Goal: Task Accomplishment & Management: Manage account settings

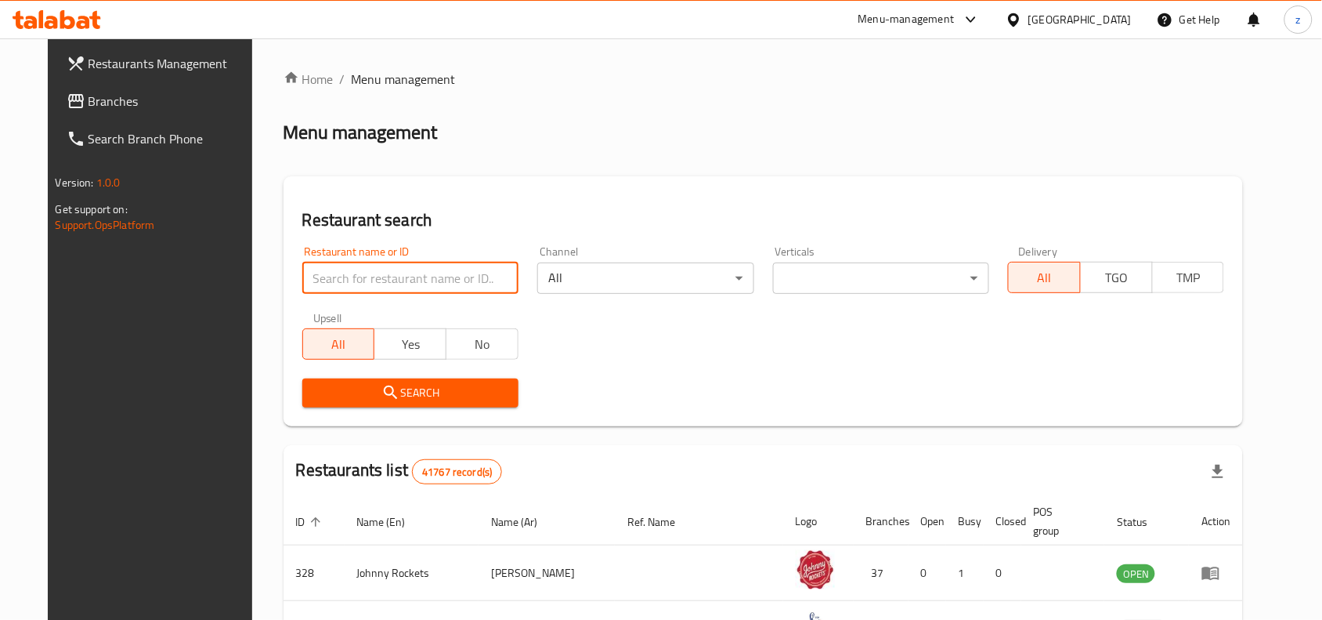
click at [376, 275] on input "search" at bounding box center [410, 277] width 216 height 31
paste input "678776"
type input "678776"
click button "Search" at bounding box center [410, 392] width 216 height 29
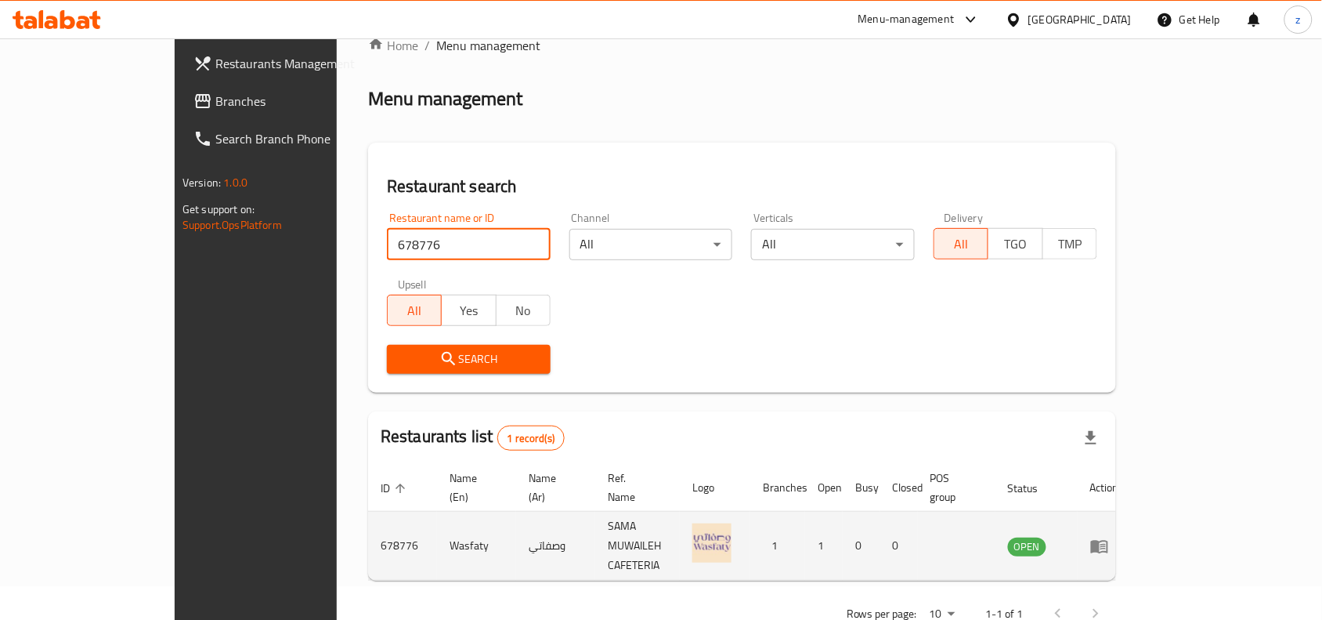
scroll to position [49, 0]
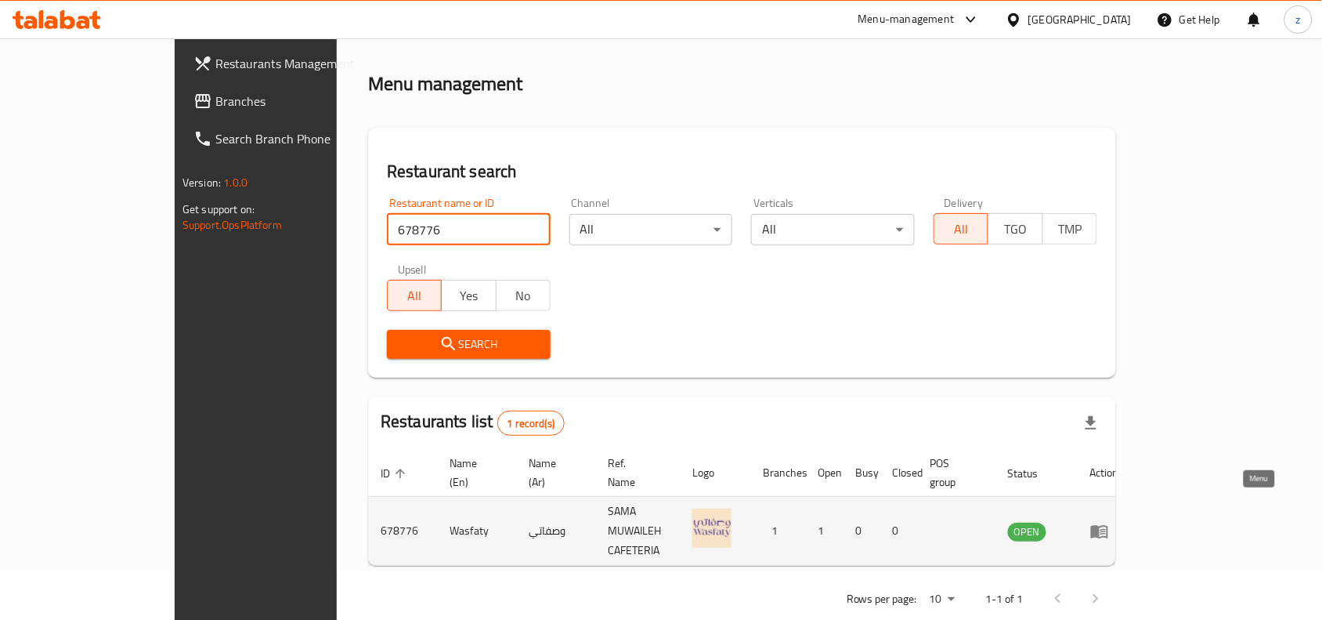
click at [1108, 525] on icon "enhanced table" at bounding box center [1099, 531] width 17 height 13
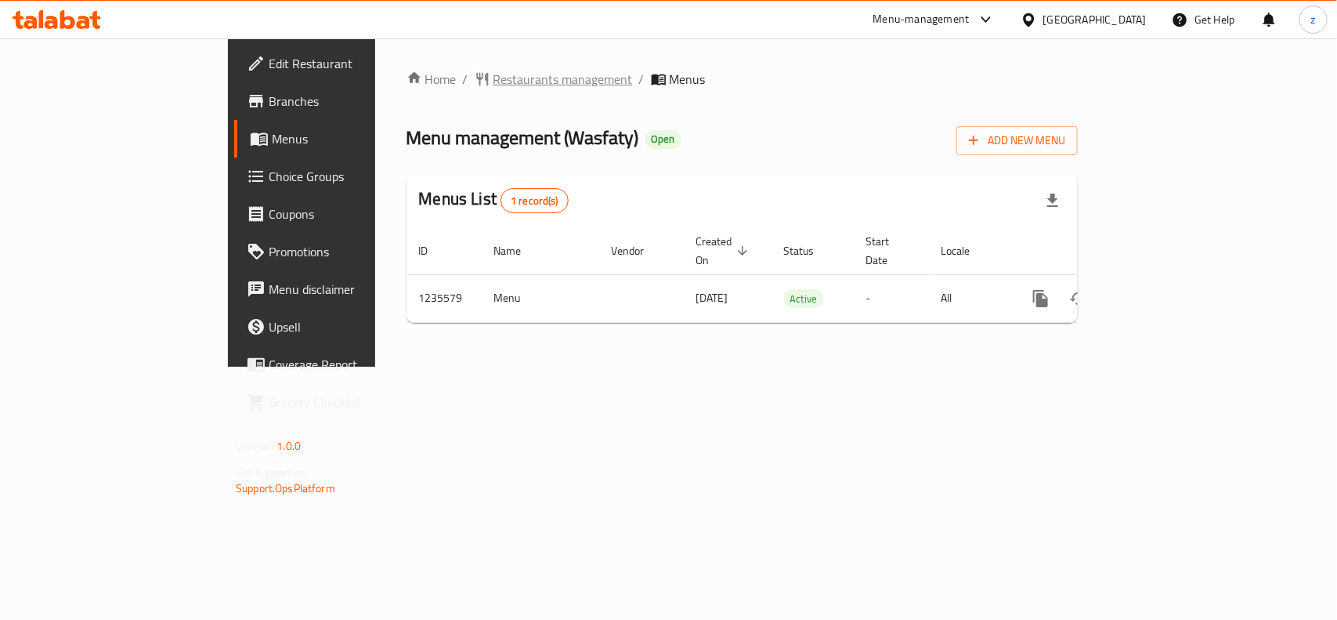
click at [493, 71] on span "Restaurants management" at bounding box center [562, 79] width 139 height 19
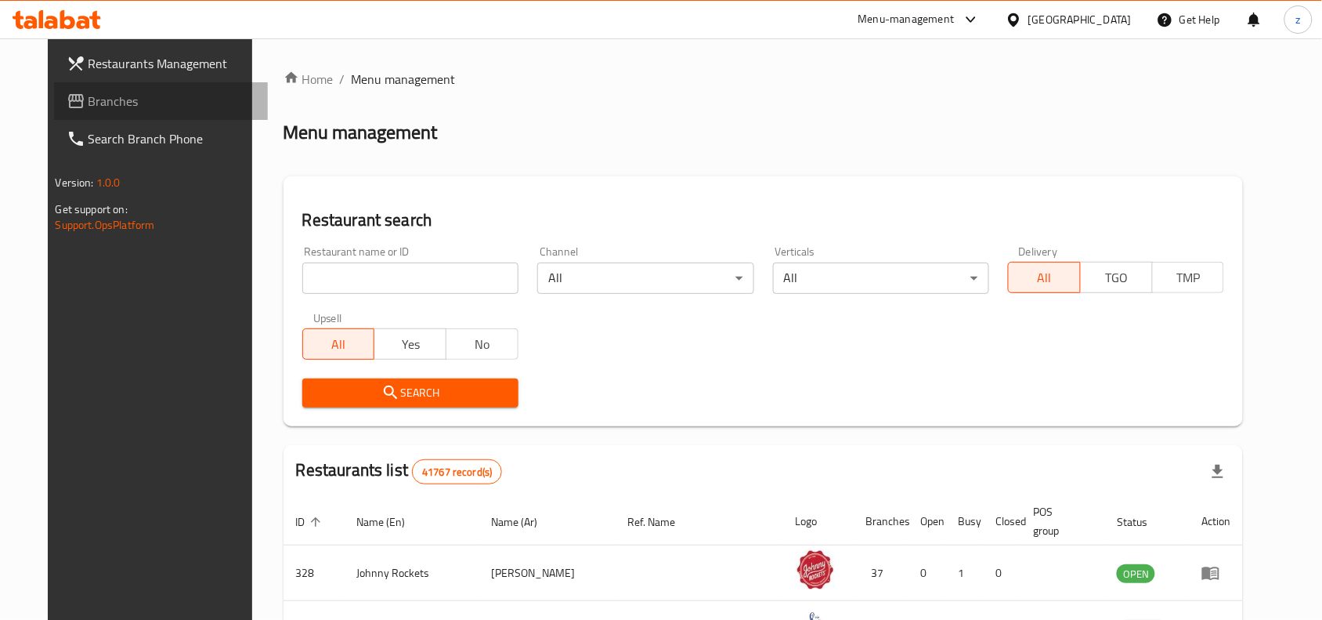
click at [64, 114] on link "Branches" at bounding box center [161, 101] width 215 height 38
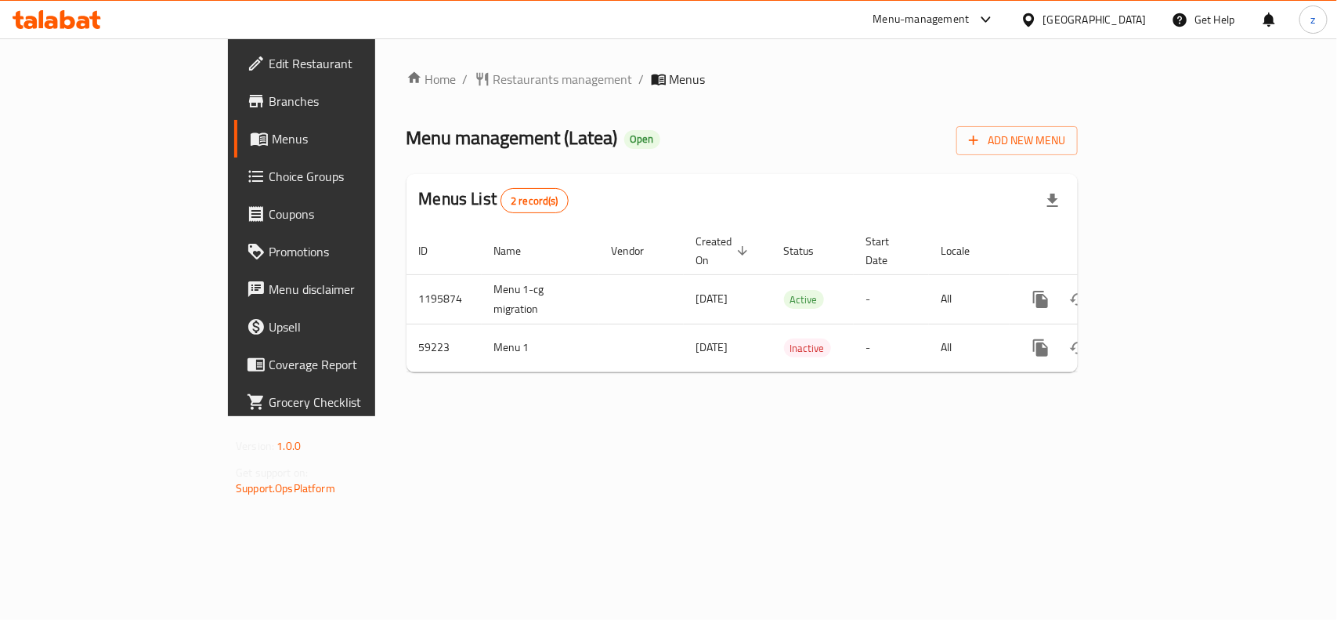
click at [493, 79] on span "Restaurants management" at bounding box center [562, 79] width 139 height 19
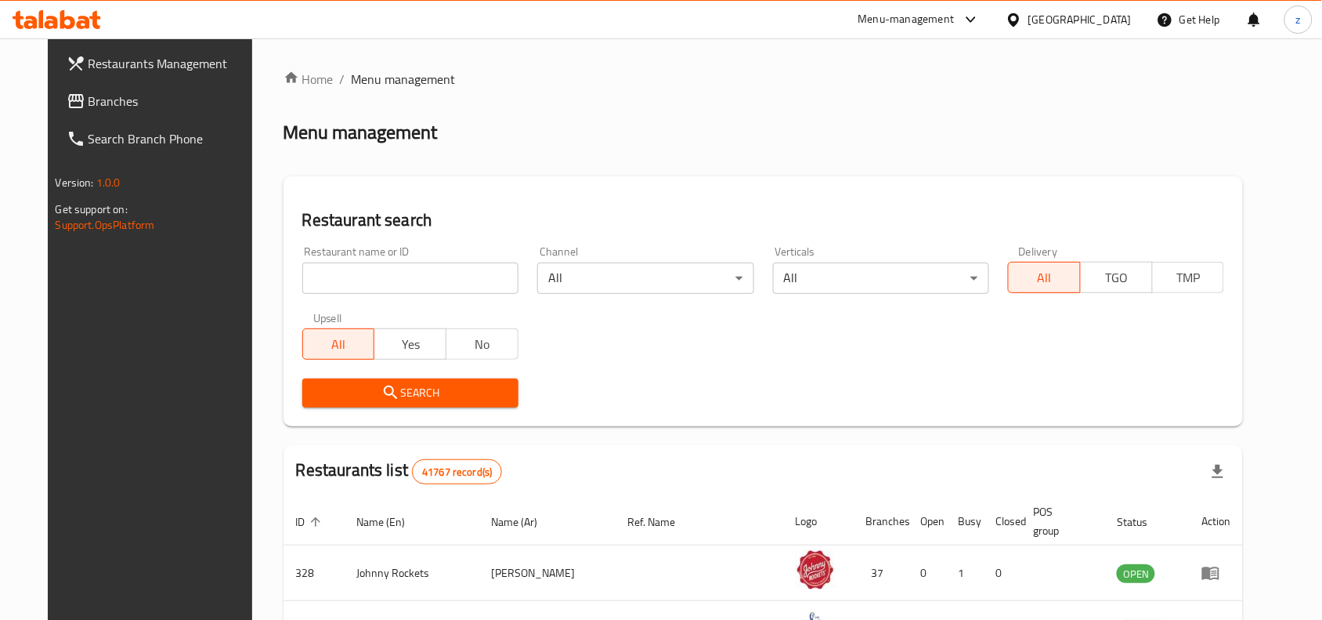
click at [392, 276] on input "search" at bounding box center [410, 277] width 216 height 31
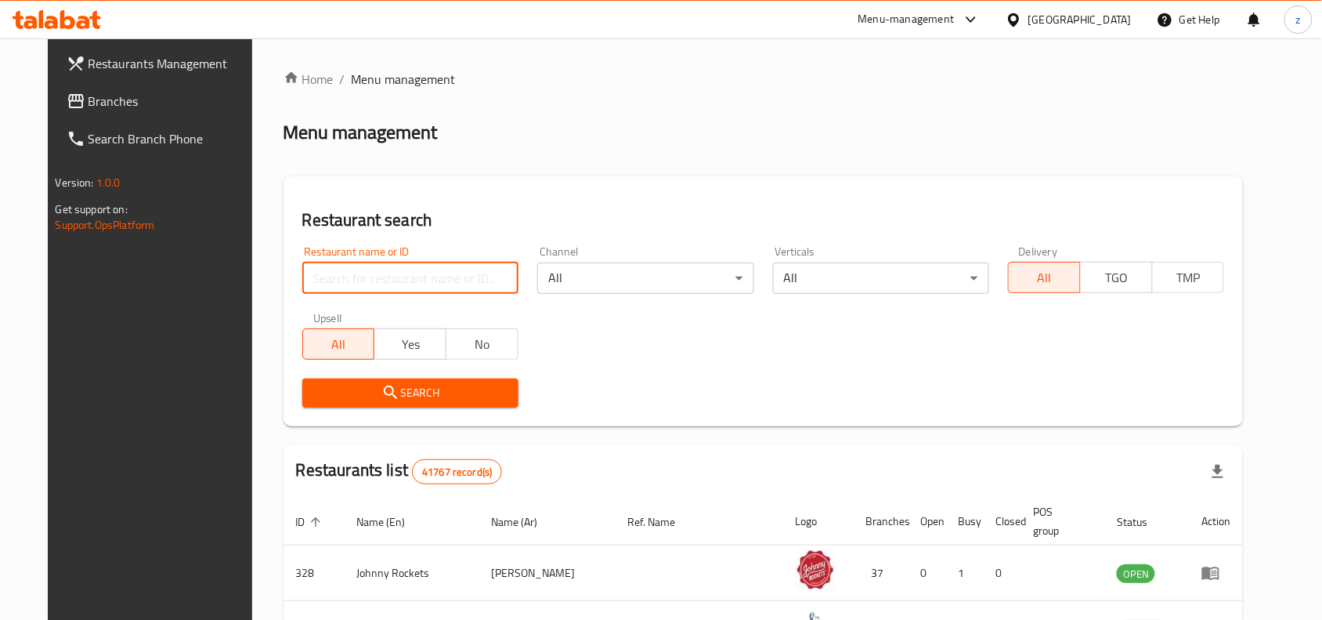
paste input "28715"
type input "28715"
click button "Search" at bounding box center [410, 392] width 216 height 29
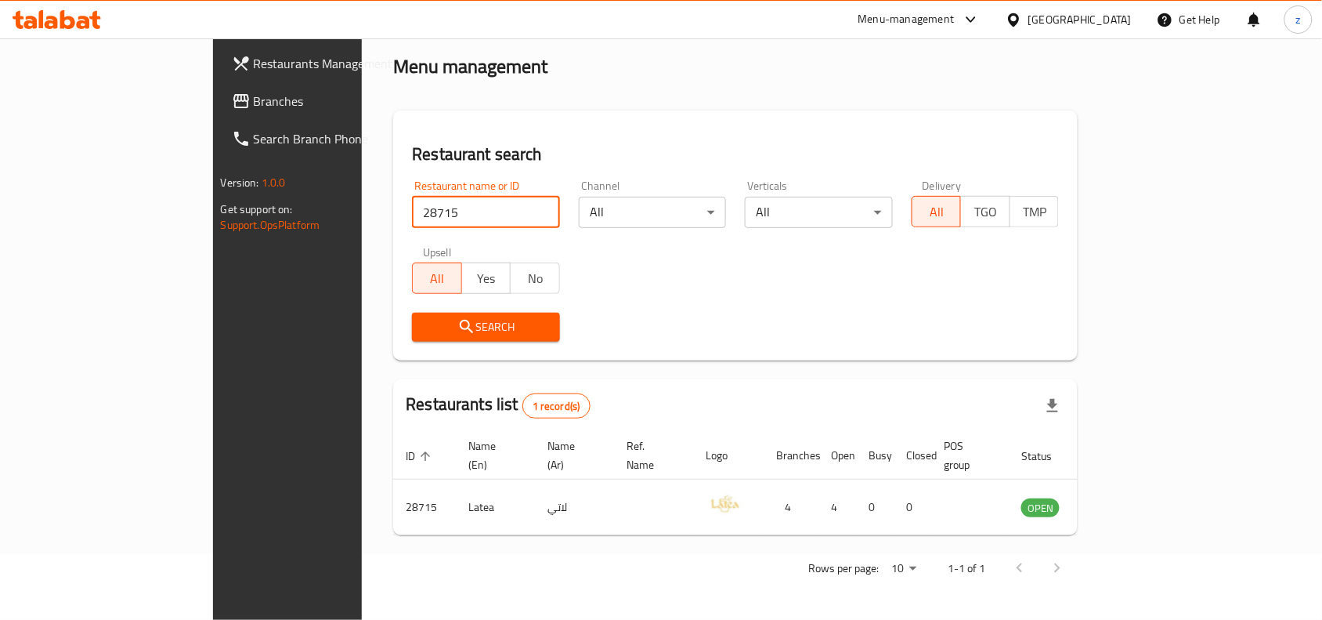
scroll to position [49, 0]
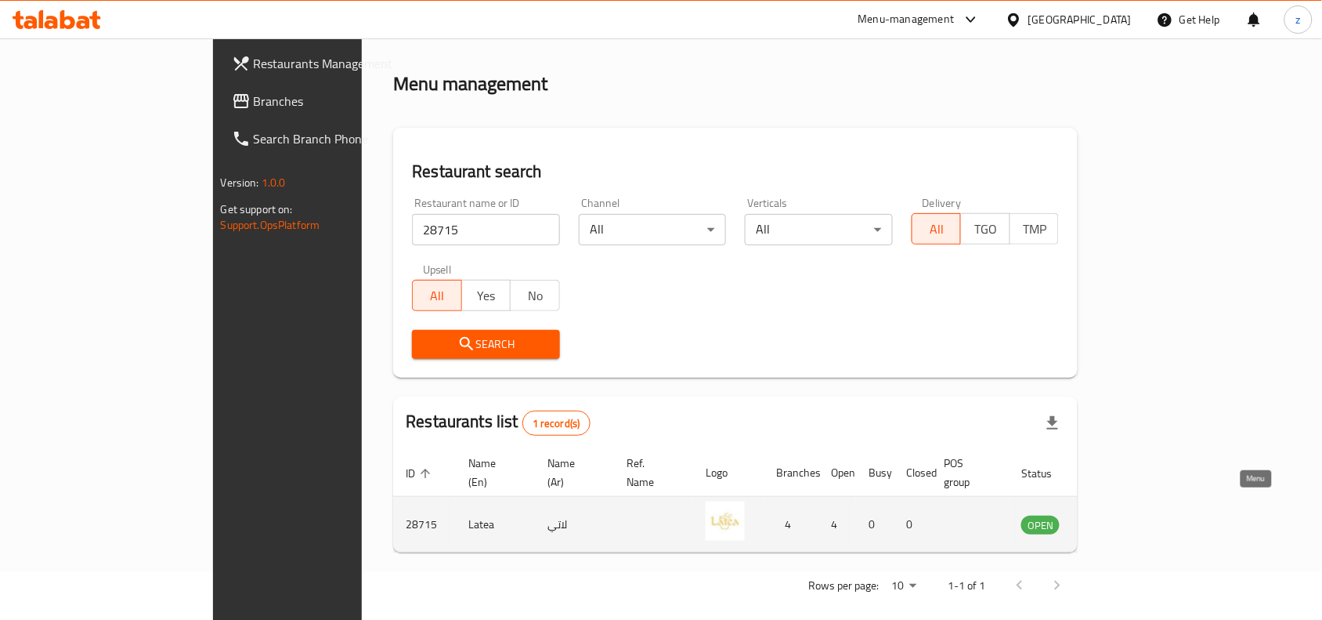
click at [1119, 522] on icon "enhanced table" at bounding box center [1116, 525] width 5 height 6
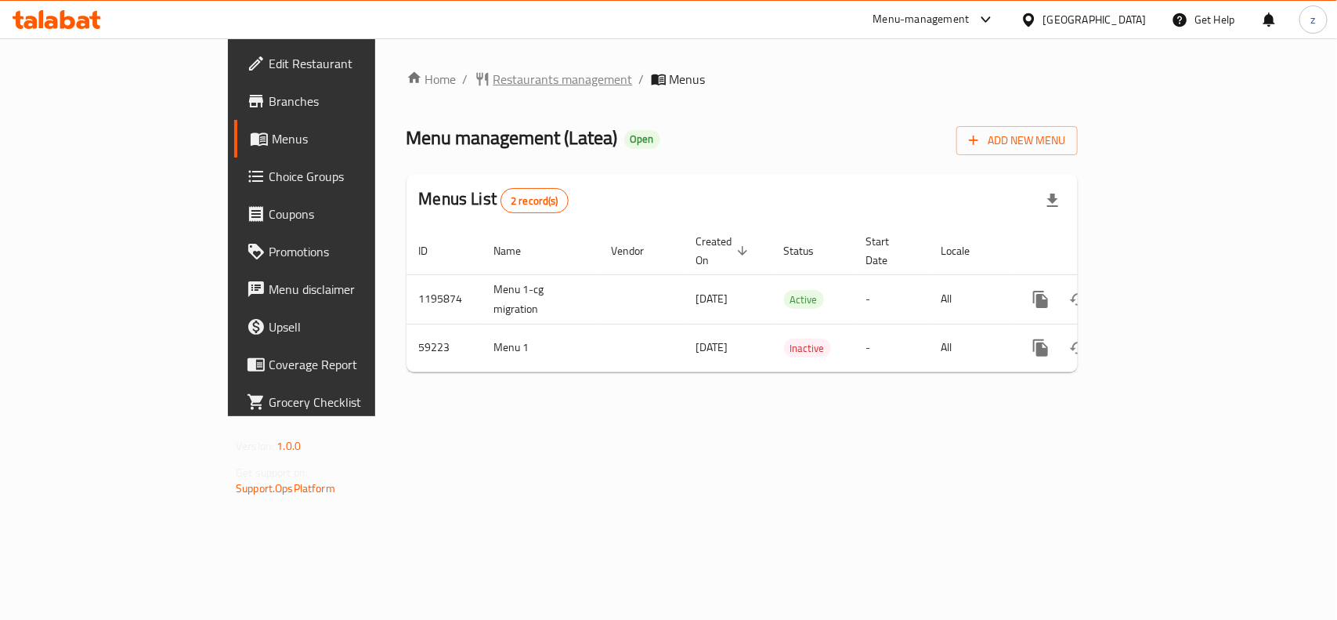
click at [493, 77] on span "Restaurants management" at bounding box center [562, 79] width 139 height 19
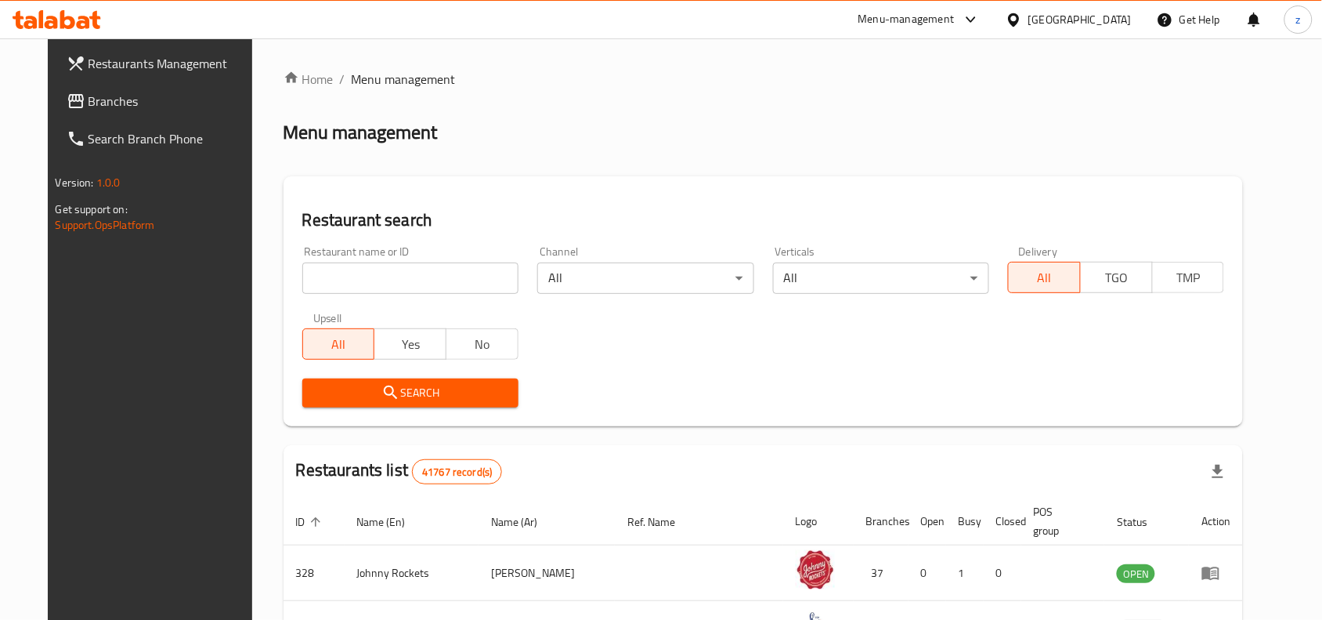
click at [89, 99] on span "Branches" at bounding box center [173, 101] width 168 height 19
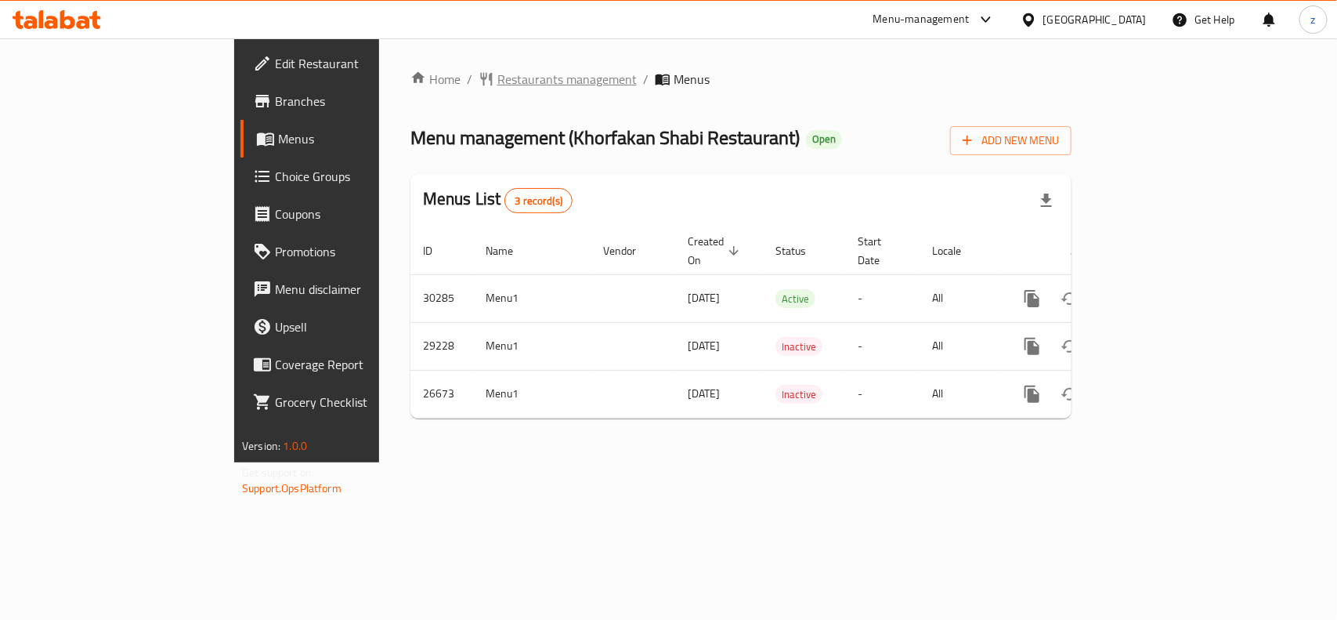
click at [497, 84] on span "Restaurants management" at bounding box center [566, 79] width 139 height 19
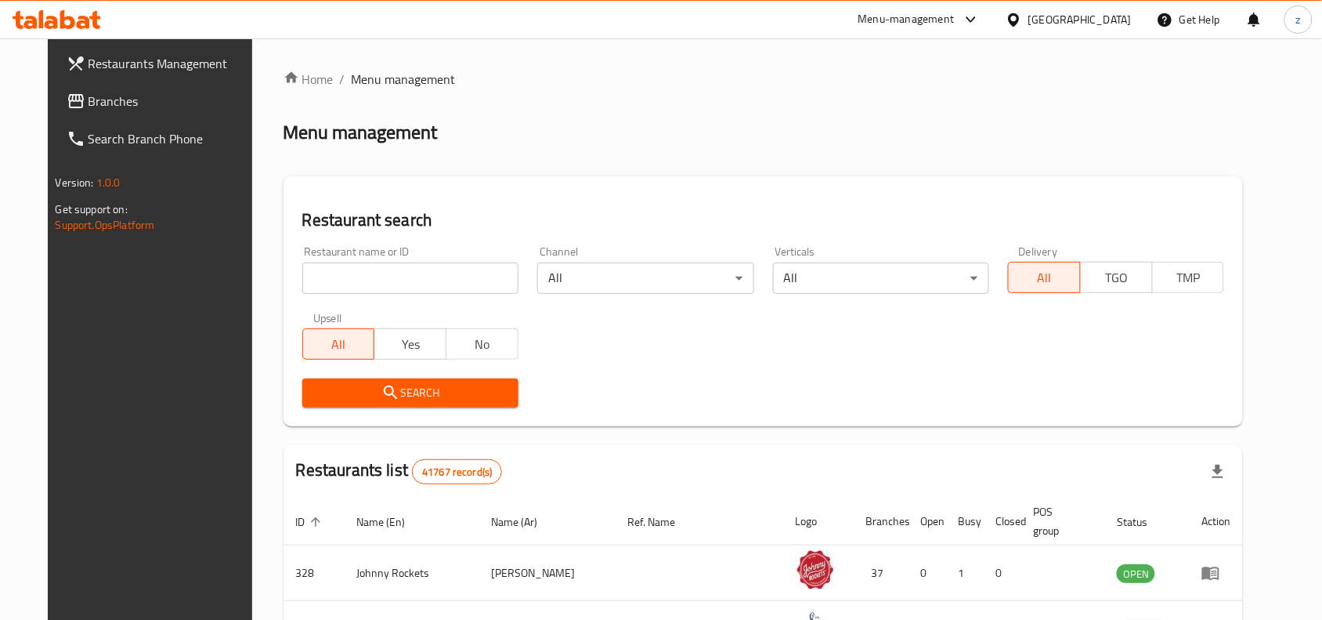
click at [365, 280] on input "search" at bounding box center [410, 277] width 216 height 31
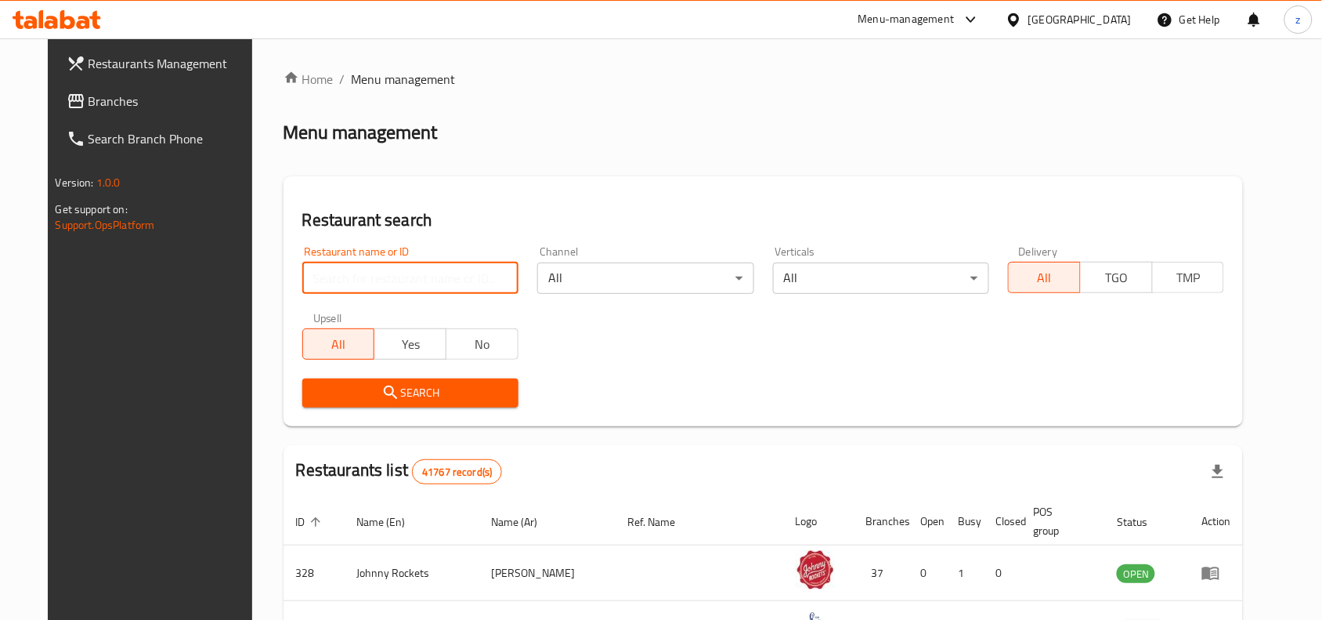
paste input "13899"
type input "13899"
click button "Search" at bounding box center [410, 392] width 216 height 29
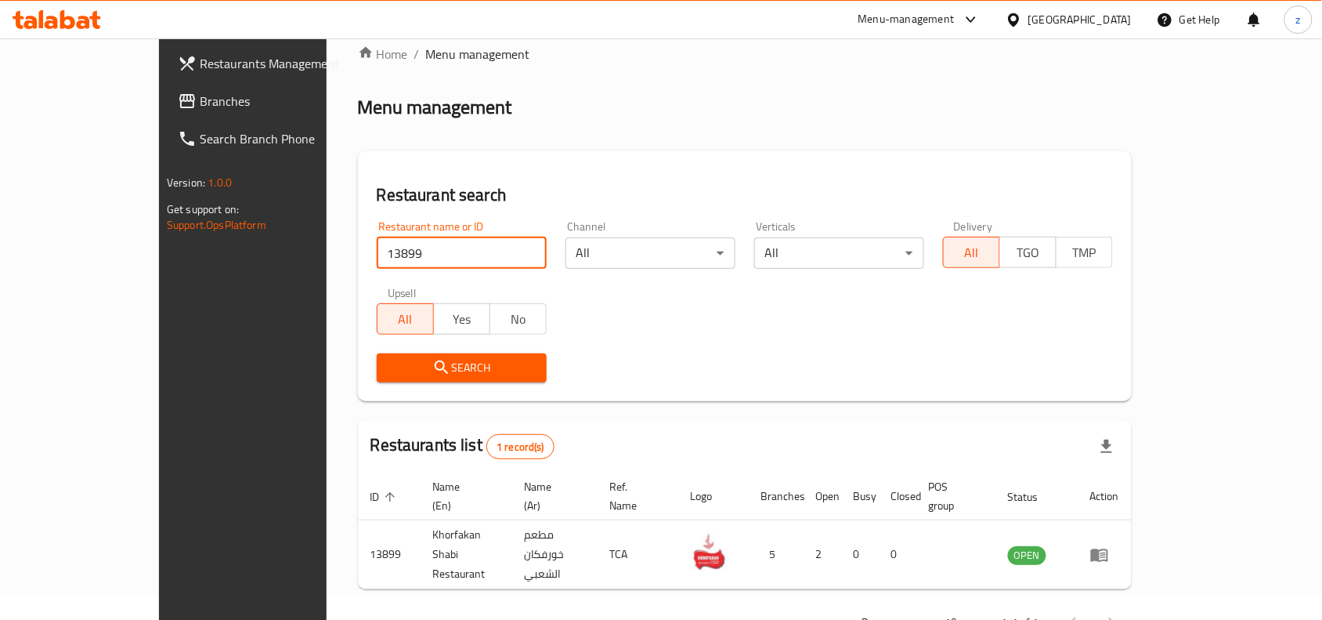
scroll to position [49, 0]
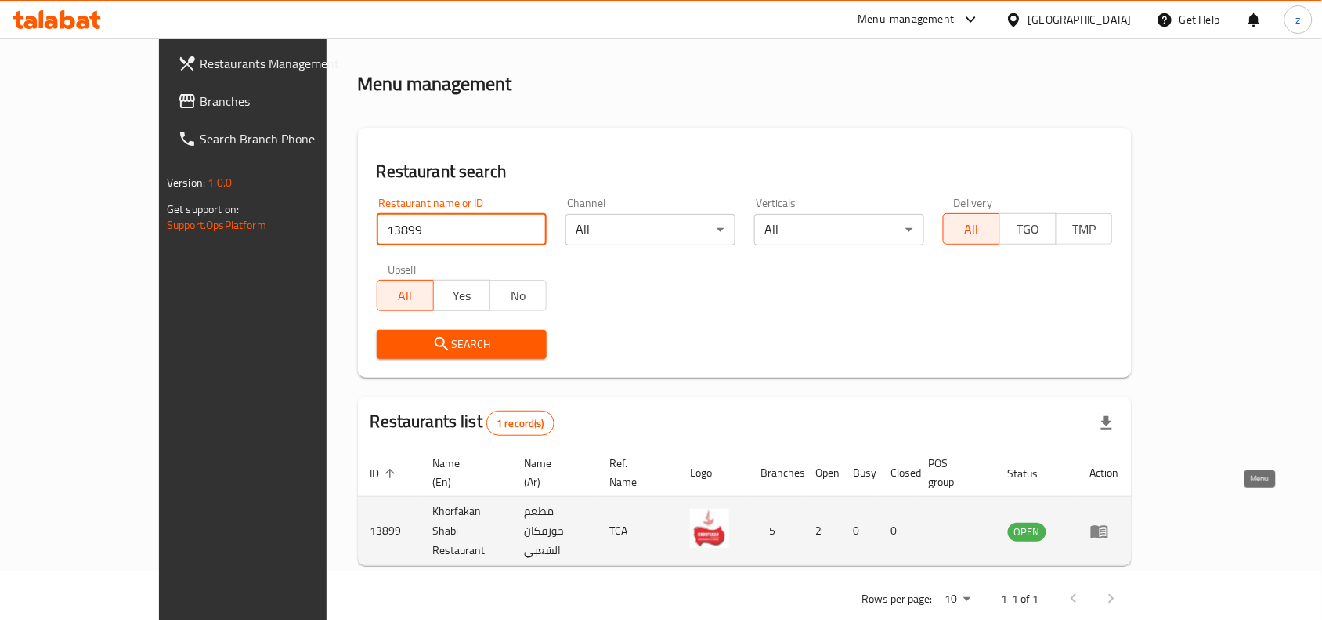
click at [1119, 522] on link "enhanced table" at bounding box center [1104, 531] width 29 height 19
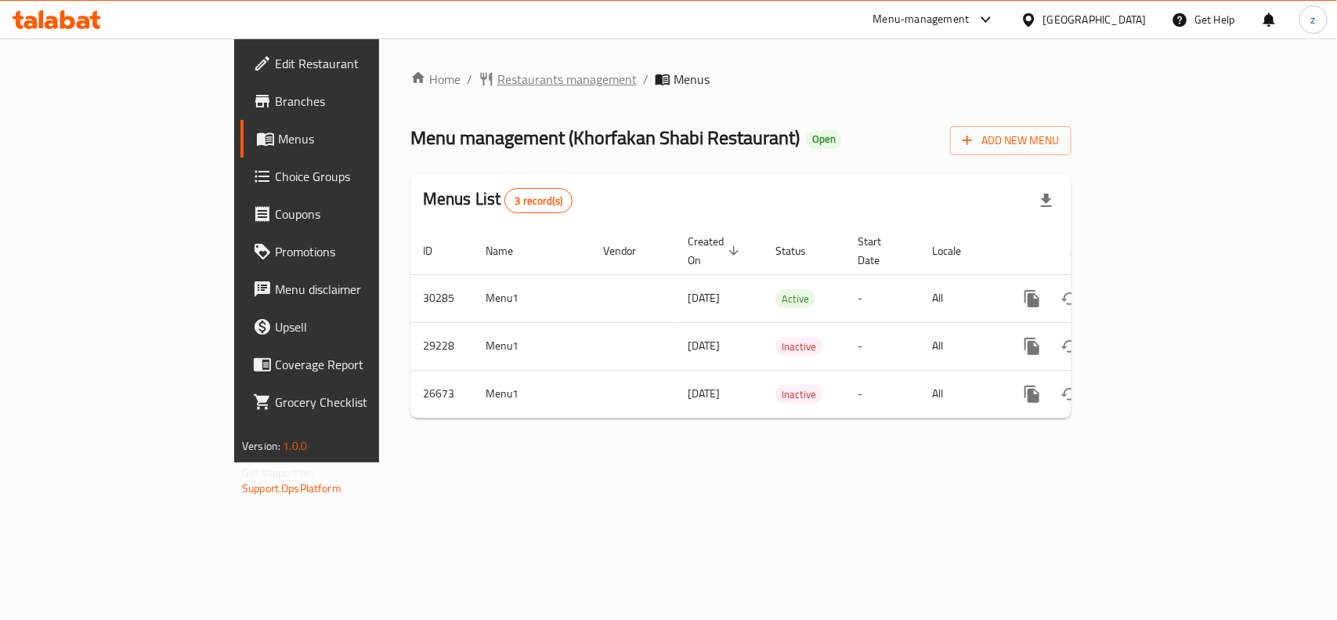
click at [497, 74] on span "Restaurants management" at bounding box center [566, 79] width 139 height 19
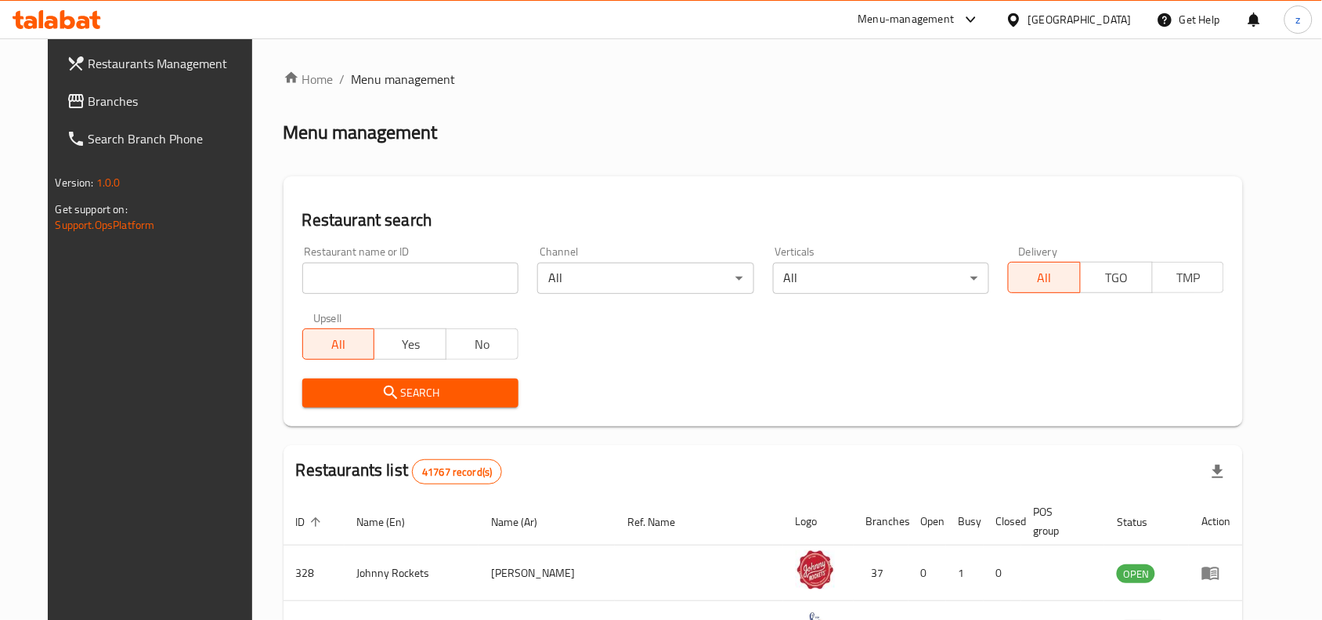
click at [89, 96] on span "Branches" at bounding box center [173, 101] width 168 height 19
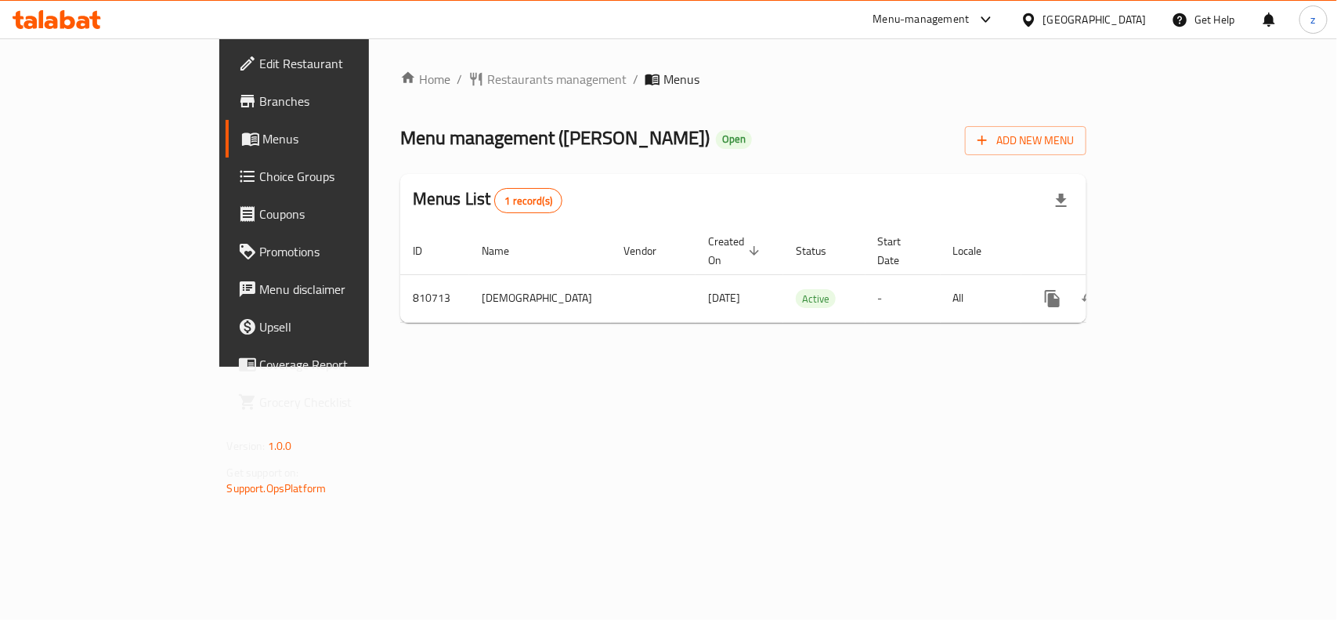
click at [388, 75] on div at bounding box center [668, 310] width 1337 height 620
click at [487, 75] on span "Restaurants management" at bounding box center [556, 79] width 139 height 19
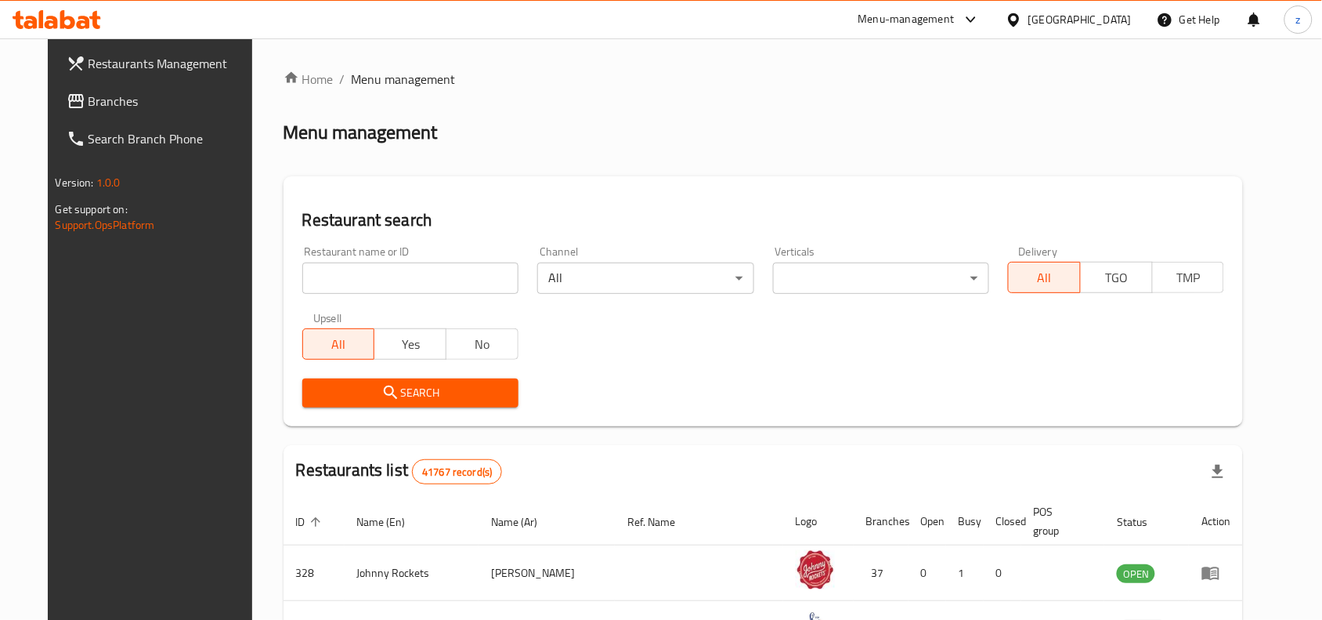
click at [354, 269] on input "search" at bounding box center [410, 277] width 216 height 31
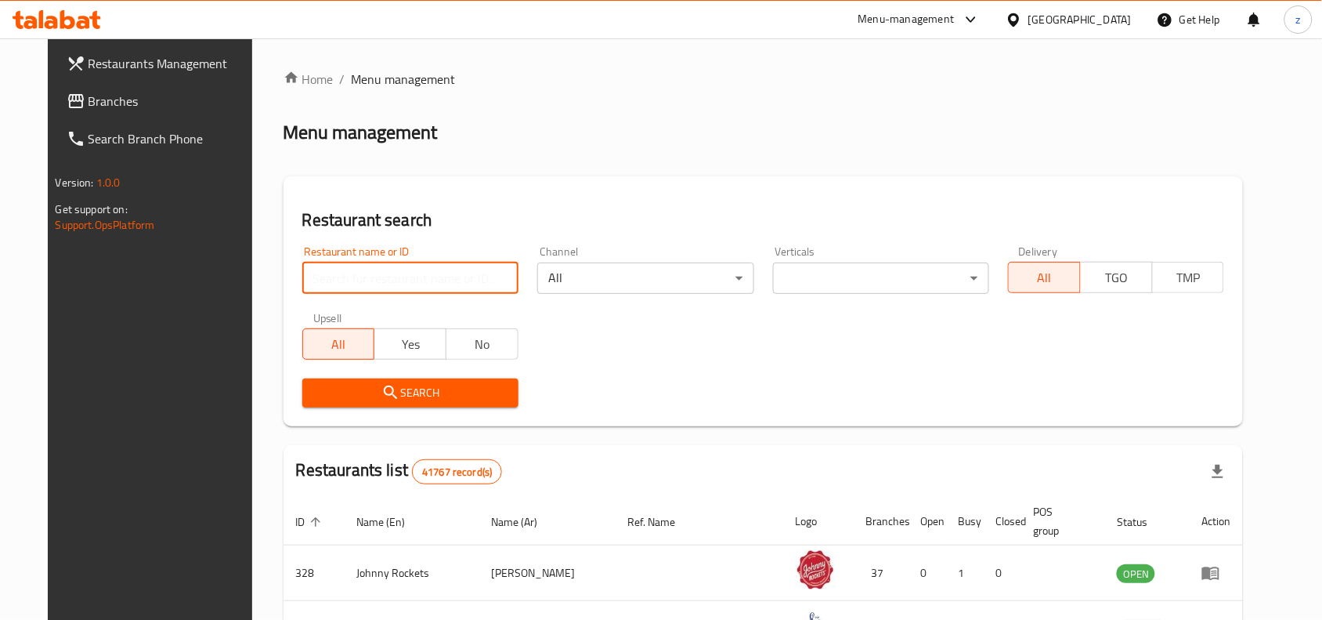
paste input "654573"
type input "654573"
click button "Search" at bounding box center [410, 392] width 216 height 29
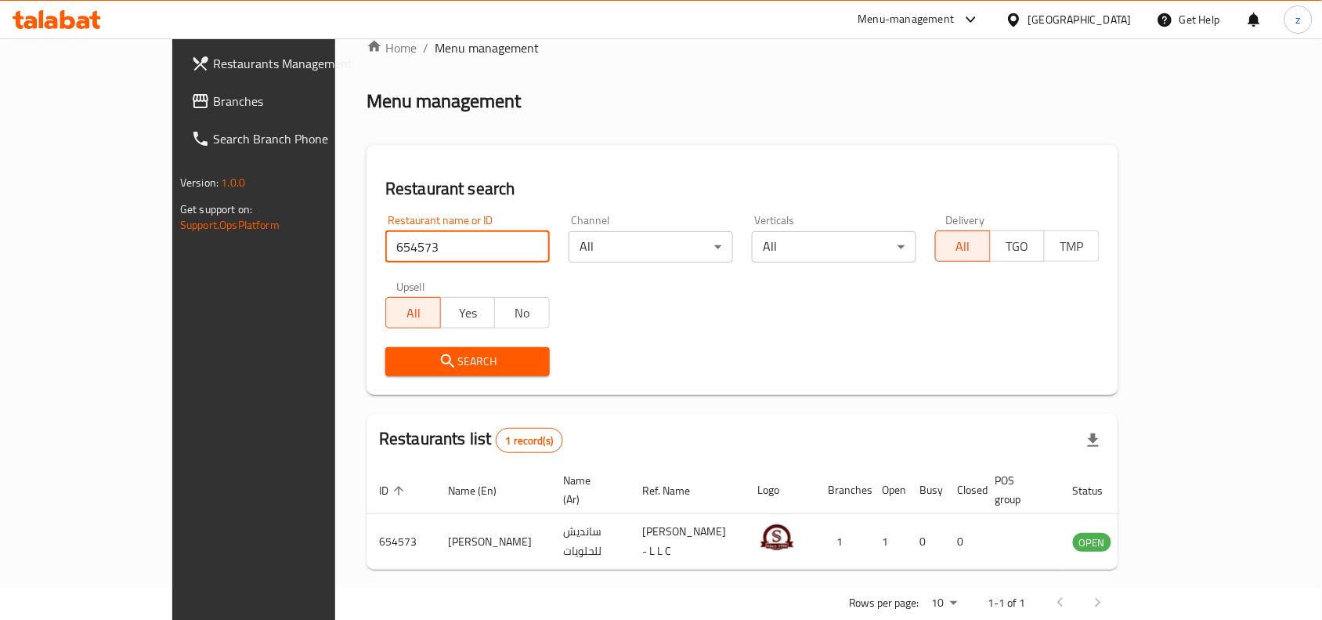
scroll to position [49, 0]
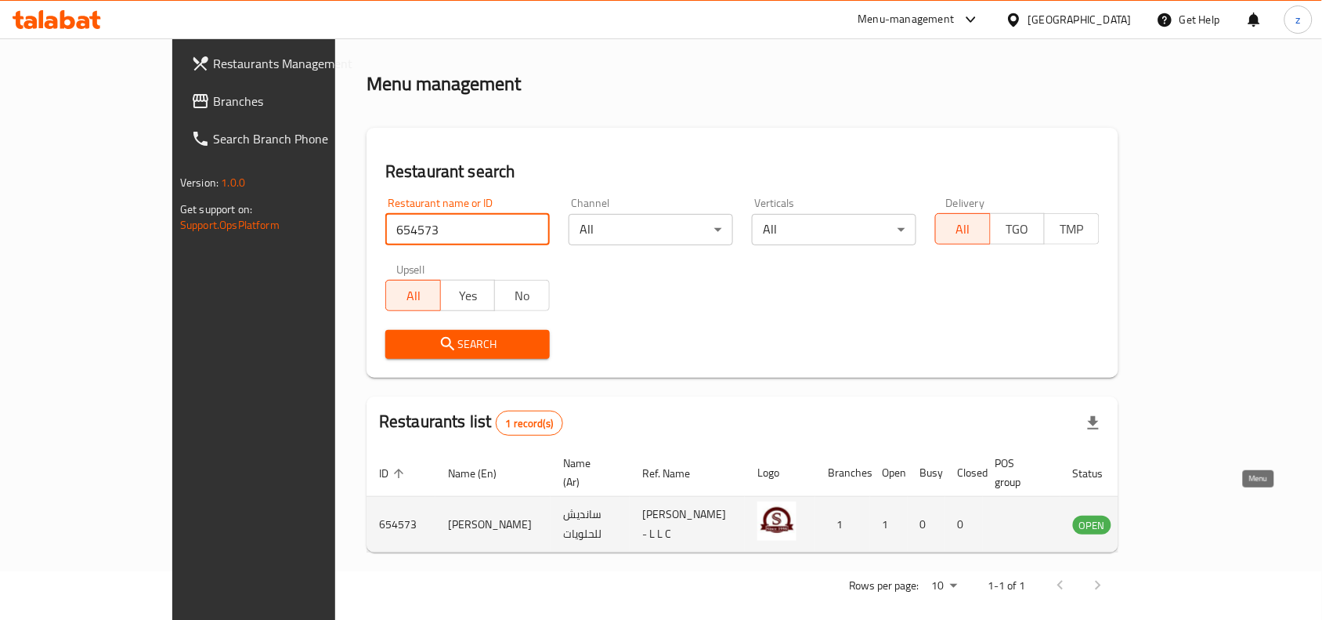
click at [1174, 515] on icon "enhanced table" at bounding box center [1164, 524] width 19 height 19
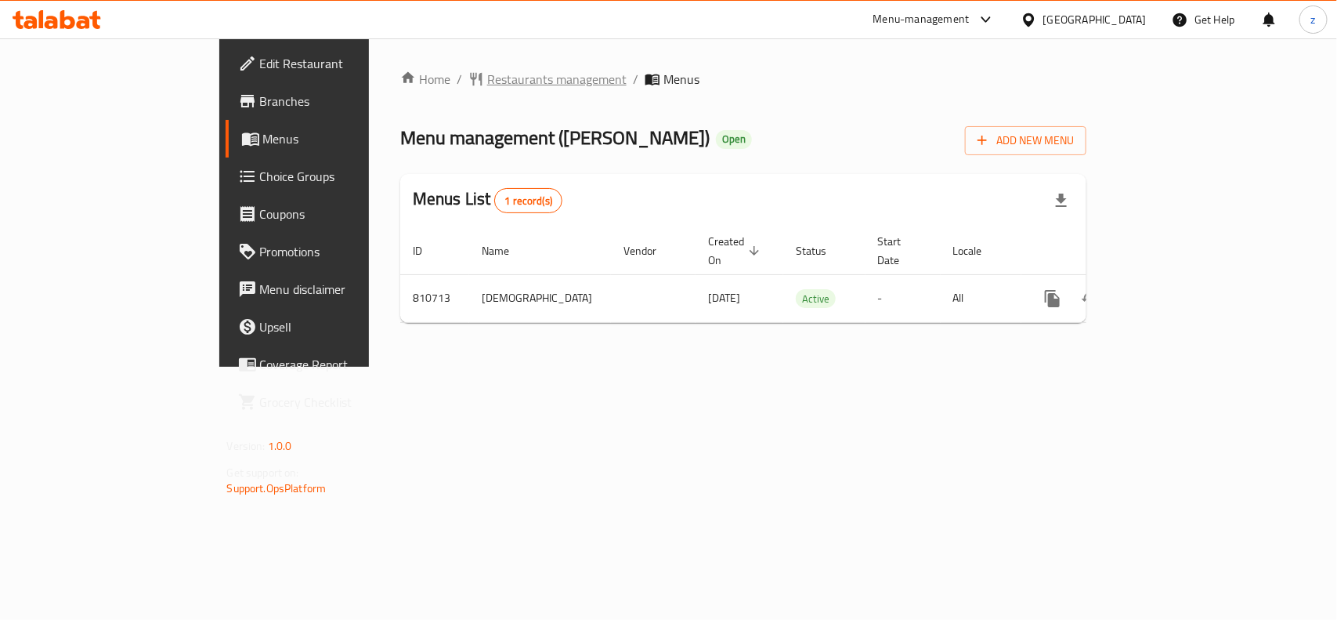
click at [487, 70] on span "Restaurants management" at bounding box center [556, 79] width 139 height 19
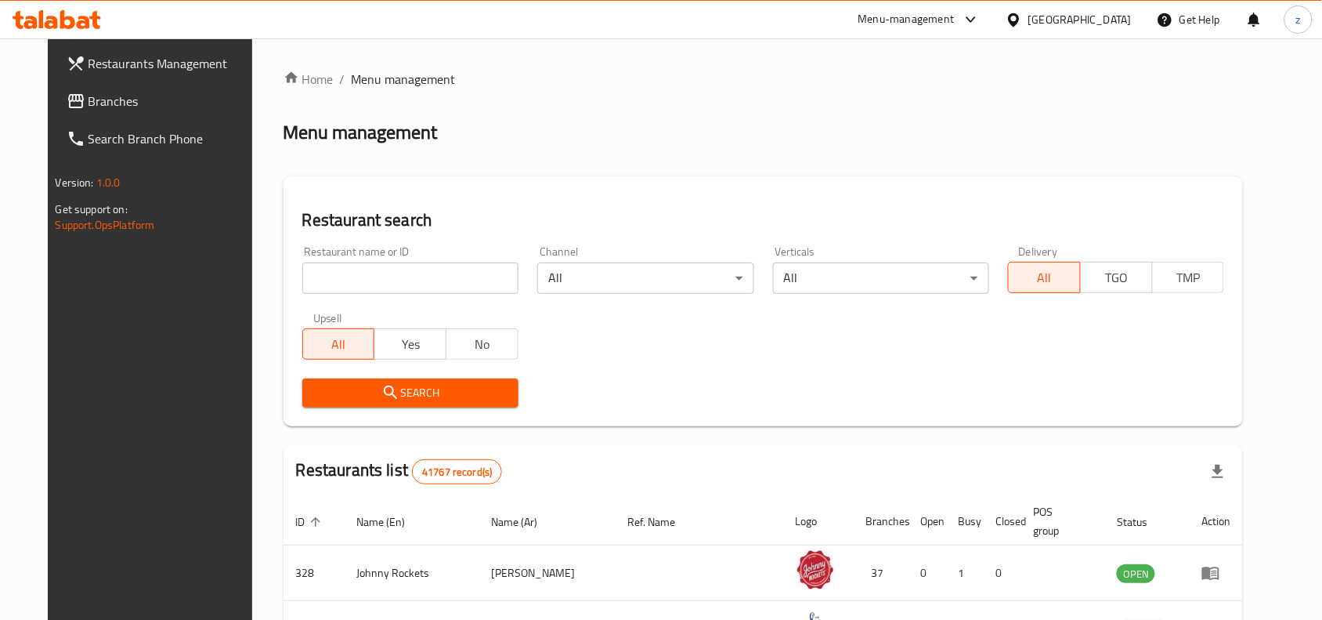
click at [107, 106] on span "Branches" at bounding box center [173, 101] width 168 height 19
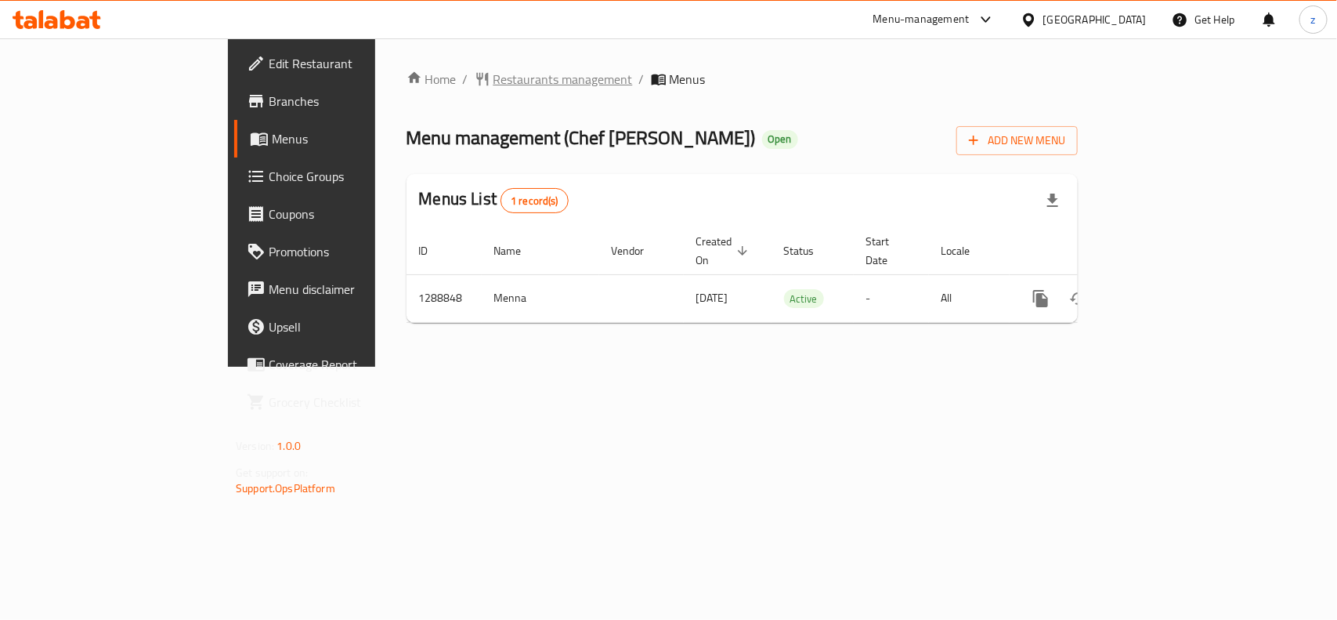
click at [493, 77] on span "Restaurants management" at bounding box center [562, 79] width 139 height 19
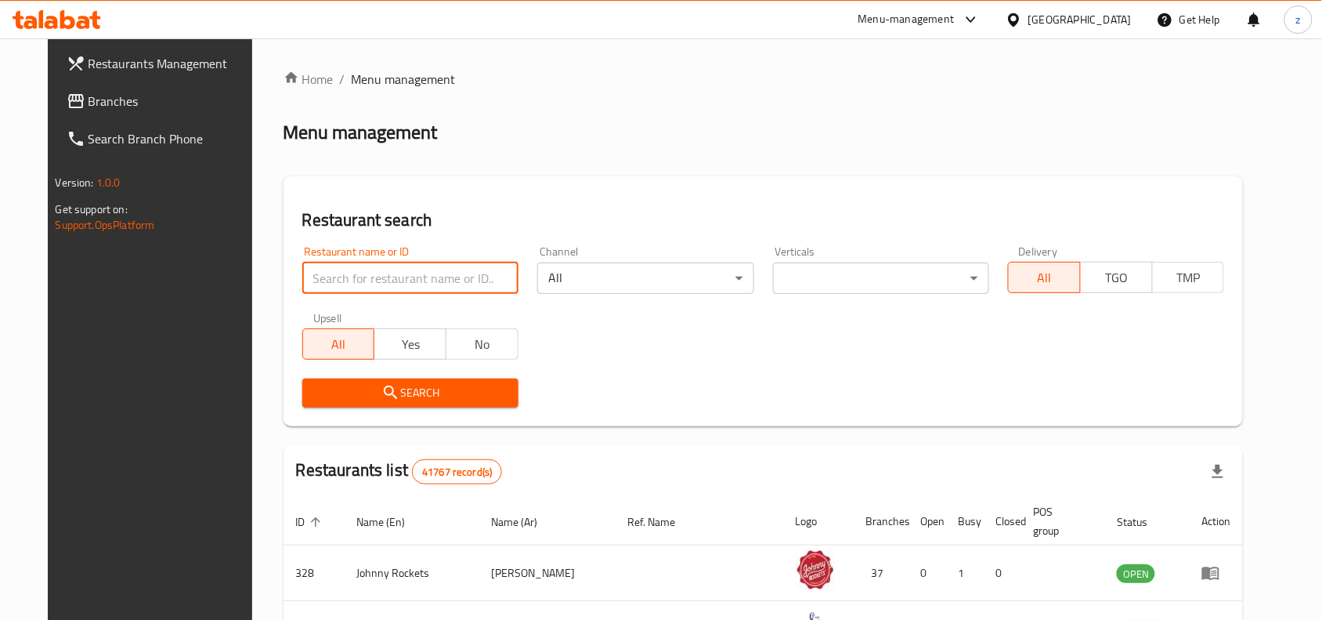
click at [392, 278] on input "search" at bounding box center [410, 277] width 216 height 31
paste input "697386"
type input "697386"
click button "Search" at bounding box center [410, 392] width 216 height 29
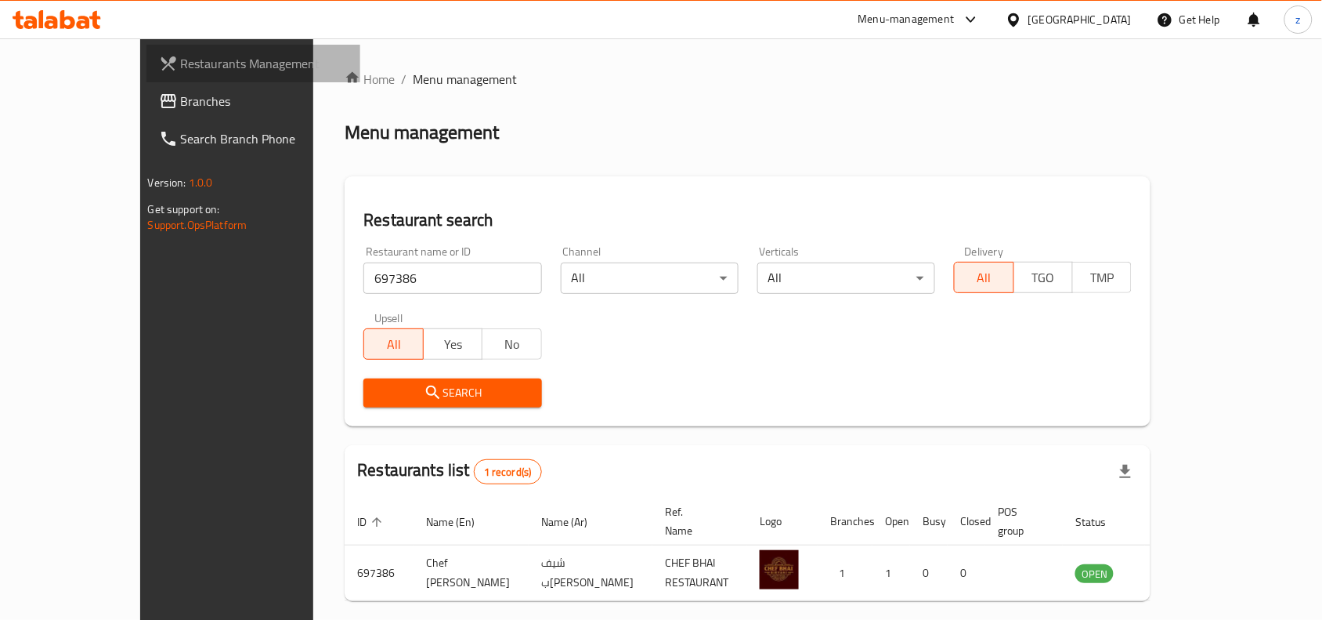
click at [181, 65] on span "Restaurants Management" at bounding box center [265, 63] width 168 height 19
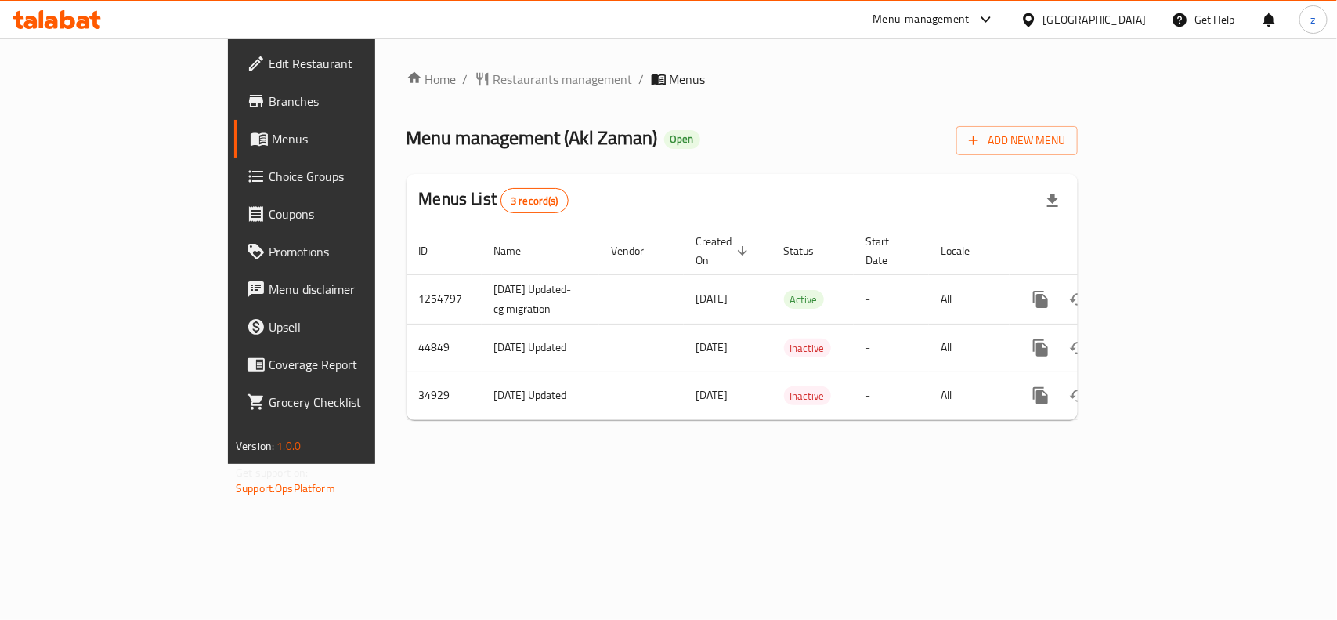
click at [493, 79] on span "Restaurants management" at bounding box center [562, 79] width 139 height 19
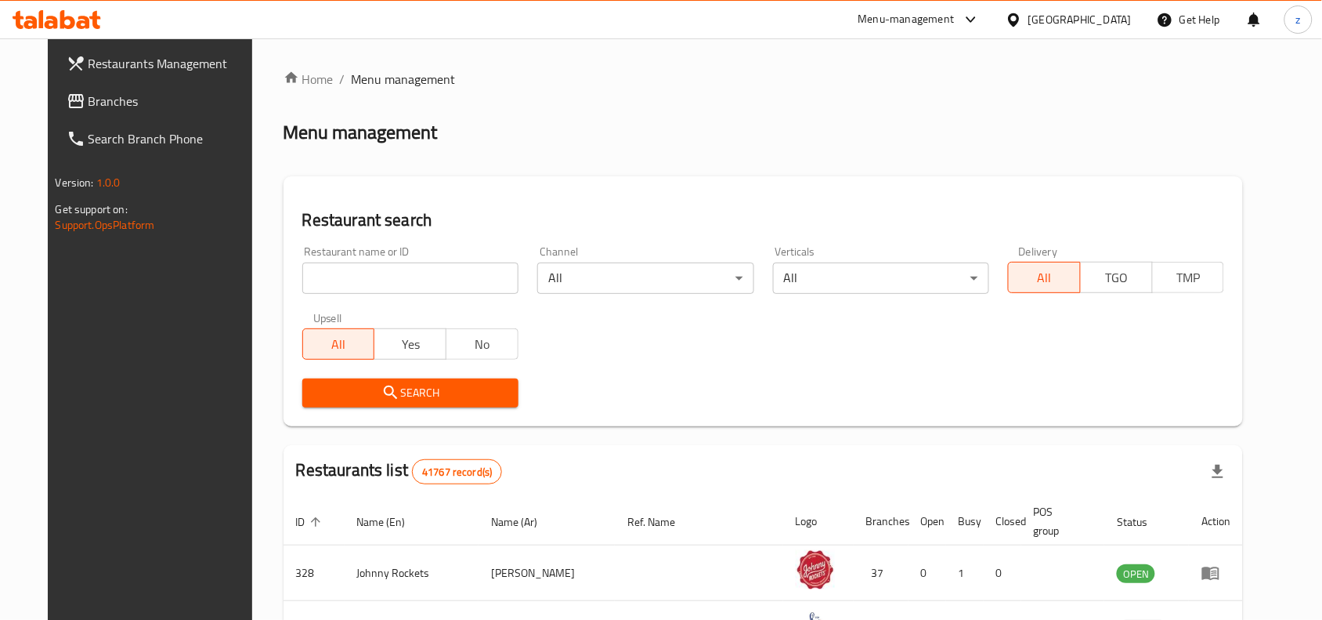
click at [338, 280] on input "search" at bounding box center [410, 277] width 216 height 31
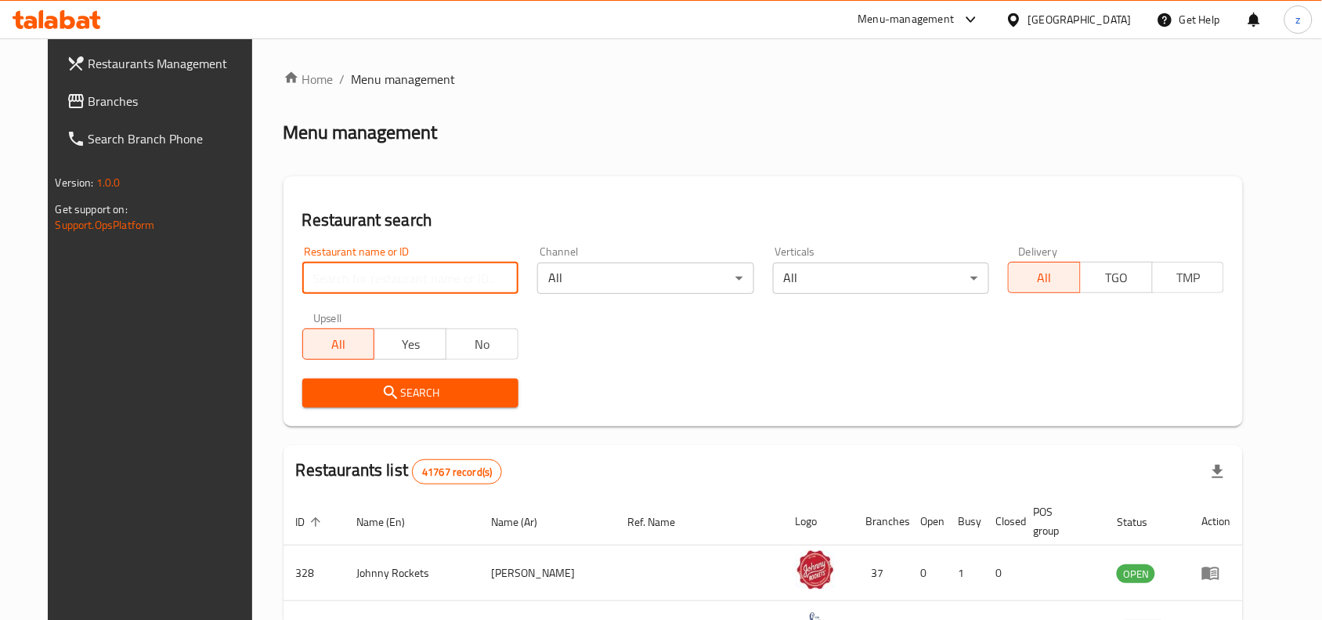
paste input "9973"
type input "9973"
click button "Search" at bounding box center [410, 392] width 216 height 29
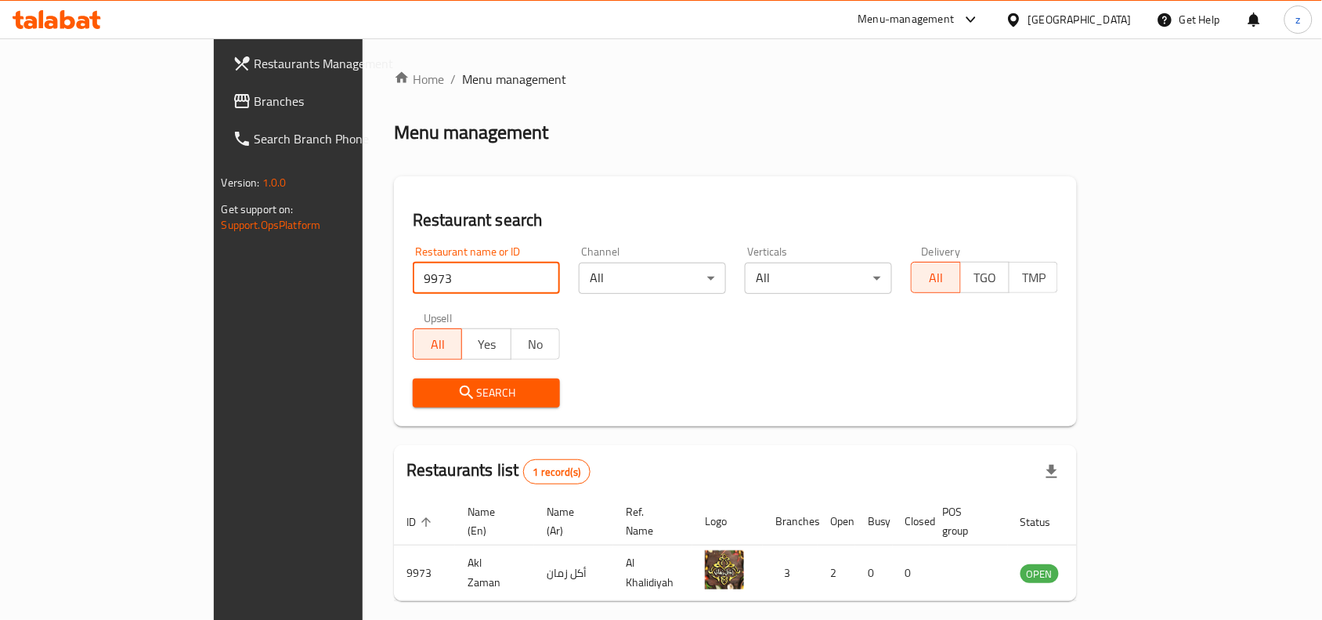
click at [462, 77] on span "Menu management" at bounding box center [514, 79] width 104 height 19
click at [255, 56] on span "Restaurants Management" at bounding box center [339, 63] width 168 height 19
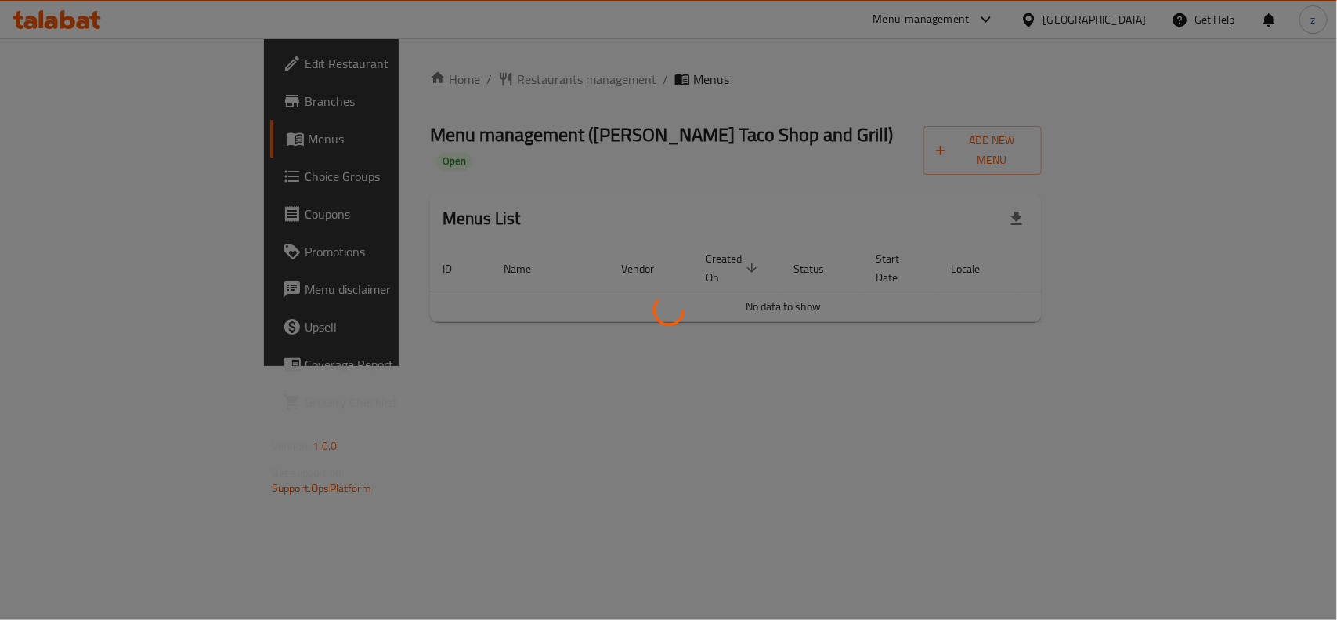
click at [407, 73] on div at bounding box center [668, 310] width 1337 height 620
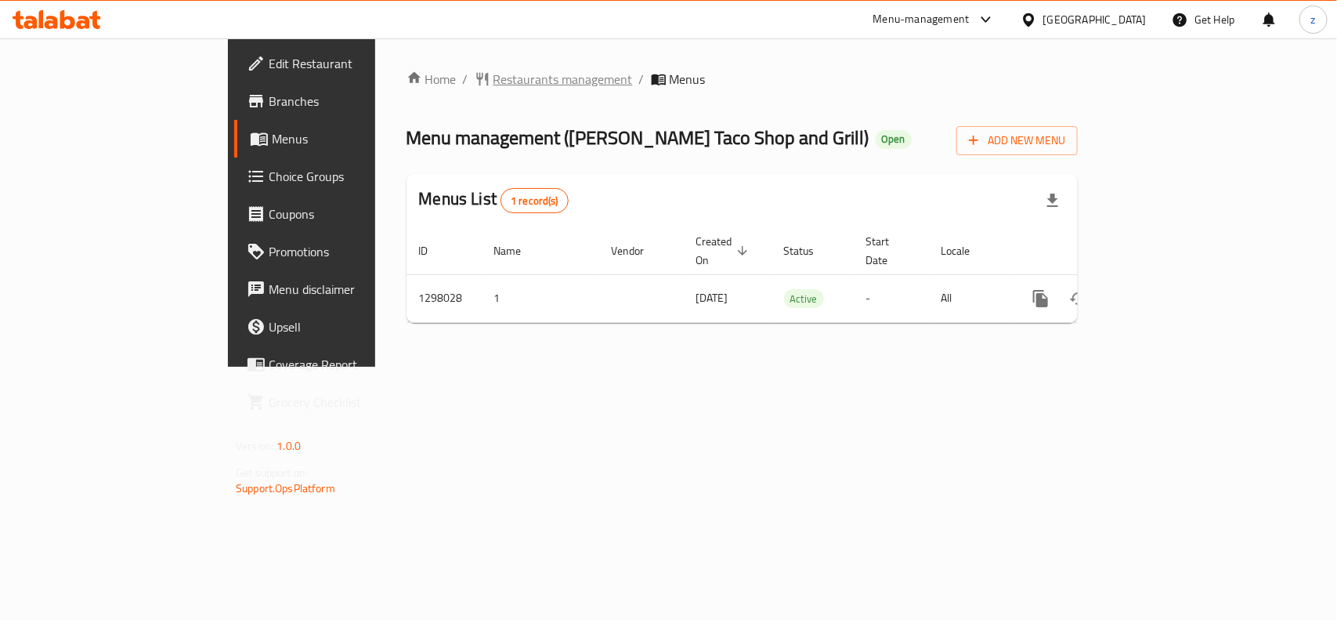
click at [493, 70] on span "Restaurants management" at bounding box center [562, 79] width 139 height 19
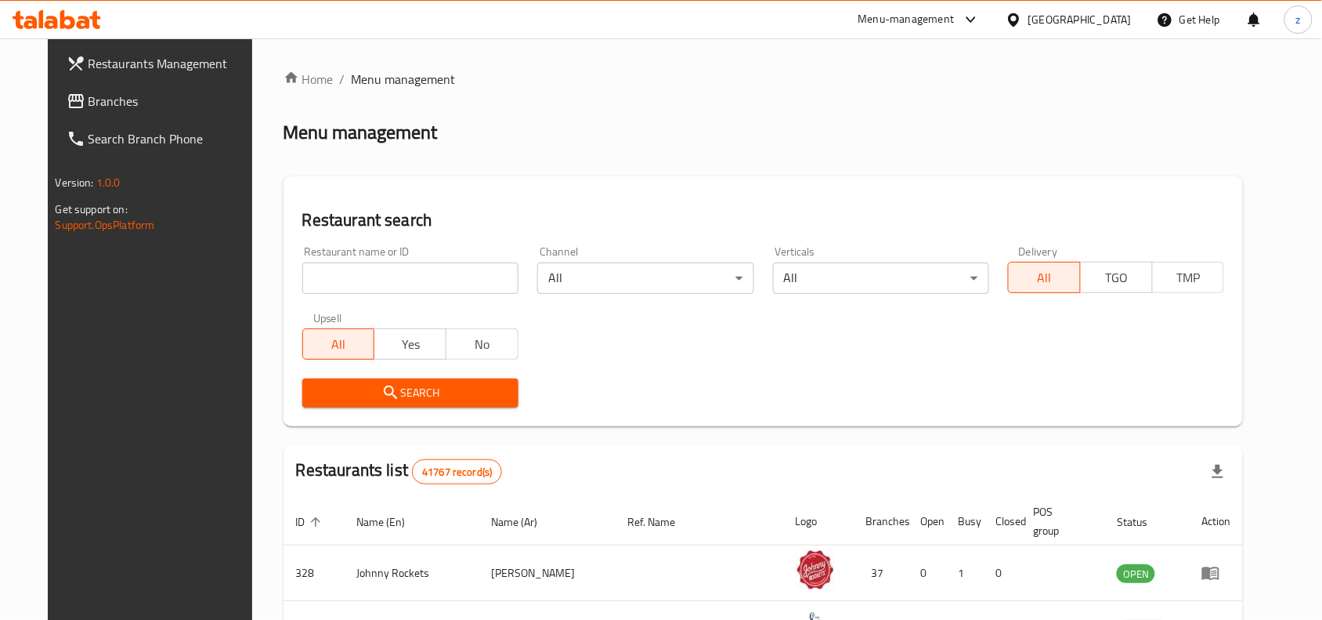
click at [373, 251] on div "Restaurant name or ID Restaurant name or ID" at bounding box center [410, 270] width 216 height 48
click at [370, 271] on input "search" at bounding box center [410, 277] width 216 height 31
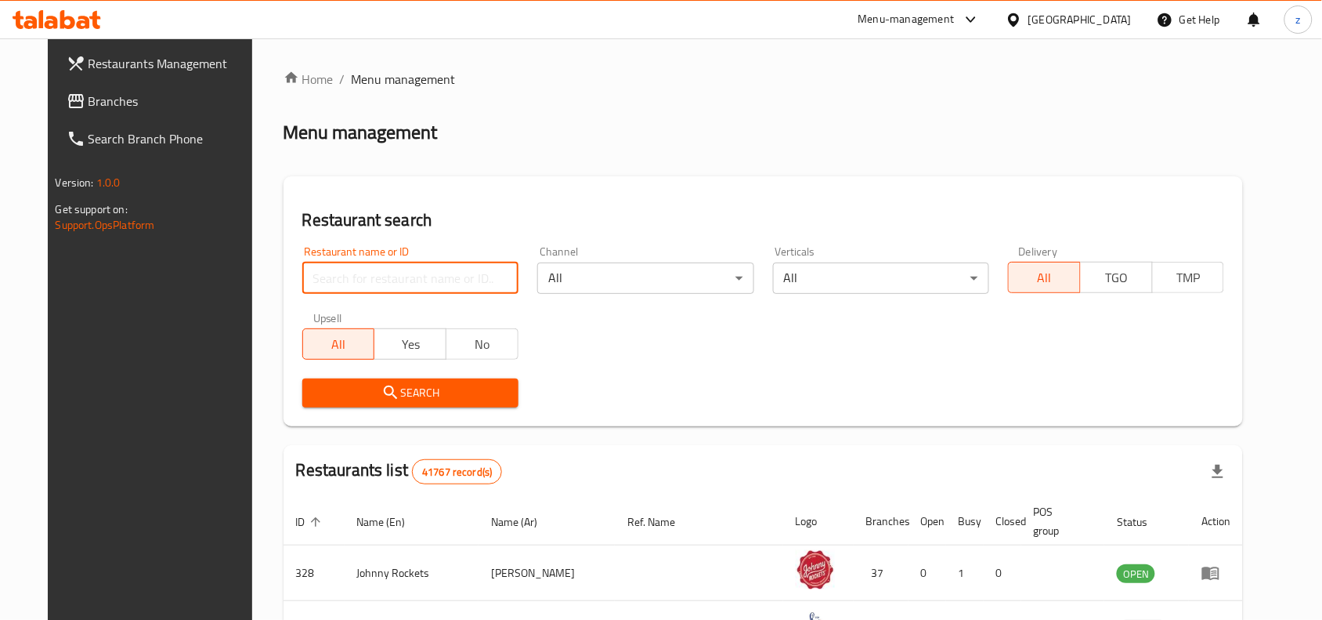
paste input "700599"
type input "700599"
click button "Search" at bounding box center [410, 392] width 216 height 29
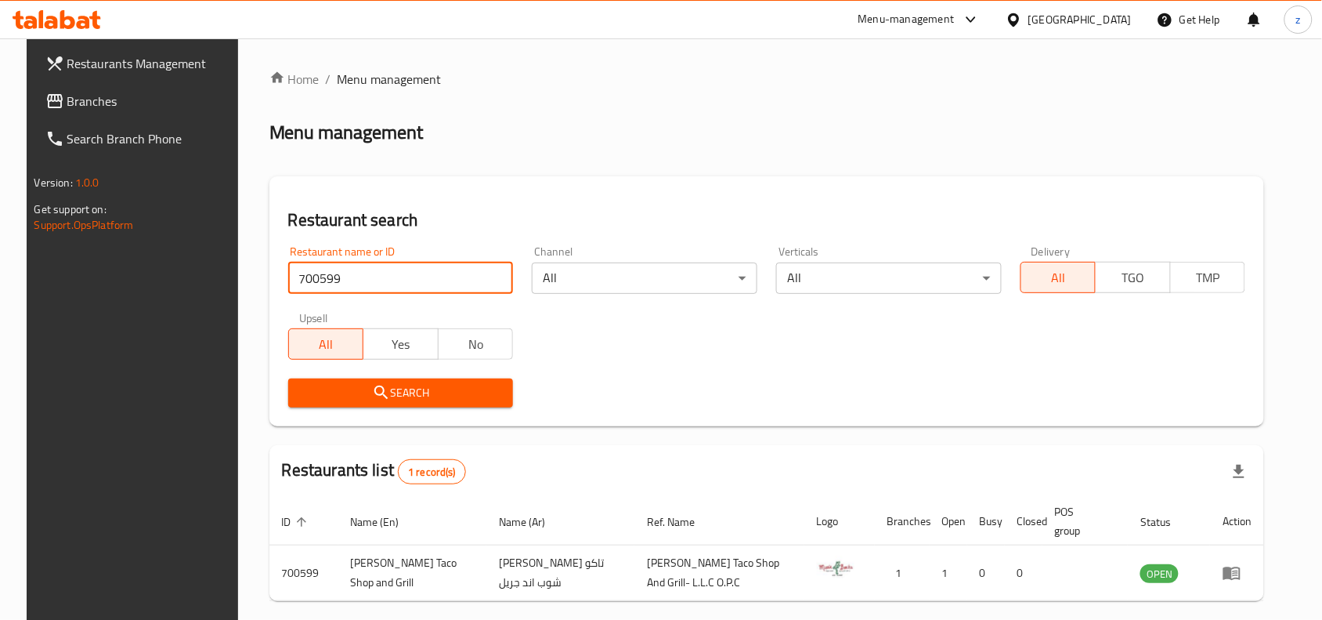
click at [69, 99] on span "Branches" at bounding box center [151, 101] width 168 height 19
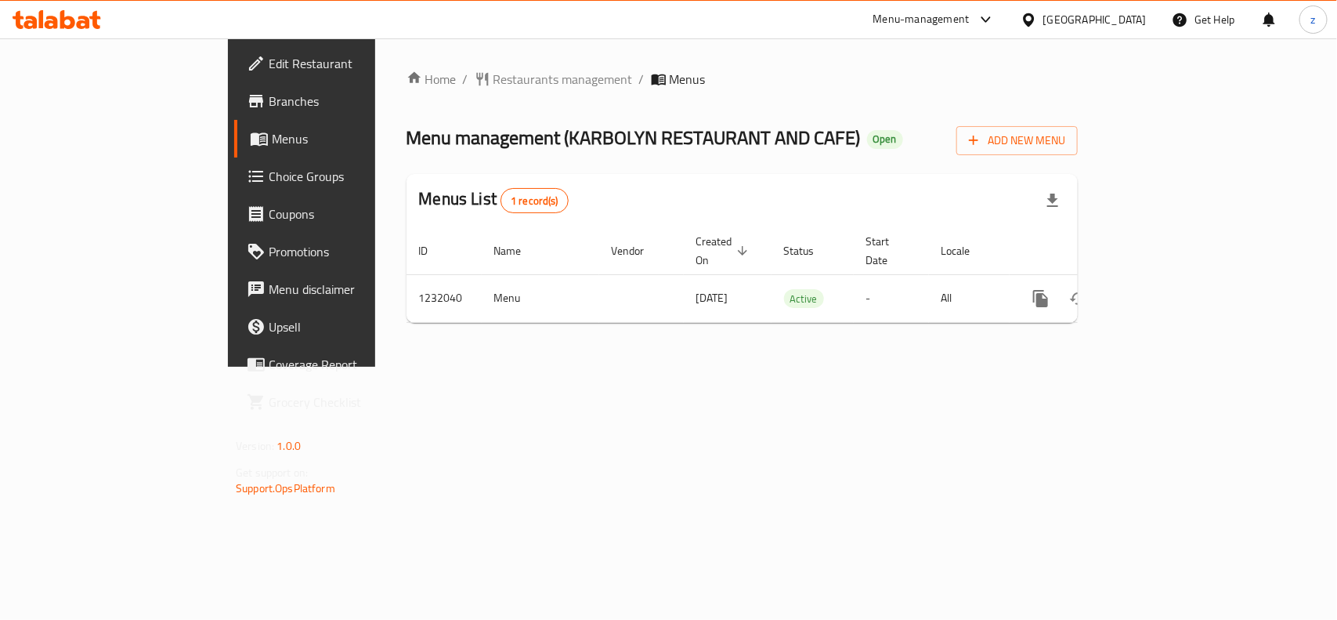
click at [493, 74] on span "Restaurants management" at bounding box center [562, 79] width 139 height 19
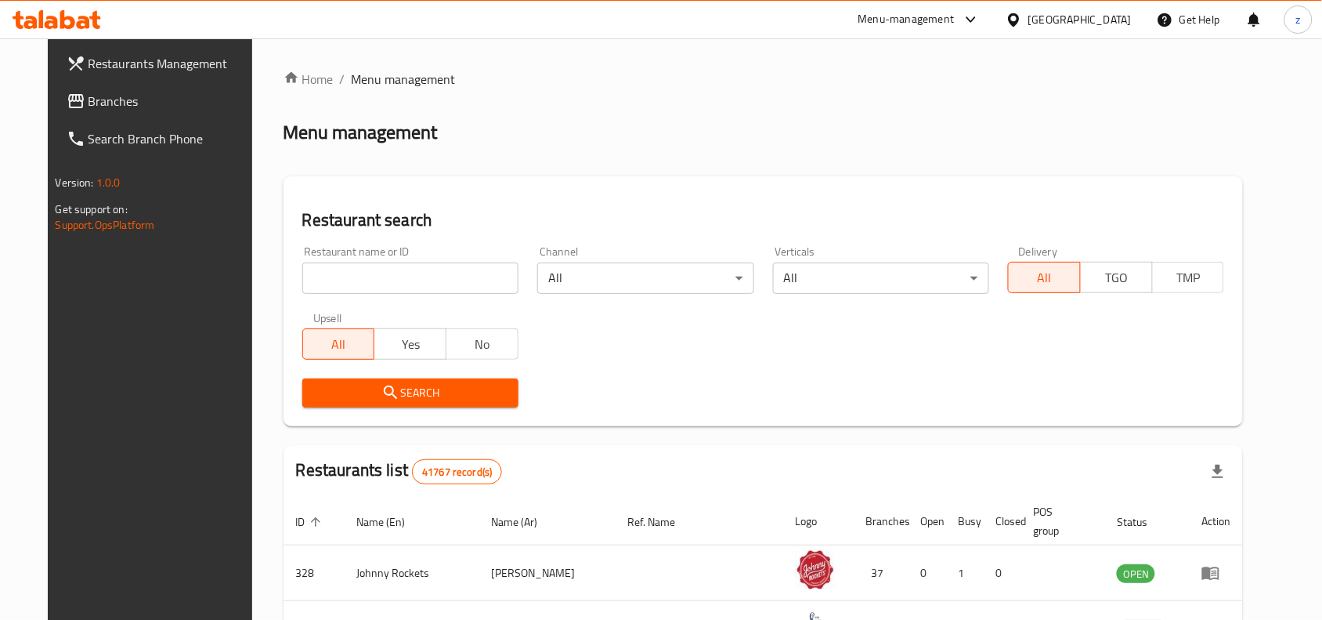
click at [331, 274] on input "search" at bounding box center [410, 277] width 216 height 31
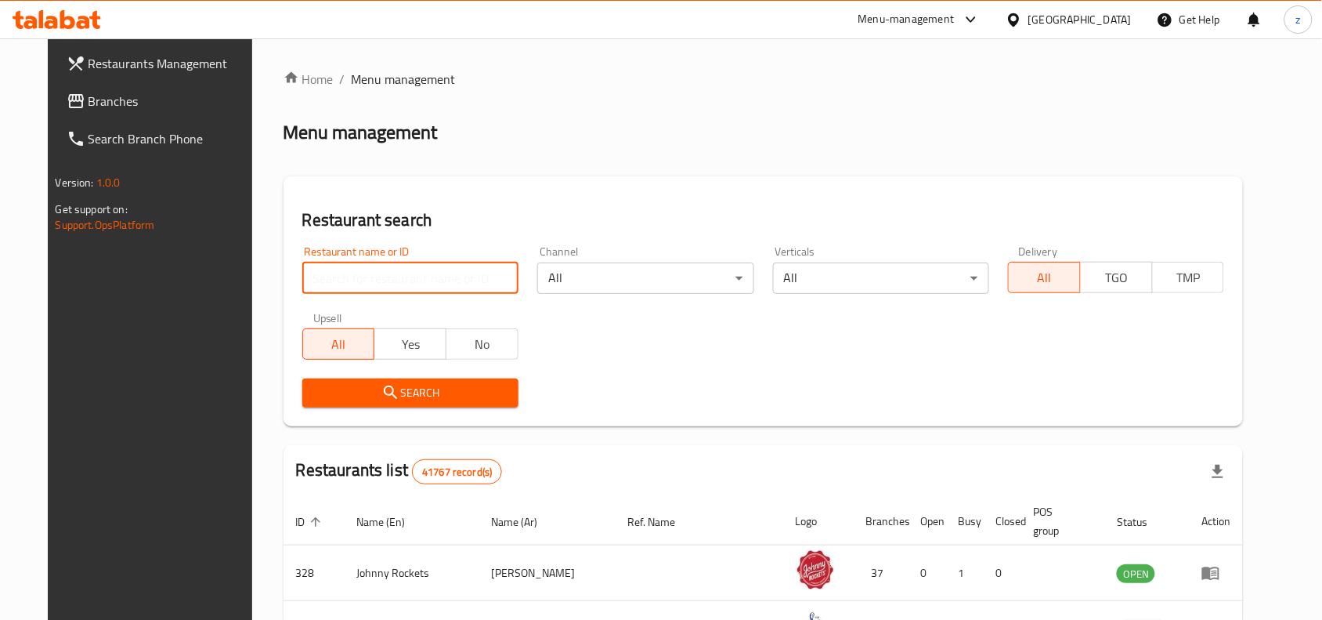
paste input "677631"
type input "677631"
click button "Search" at bounding box center [410, 392] width 216 height 29
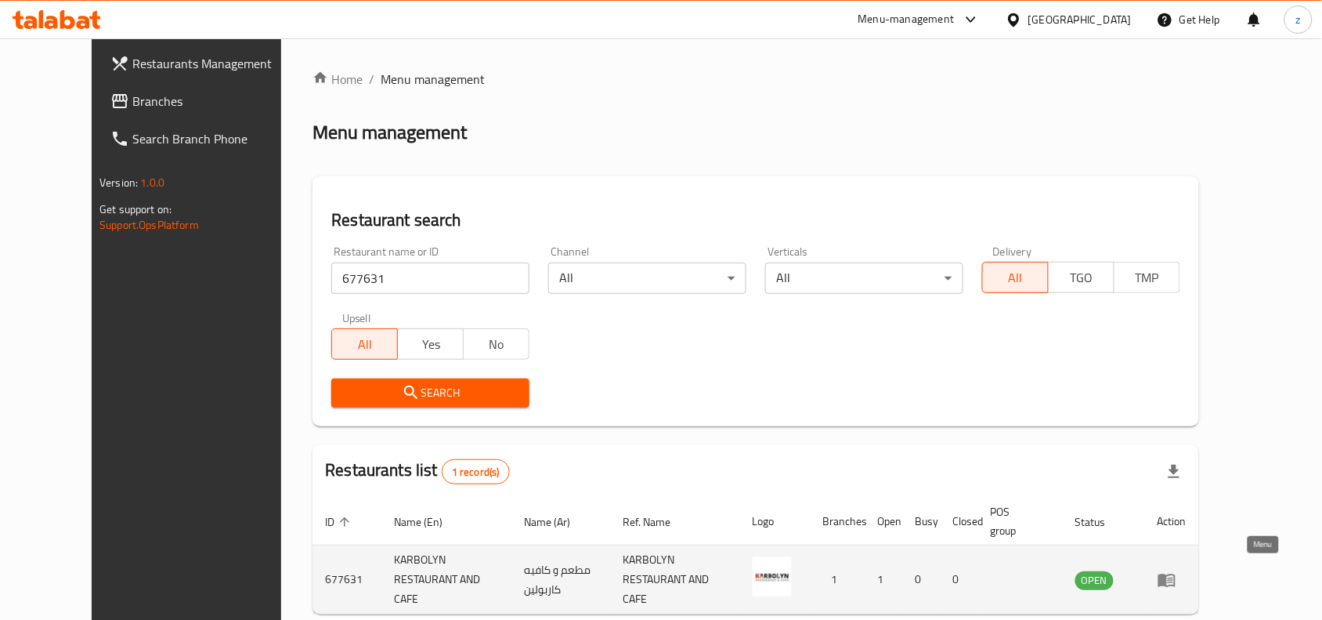
click at [1187, 570] on link "enhanced table" at bounding box center [1172, 579] width 29 height 19
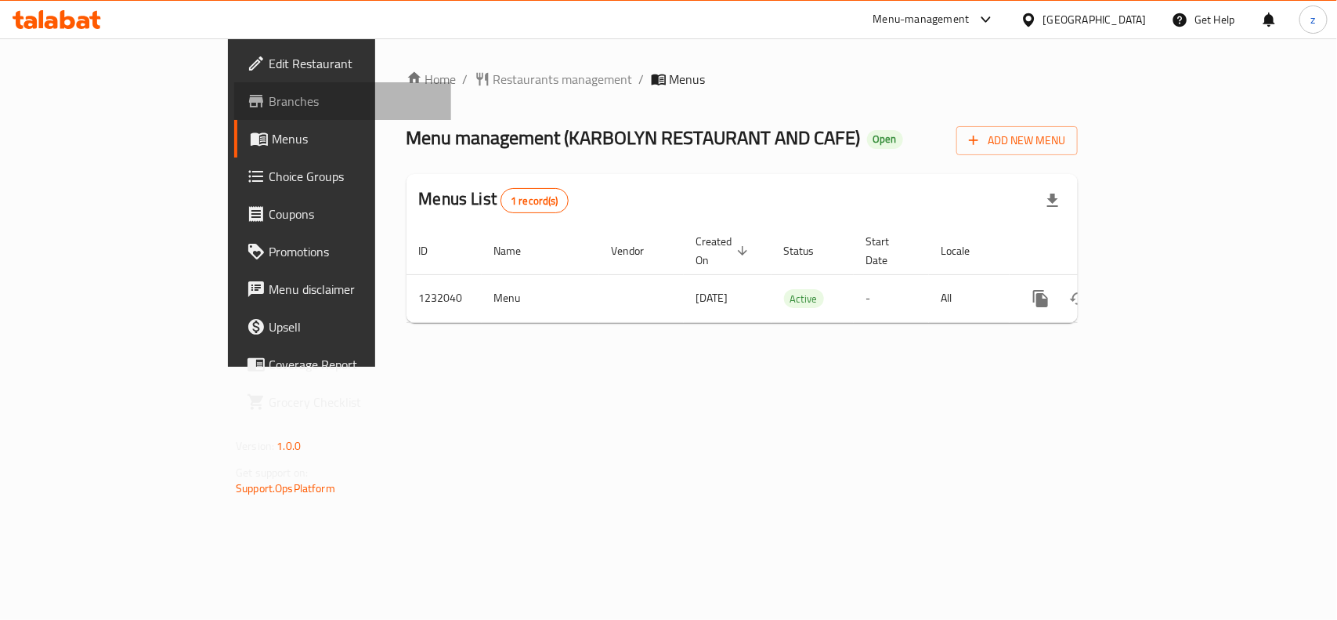
click at [234, 85] on link "Branches" at bounding box center [342, 101] width 217 height 38
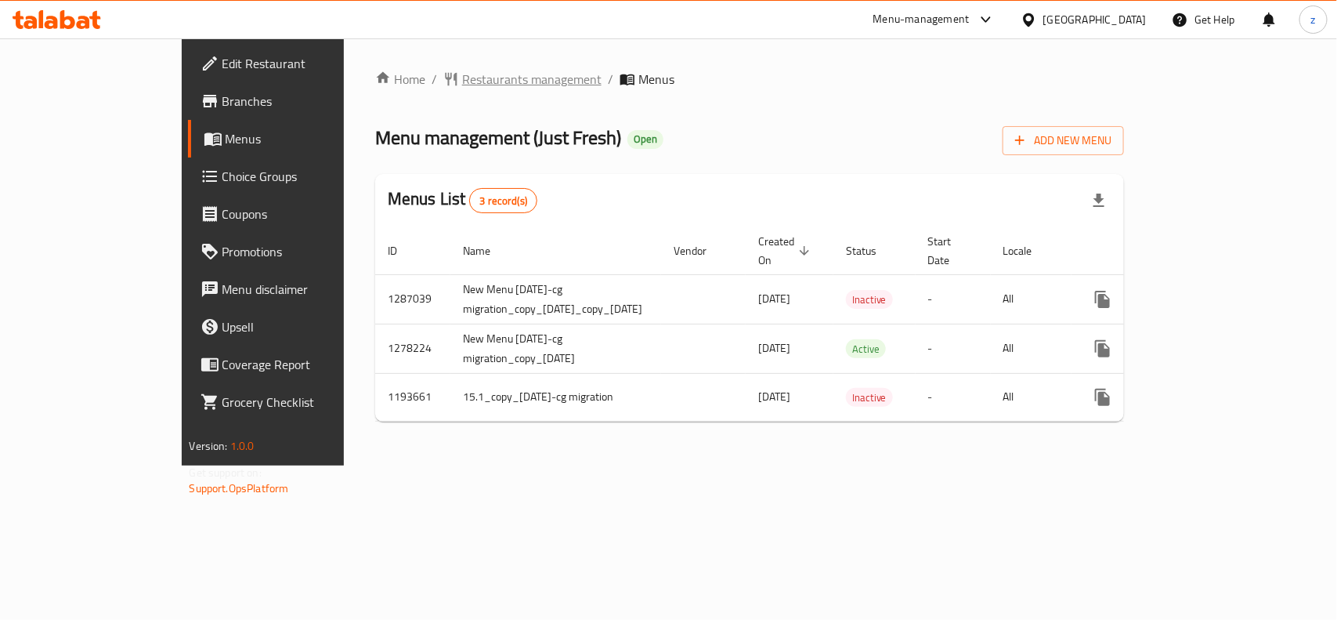
click at [462, 81] on span "Restaurants management" at bounding box center [531, 79] width 139 height 19
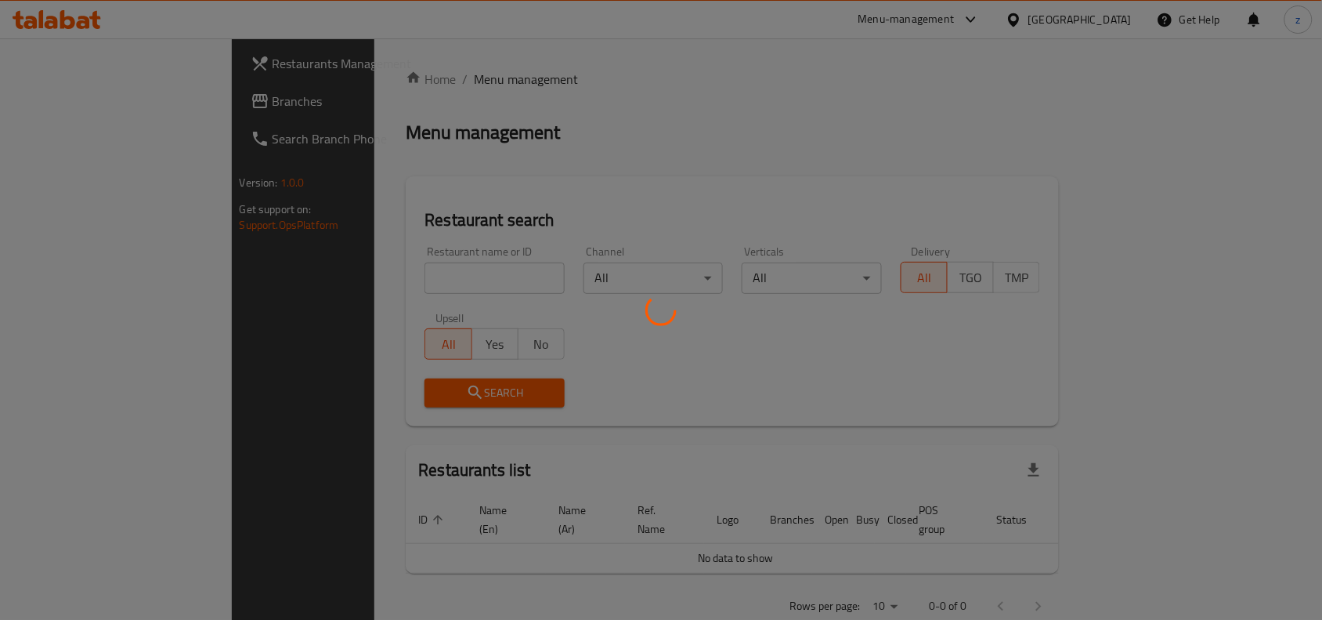
click at [380, 273] on div at bounding box center [661, 310] width 1322 height 620
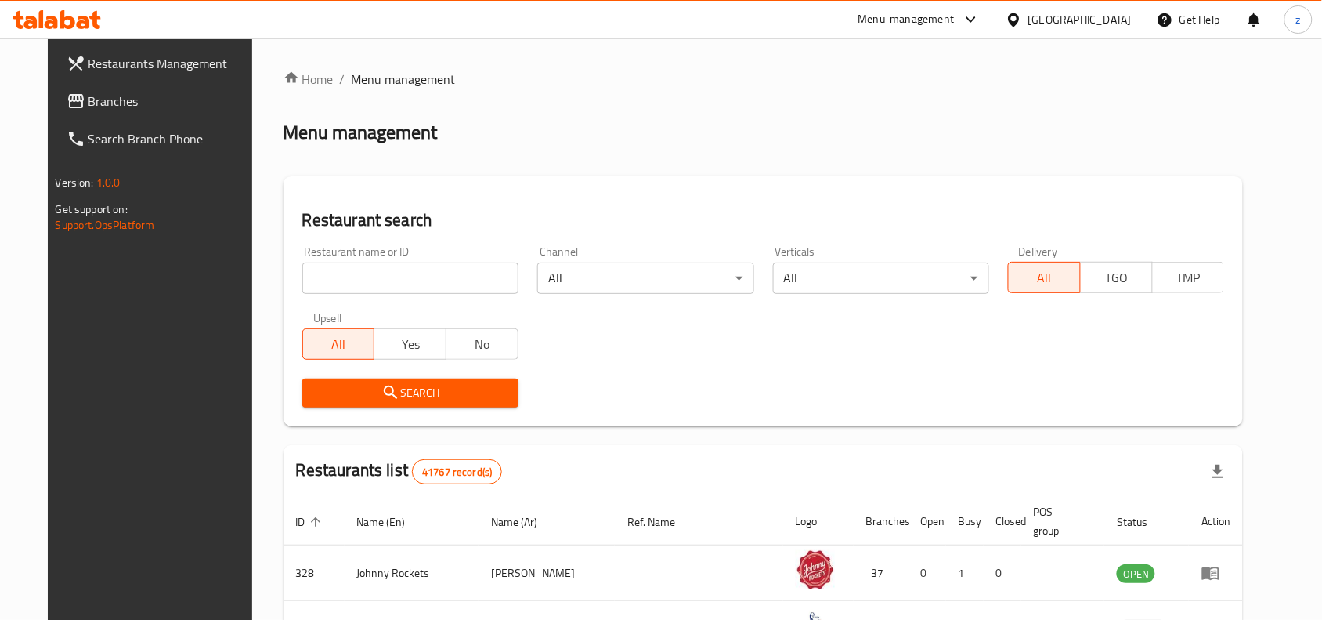
click at [359, 287] on input "search" at bounding box center [410, 277] width 216 height 31
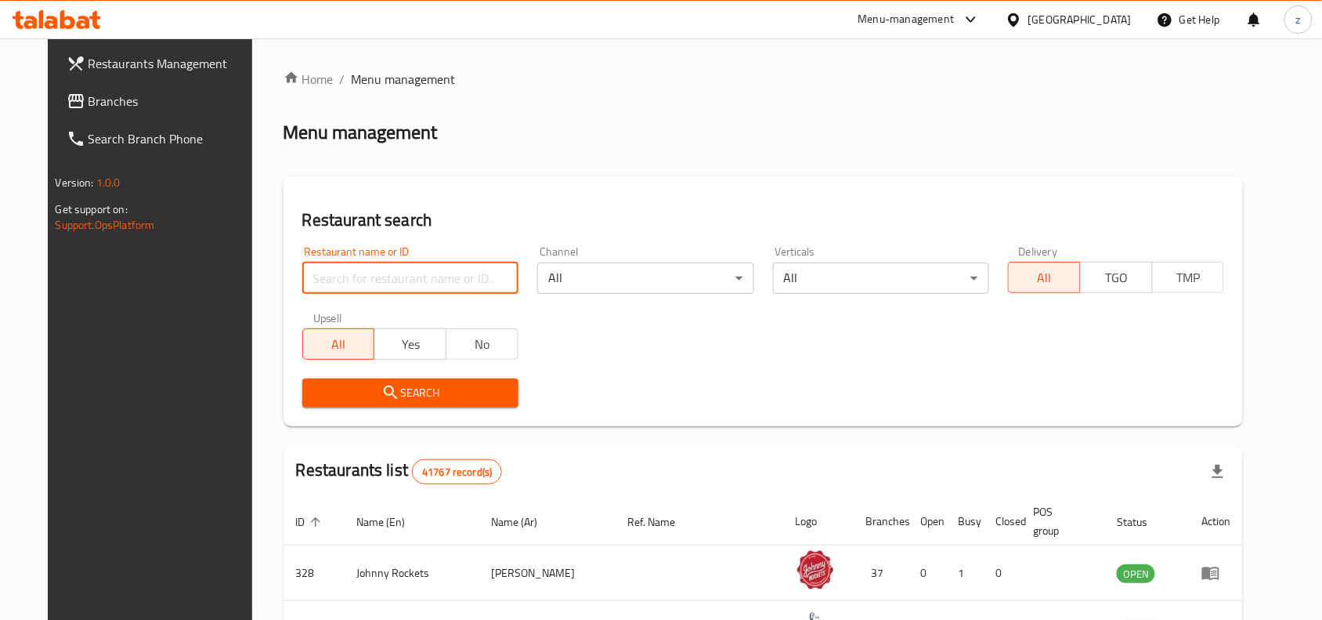
paste input "8741"
type input "8741"
click button "Search" at bounding box center [410, 392] width 216 height 29
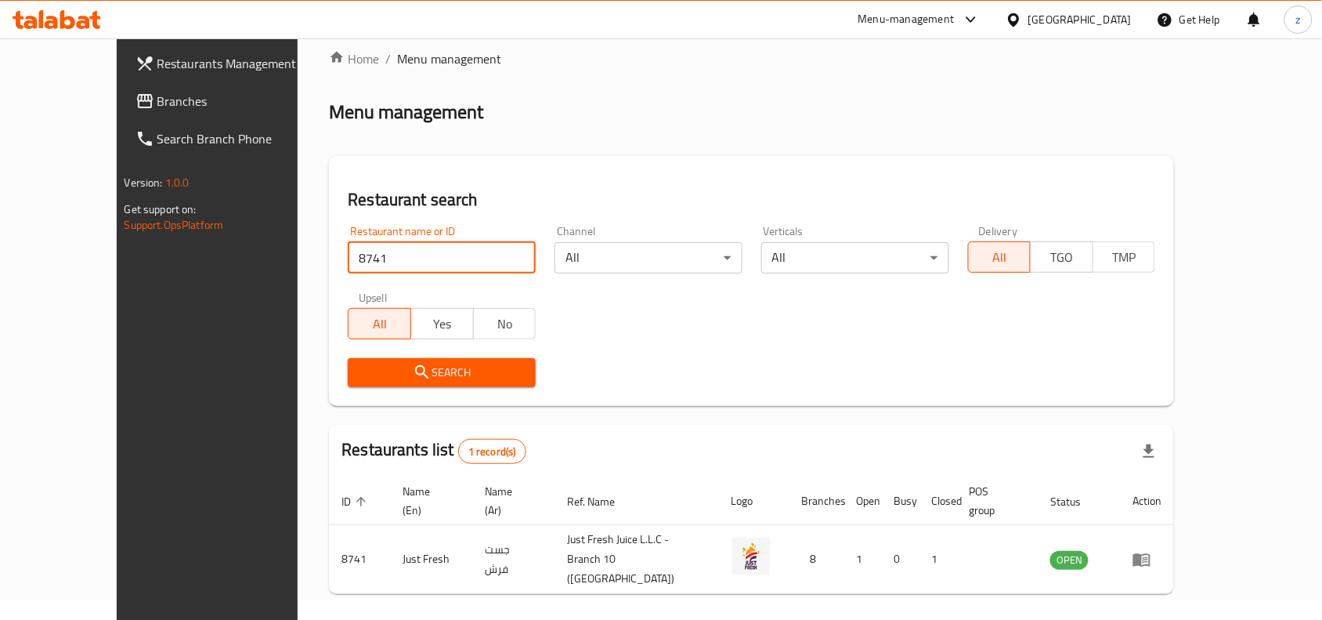
scroll to position [49, 0]
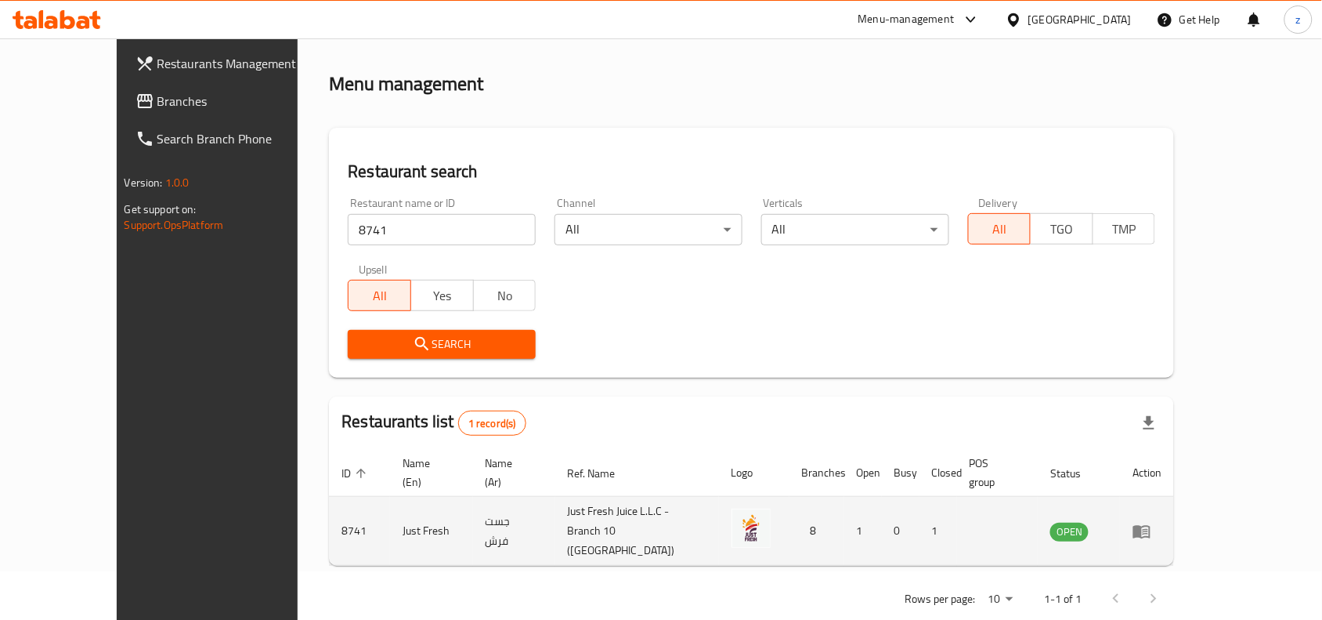
click at [1174, 517] on td "enhanced table" at bounding box center [1147, 531] width 54 height 69
click at [1151, 522] on icon "enhanced table" at bounding box center [1142, 531] width 19 height 19
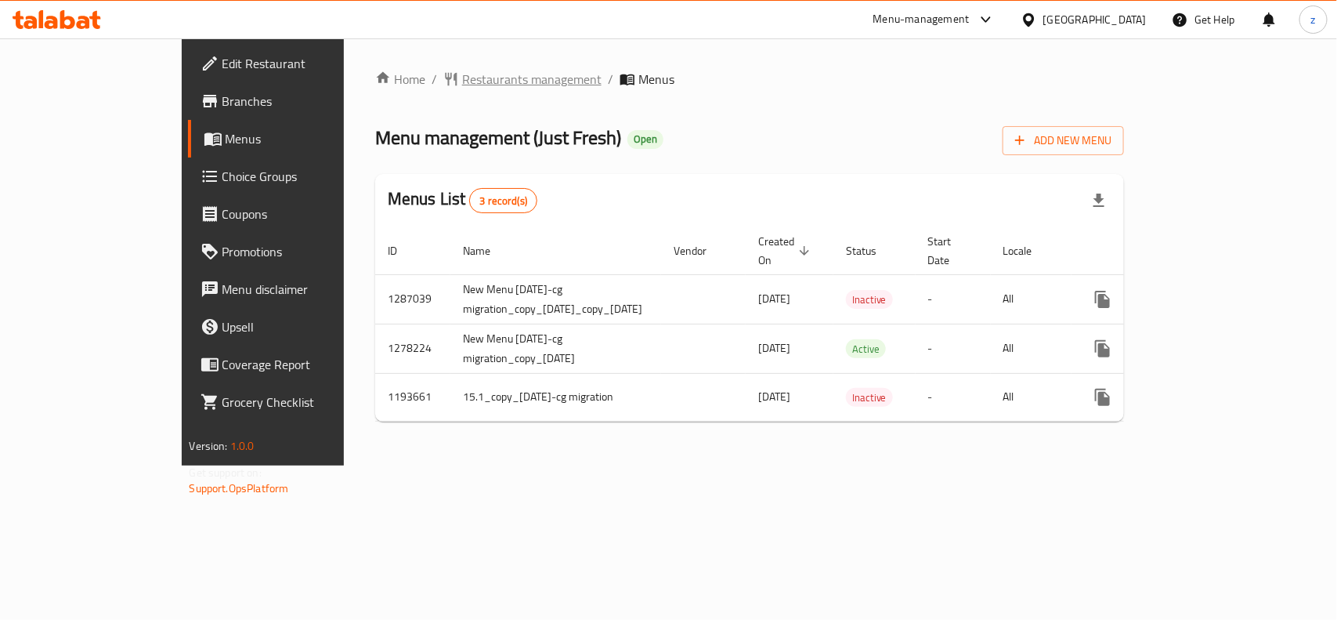
click at [462, 73] on span "Restaurants management" at bounding box center [531, 79] width 139 height 19
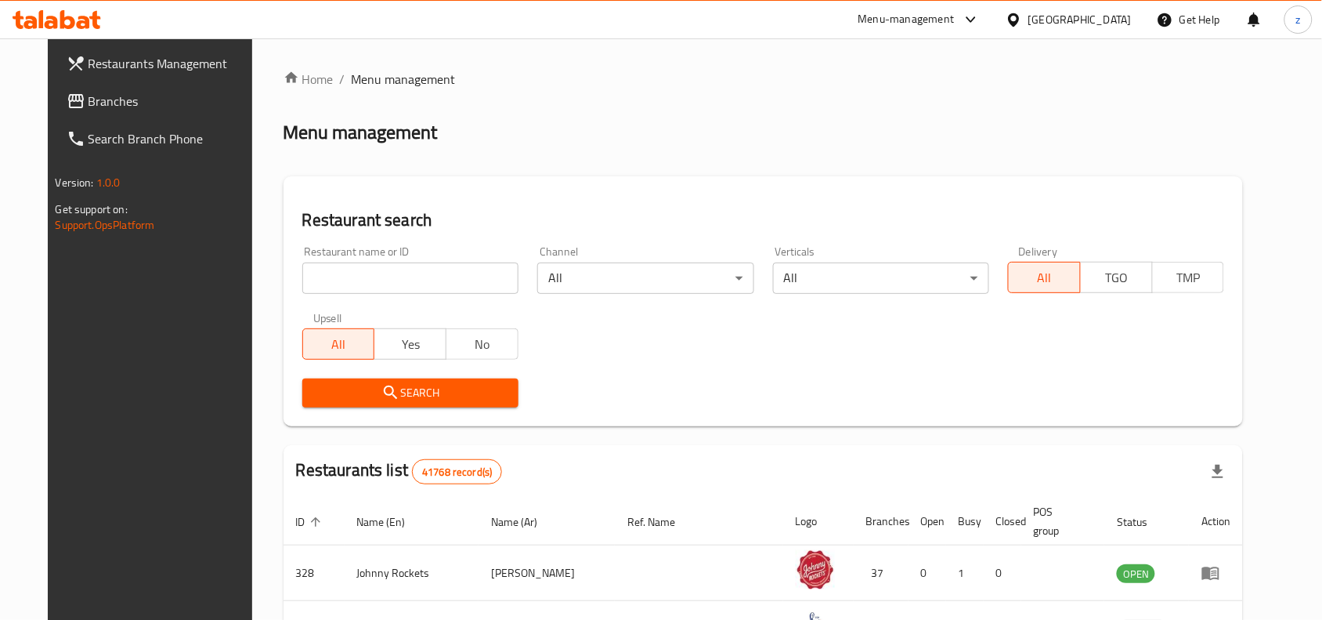
click at [394, 265] on input "search" at bounding box center [410, 277] width 216 height 31
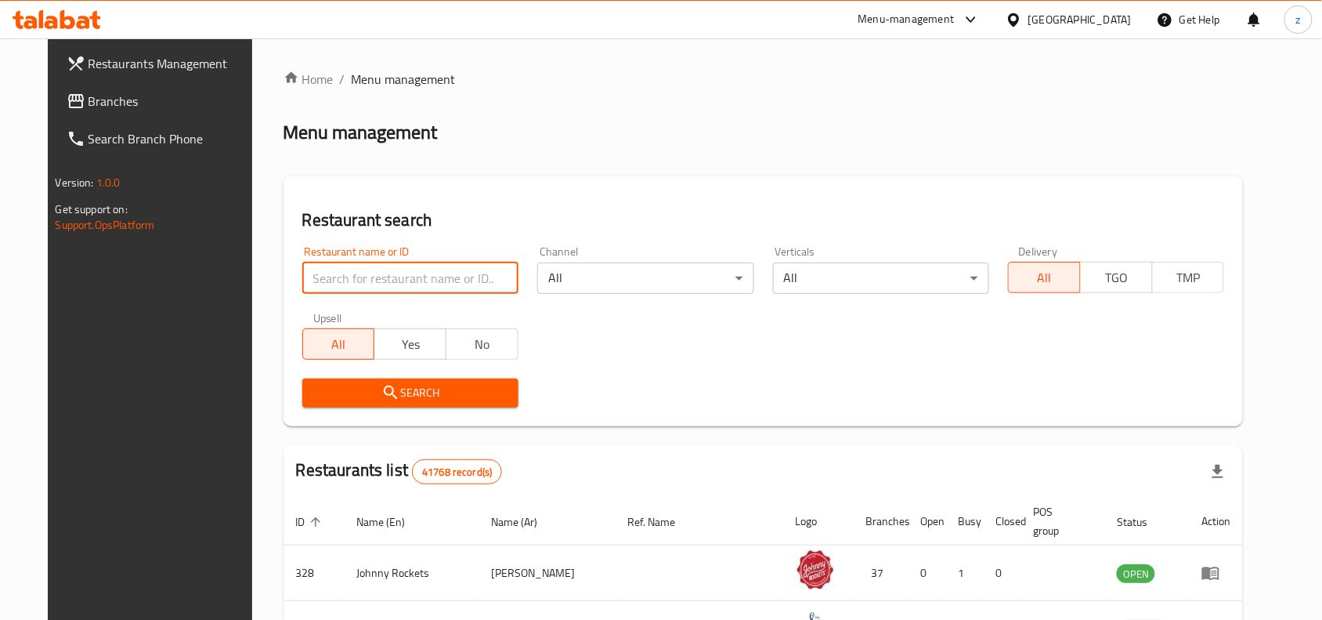
paste input "48804"
type input "48804"
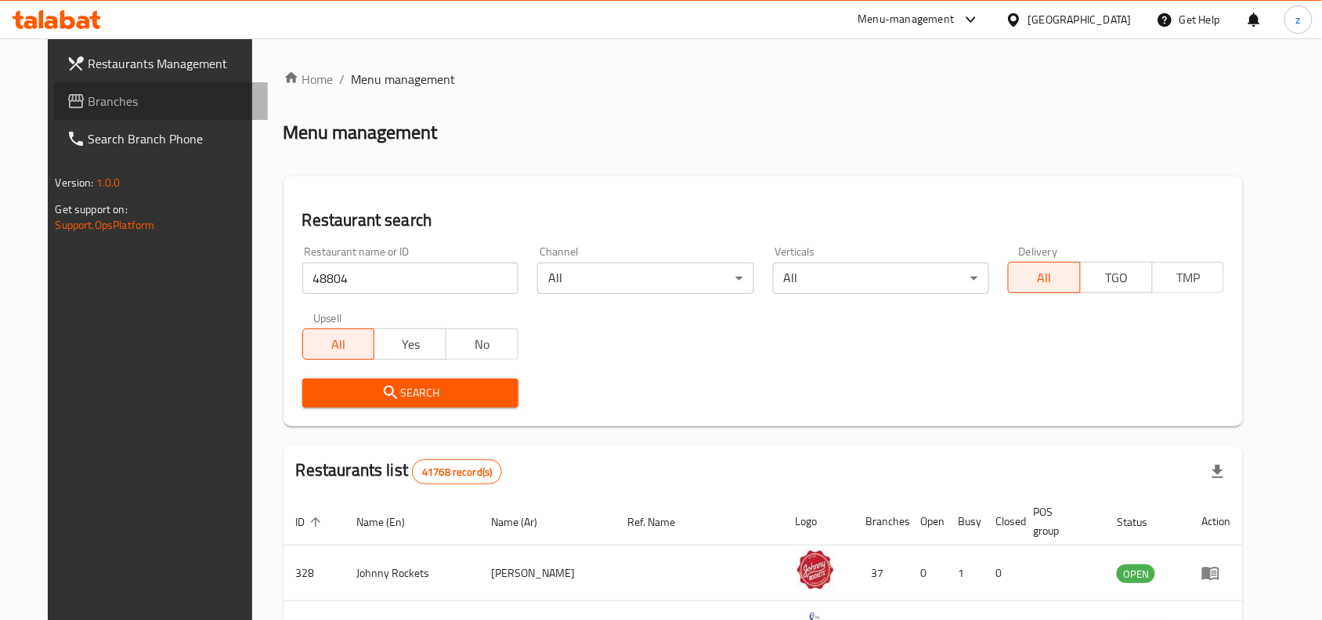
drag, startPoint x: 122, startPoint y: 92, endPoint x: 129, endPoint y: 100, distance: 11.1
click at [123, 89] on link "Branches" at bounding box center [161, 101] width 215 height 38
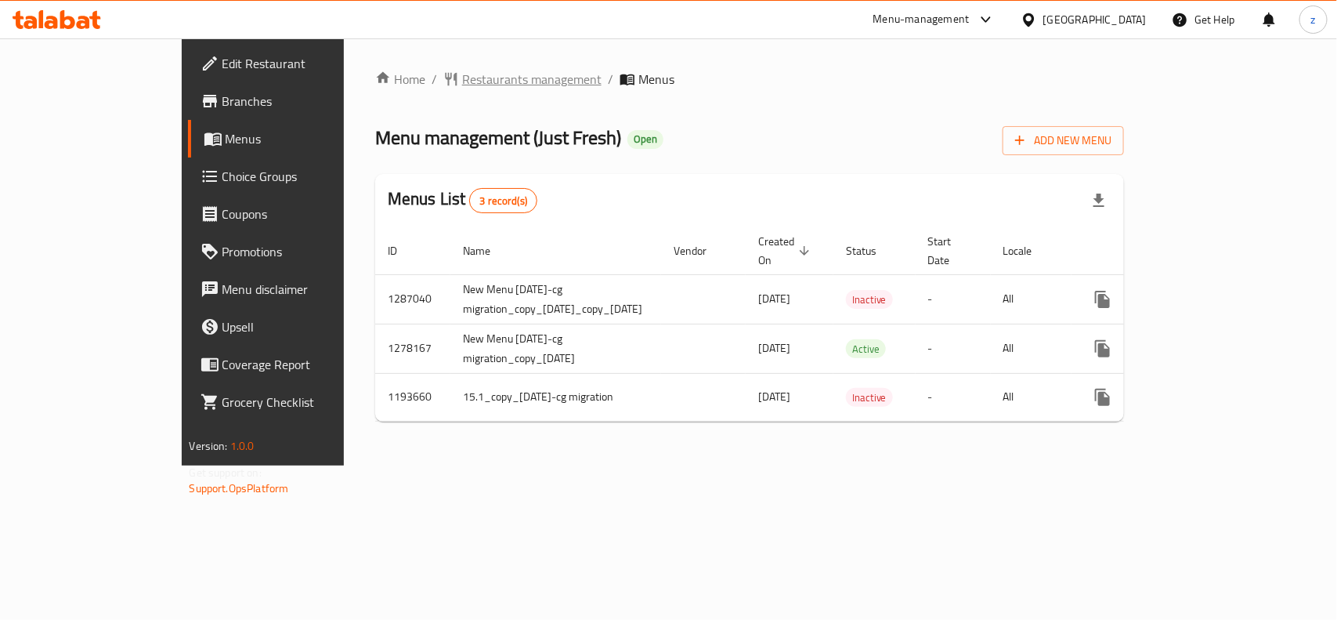
click at [462, 87] on span "Restaurants management" at bounding box center [531, 79] width 139 height 19
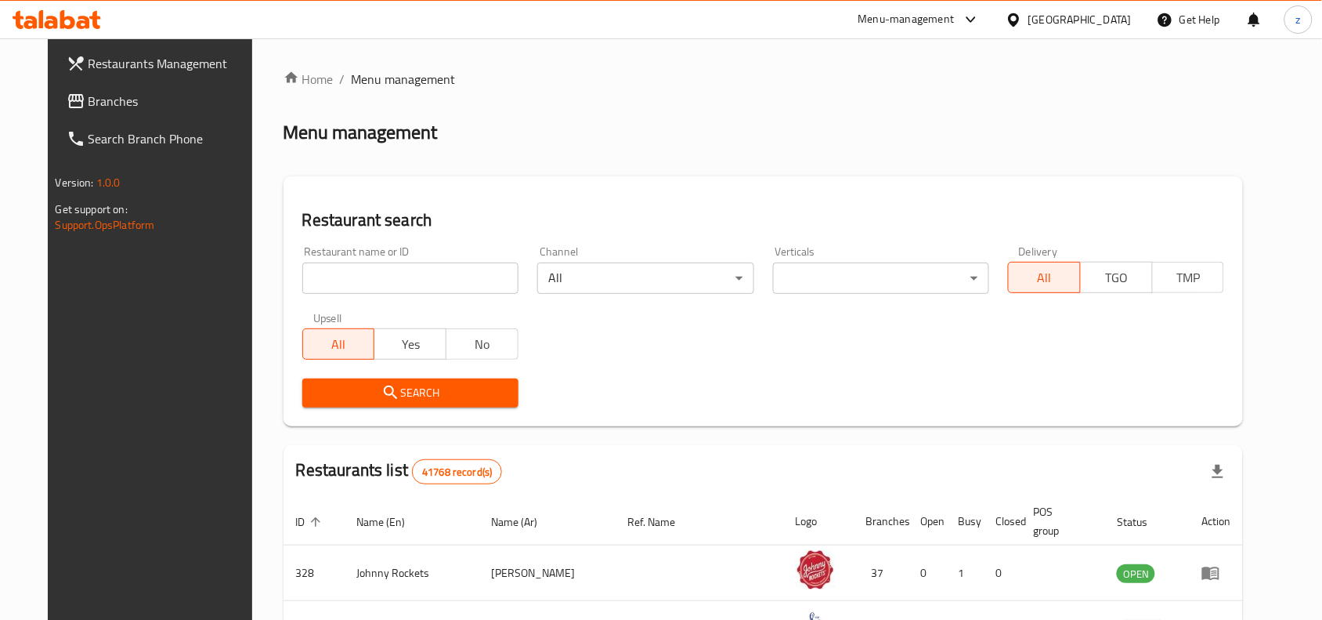
click at [352, 280] on div "Home / Menu management Menu management Restaurant search Restaurant name or ID …" at bounding box center [764, 555] width 960 height 971
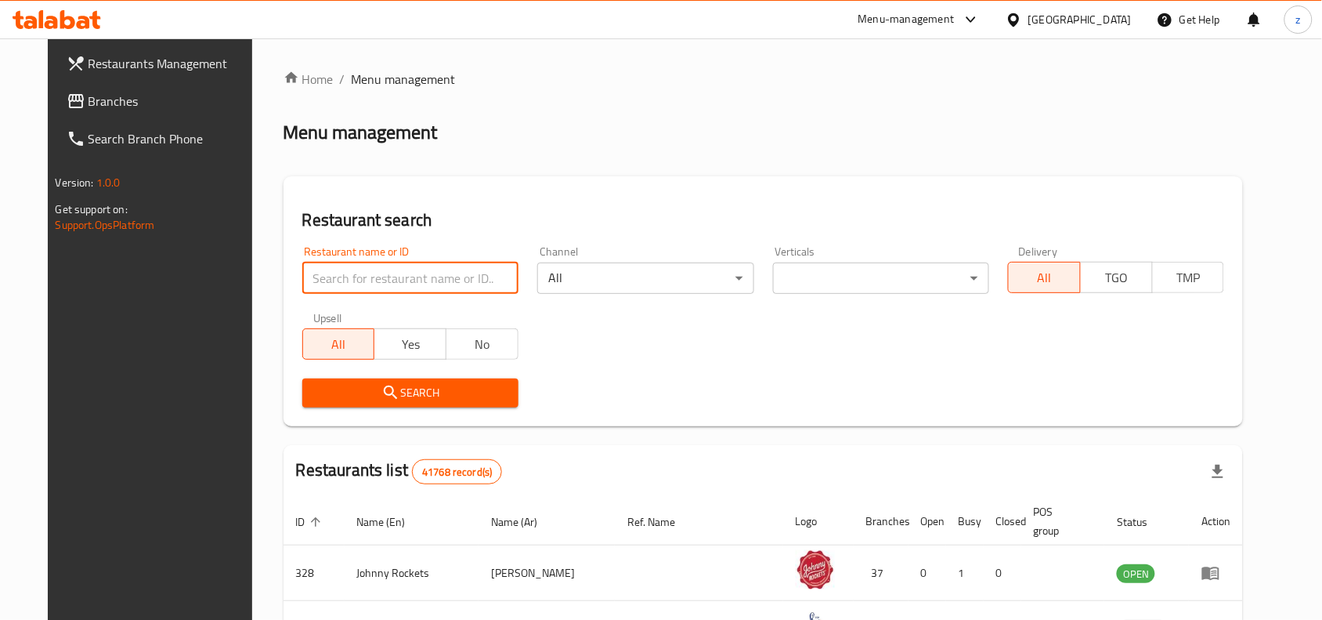
click at [352, 280] on input "search" at bounding box center [410, 277] width 216 height 31
paste input "8742"
type input "8742"
click button "Search" at bounding box center [410, 392] width 216 height 29
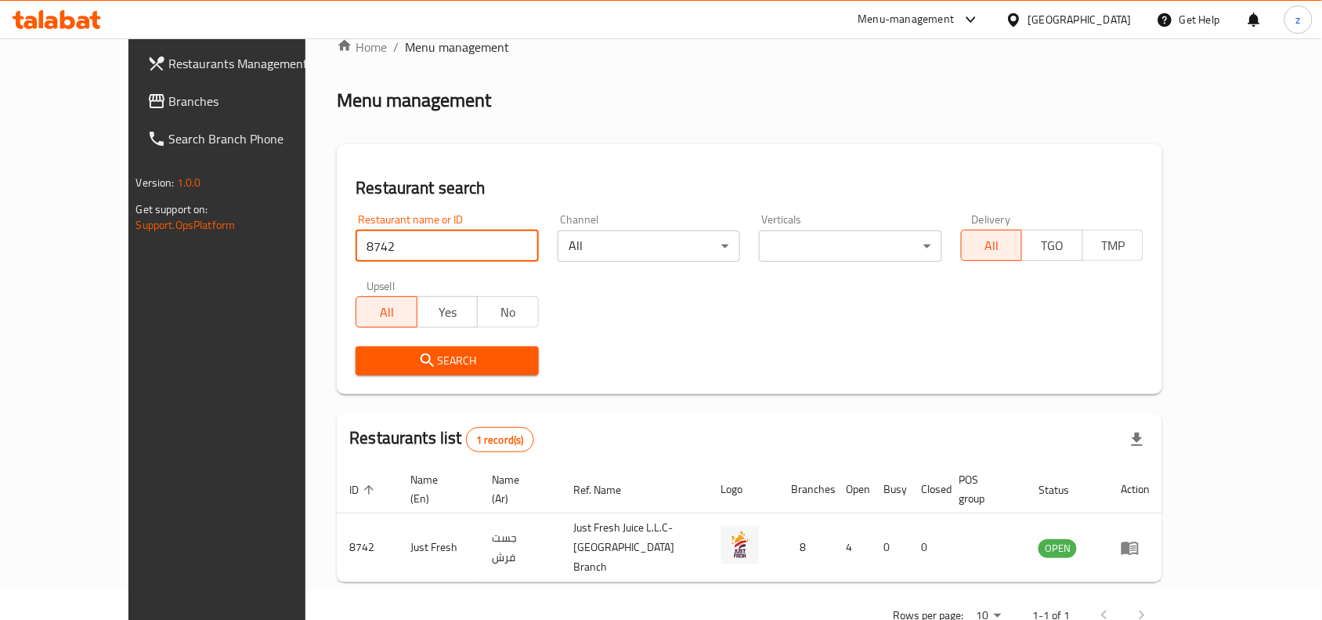
scroll to position [49, 0]
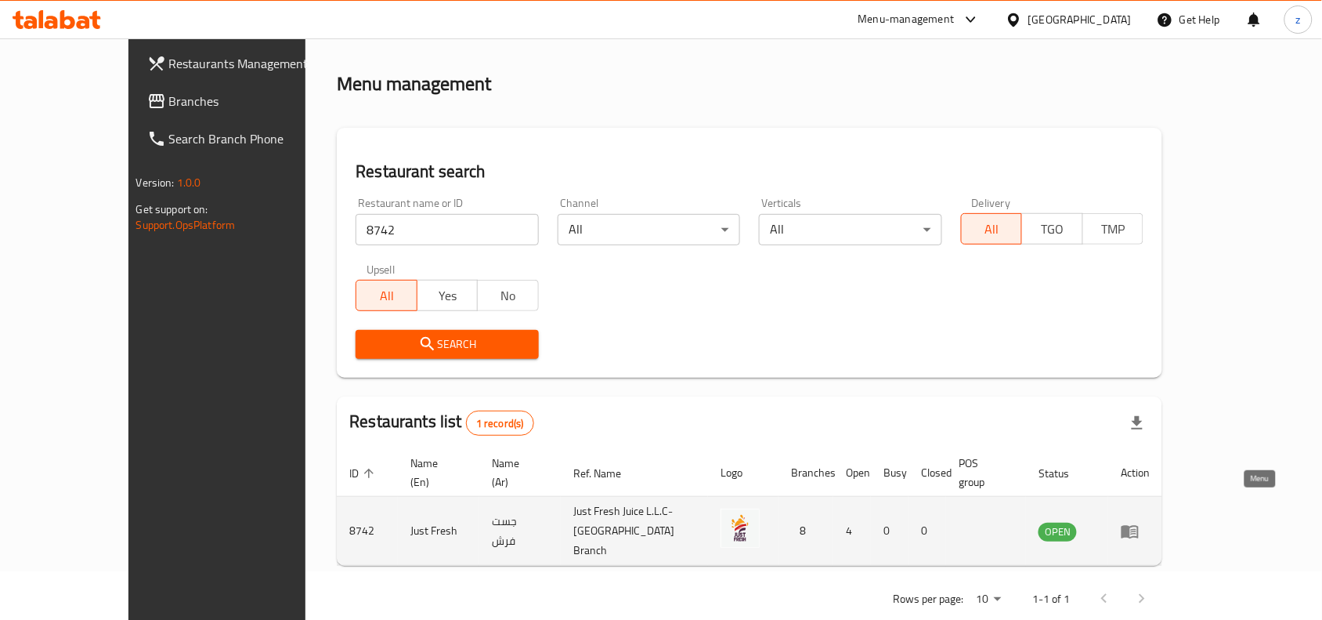
click at [1140, 522] on icon "enhanced table" at bounding box center [1130, 531] width 19 height 19
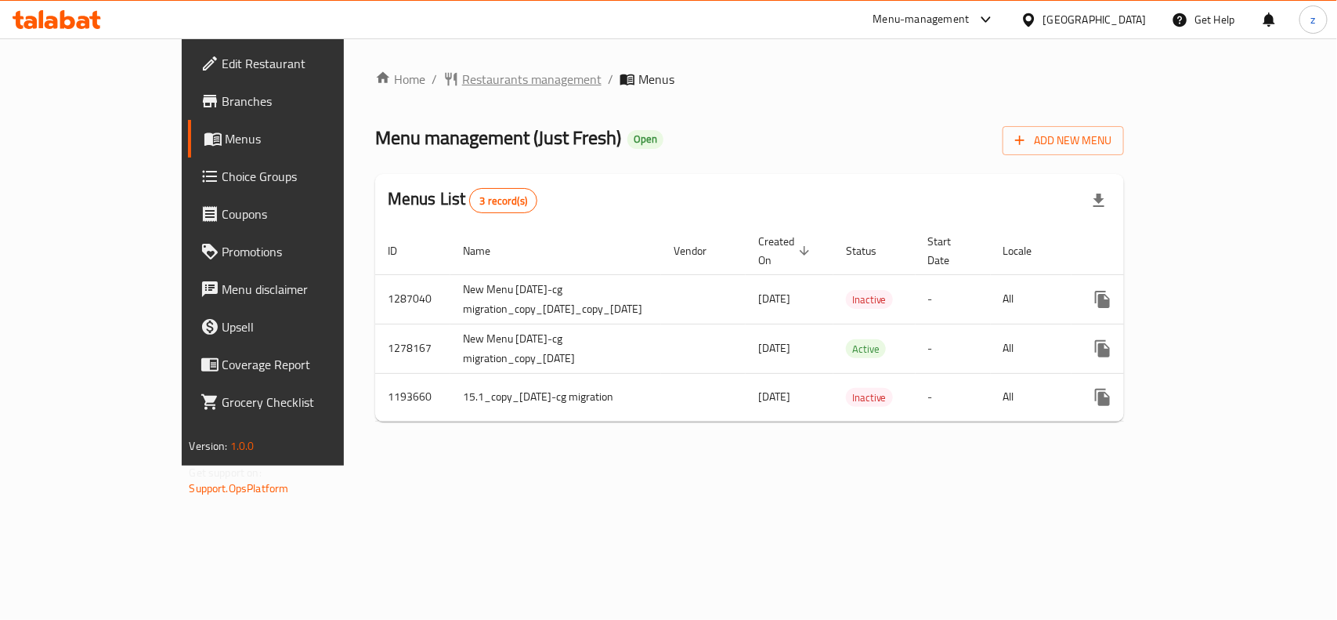
click at [462, 71] on span "Restaurants management" at bounding box center [531, 79] width 139 height 19
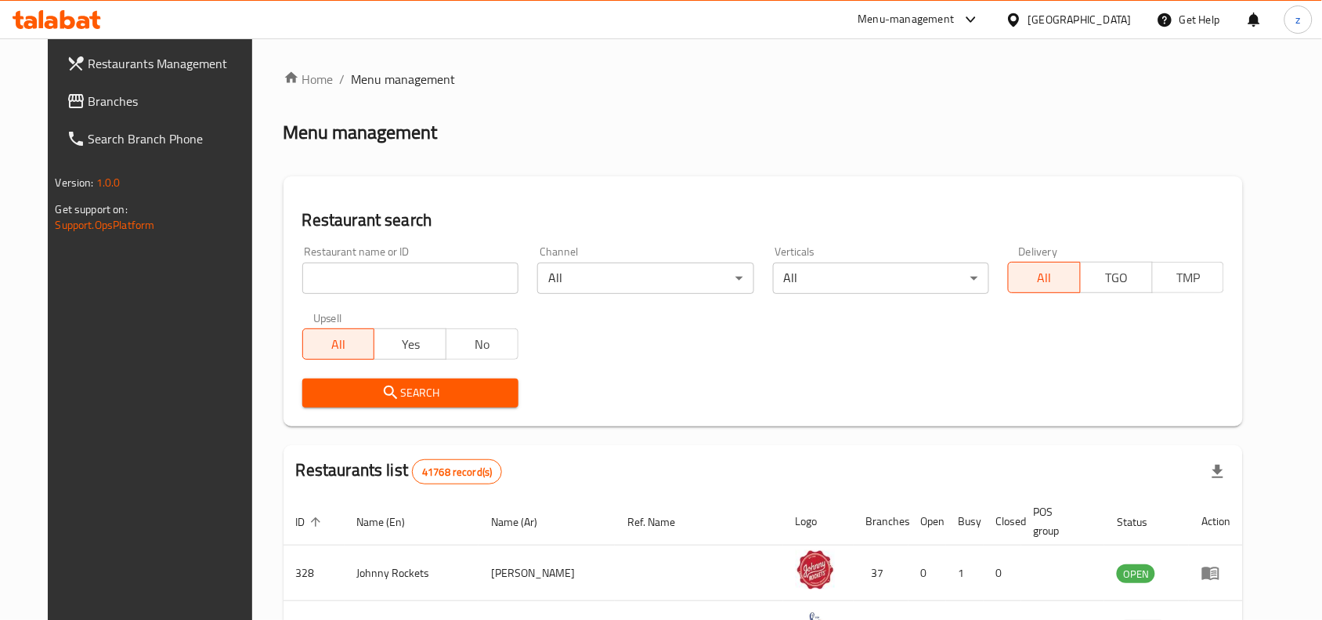
click at [86, 112] on link "Branches" at bounding box center [161, 101] width 215 height 38
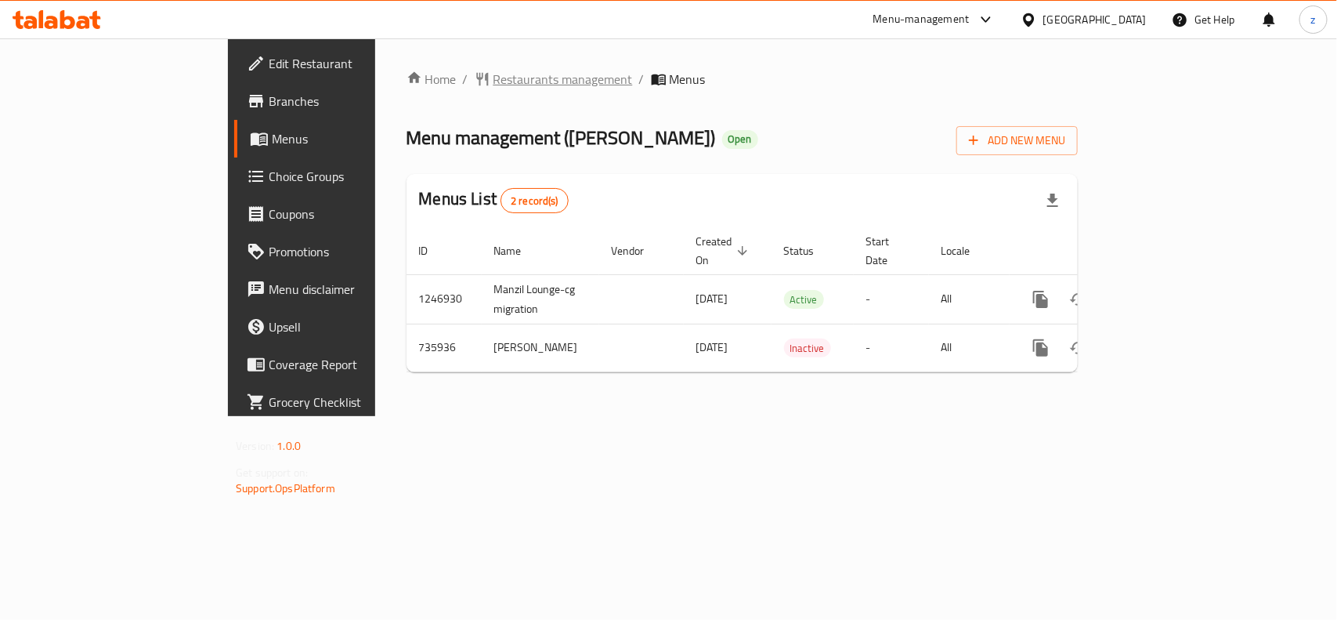
click at [493, 84] on span "Restaurants management" at bounding box center [562, 79] width 139 height 19
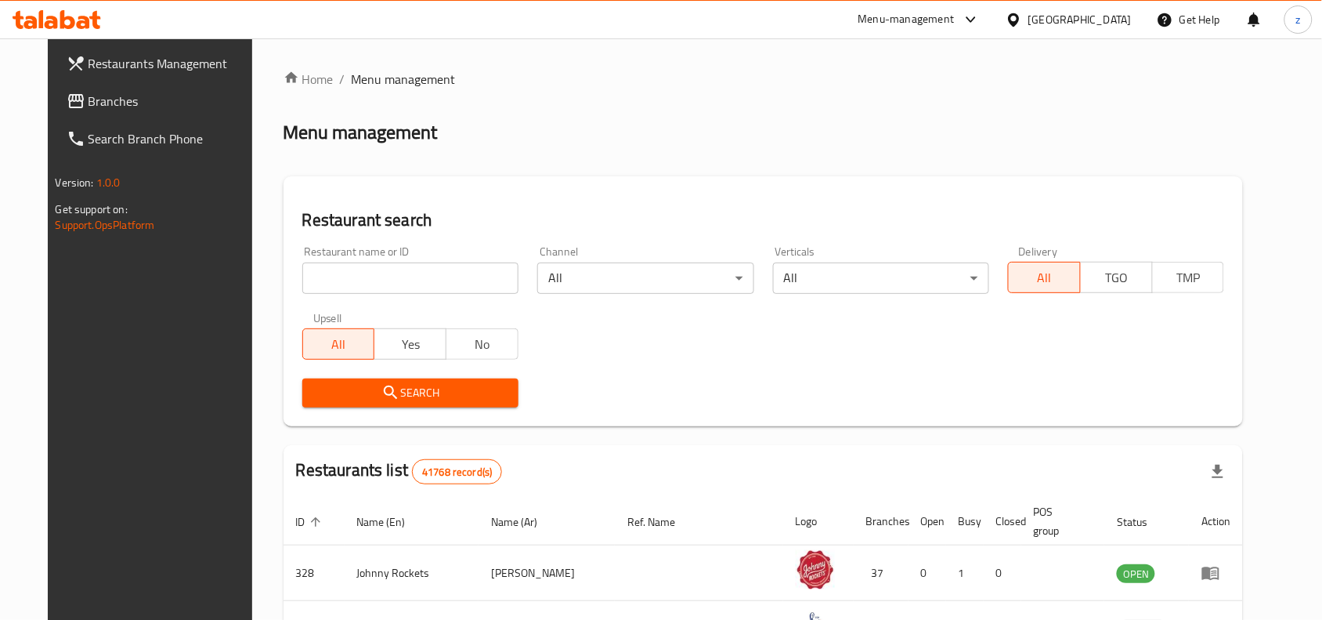
click at [402, 294] on div "Restaurant name or ID Restaurant name or ID" at bounding box center [410, 270] width 235 height 67
click at [398, 280] on input "search" at bounding box center [410, 277] width 216 height 31
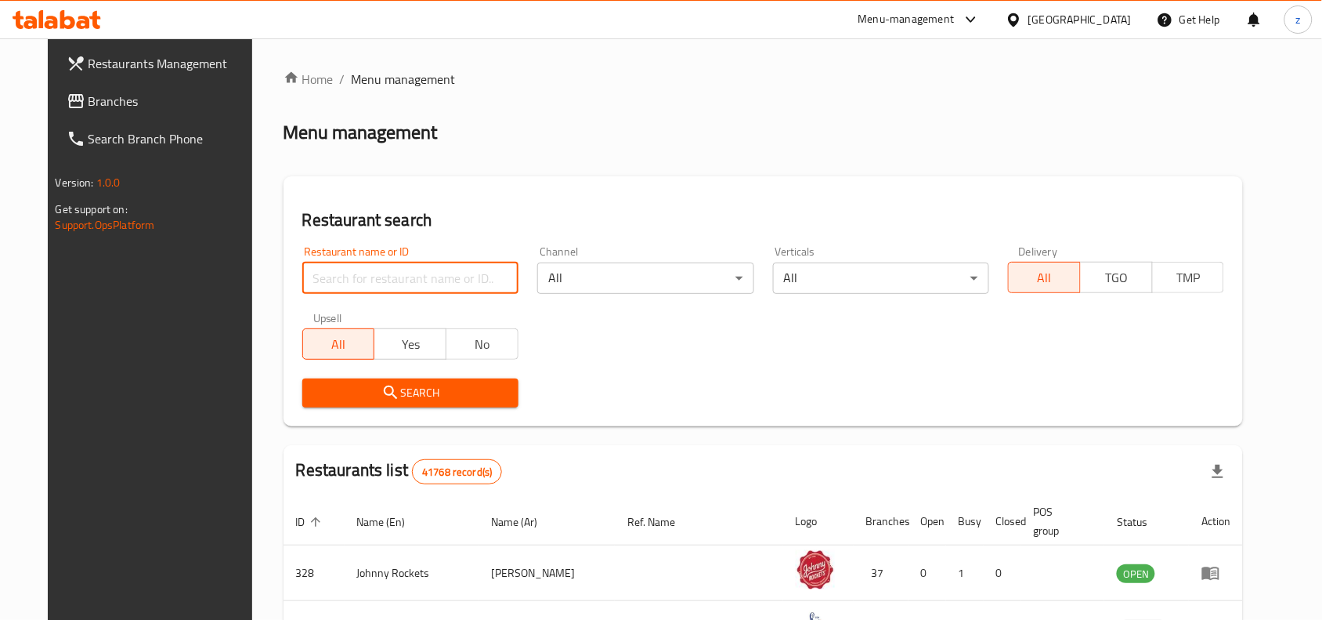
paste input "647309"
type input "647309"
click button "Search" at bounding box center [410, 392] width 216 height 29
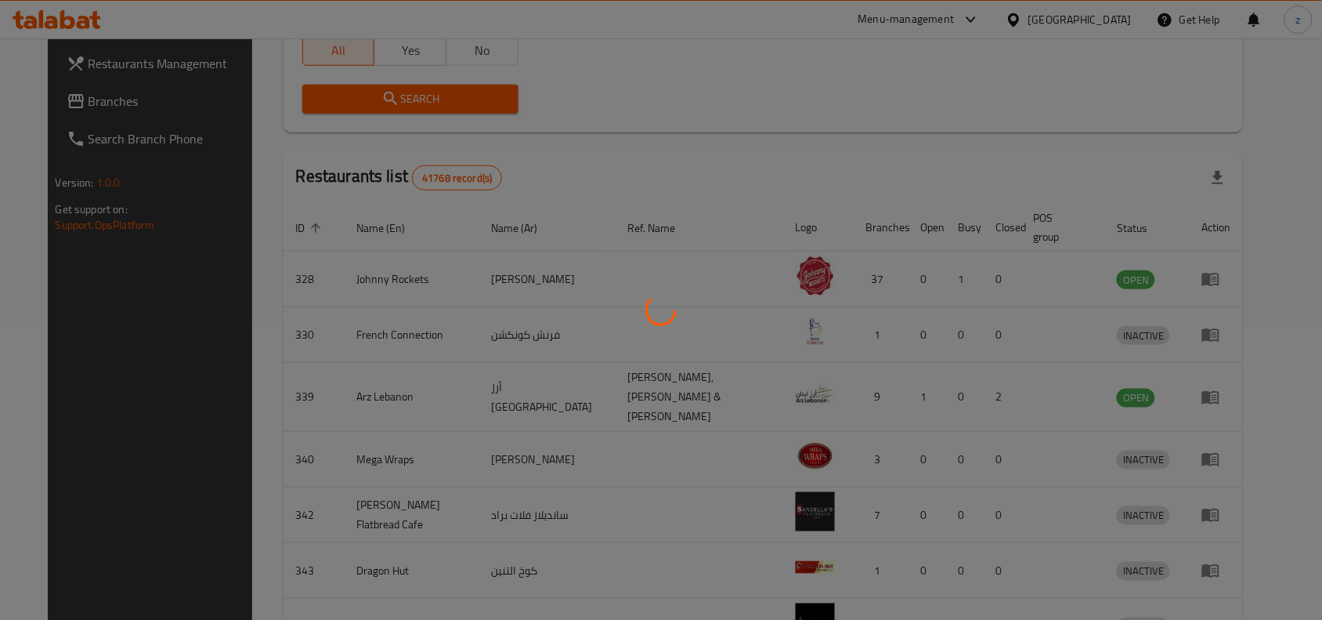
scroll to position [49, 0]
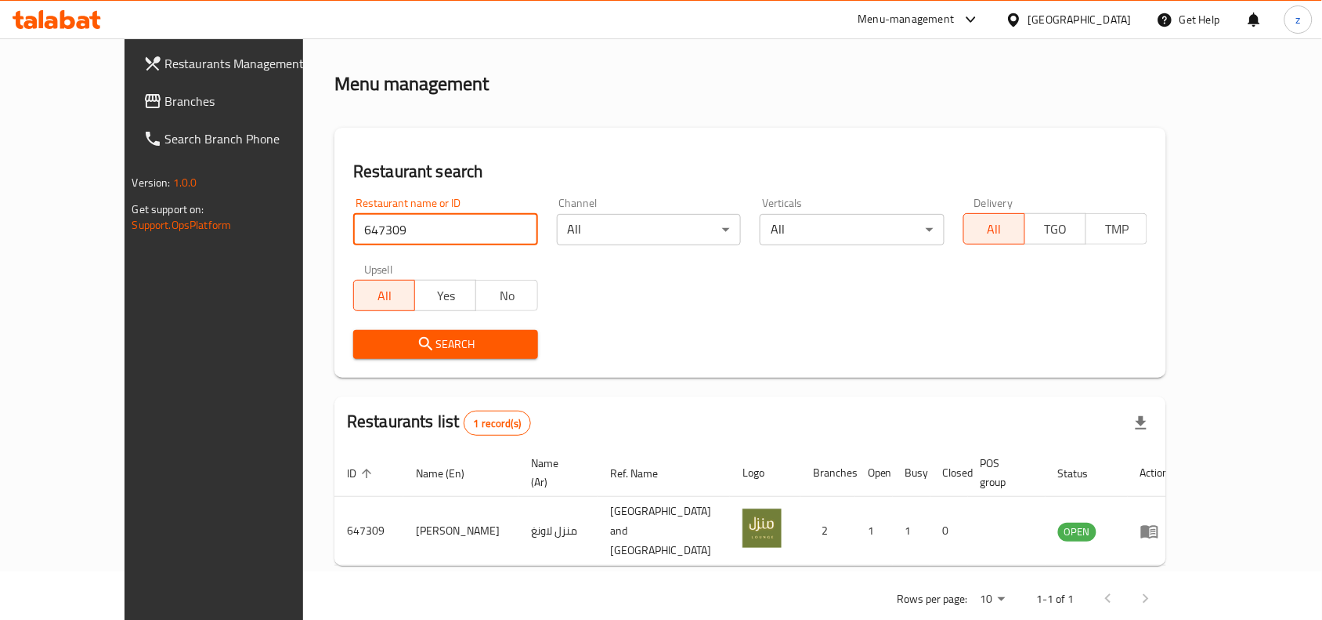
click at [165, 59] on span "Restaurants Management" at bounding box center [249, 63] width 168 height 19
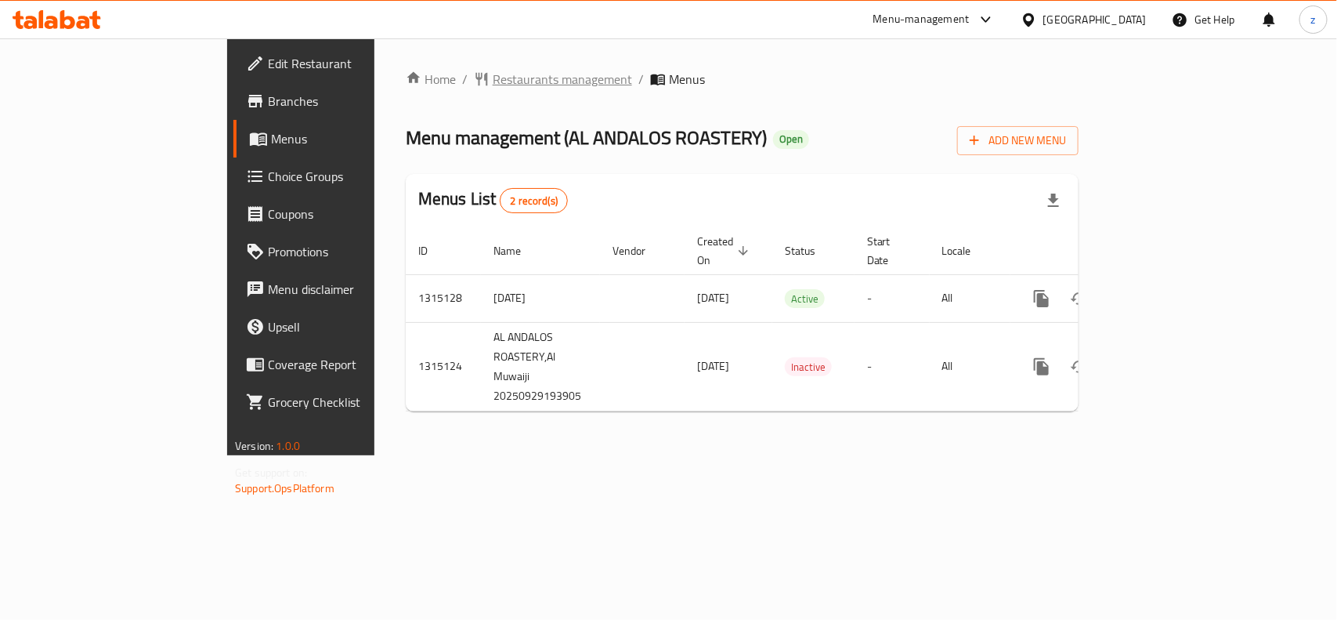
click at [493, 71] on span "Restaurants management" at bounding box center [562, 79] width 139 height 19
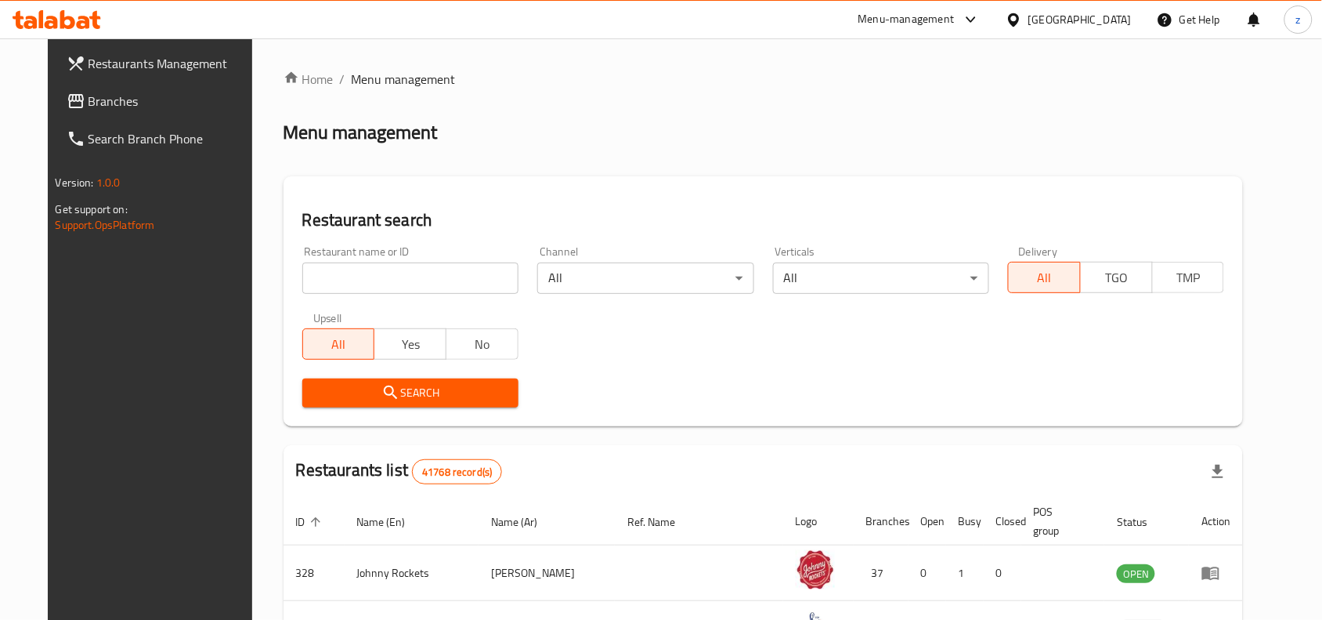
click at [398, 279] on div "Home / Menu management Menu management Restaurant search Restaurant name or ID …" at bounding box center [764, 555] width 960 height 971
click at [398, 279] on input "search" at bounding box center [410, 277] width 216 height 31
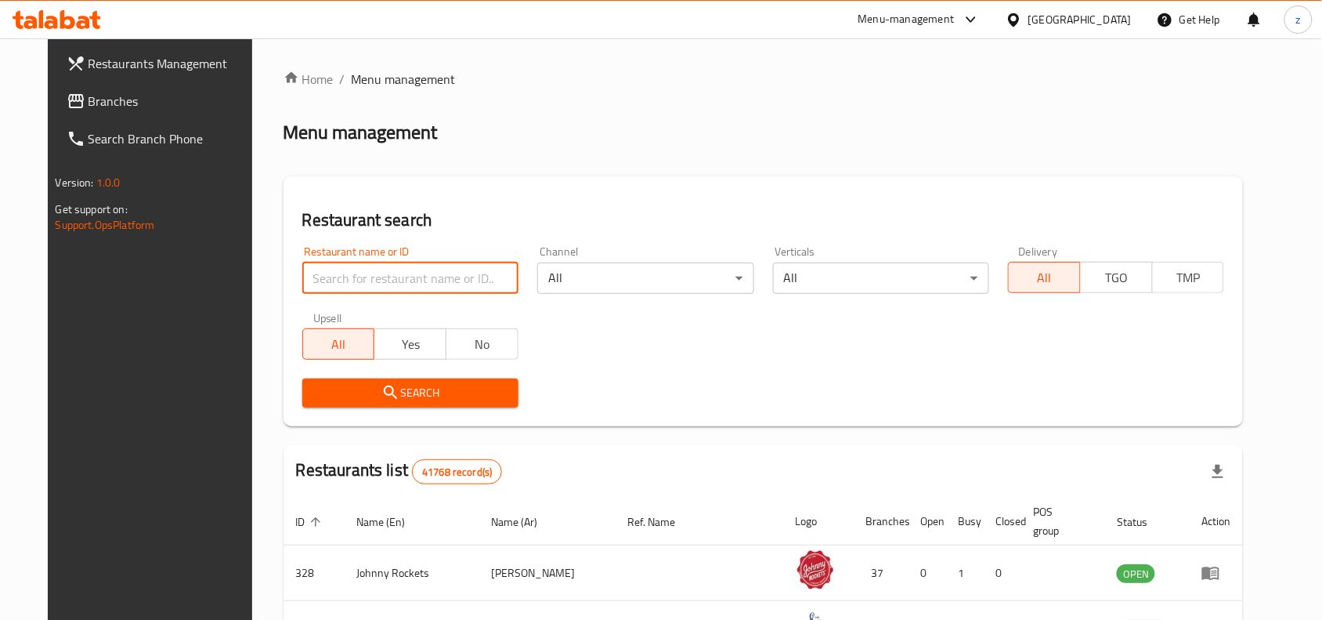
paste input "707207"
type input "707207"
click button "Search" at bounding box center [410, 392] width 216 height 29
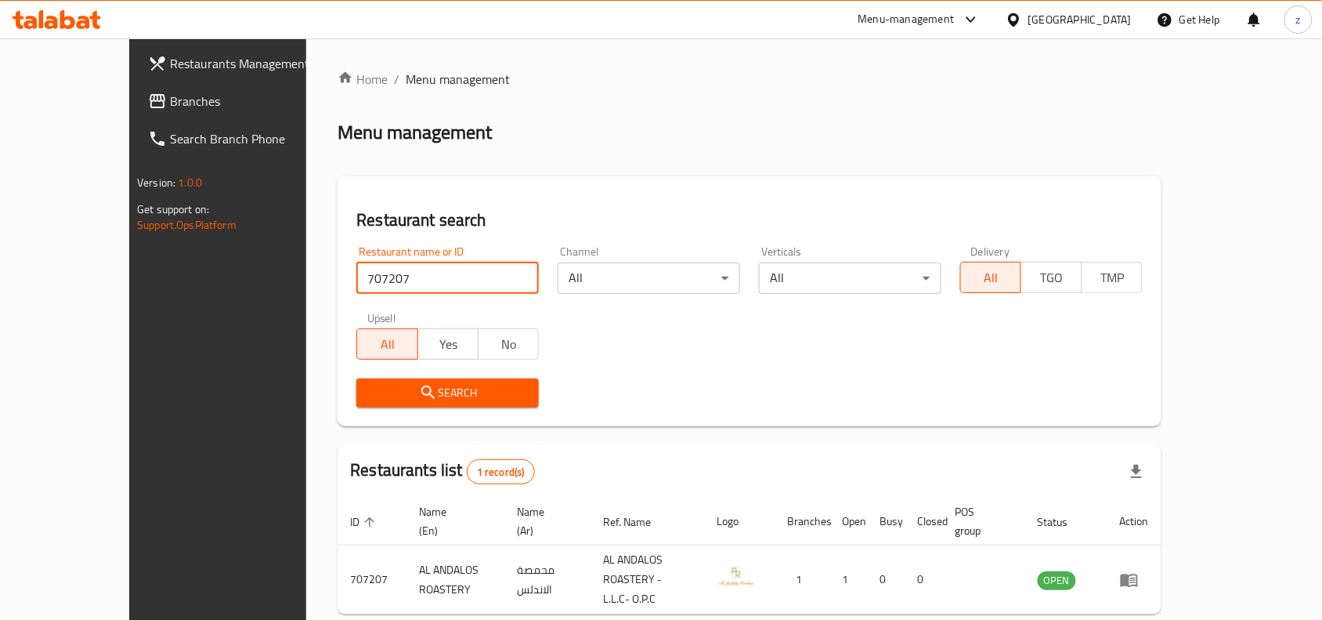
scroll to position [49, 0]
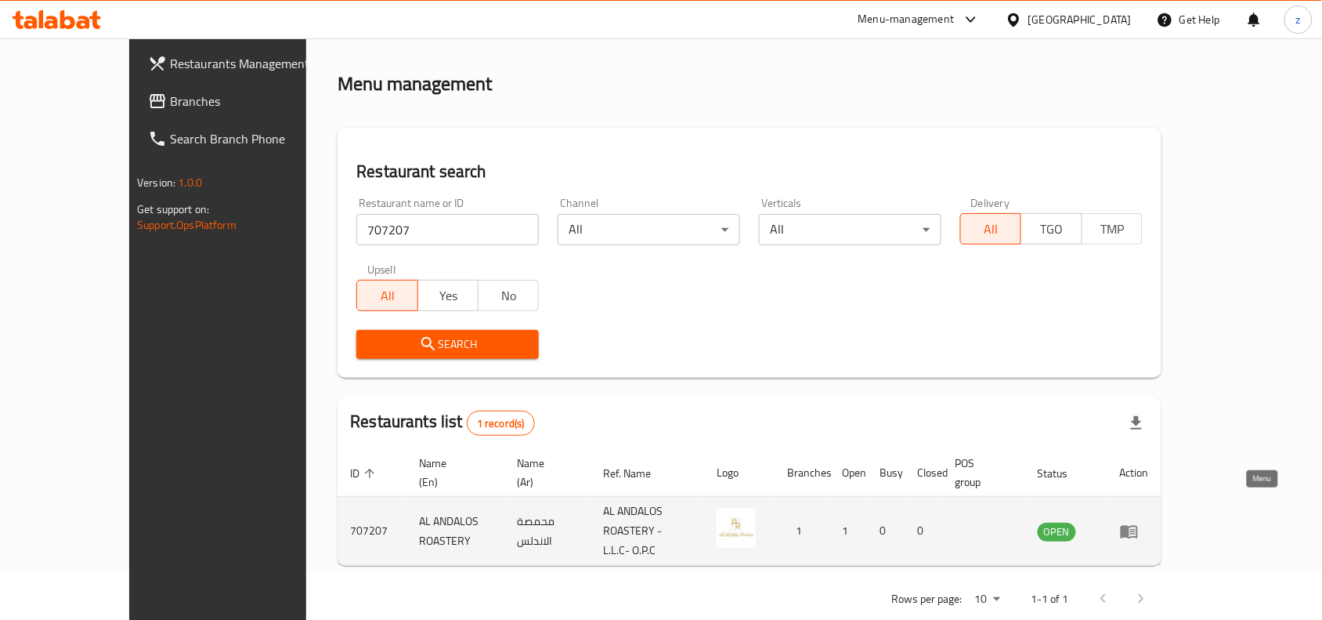
click at [1149, 522] on link "enhanced table" at bounding box center [1134, 531] width 29 height 19
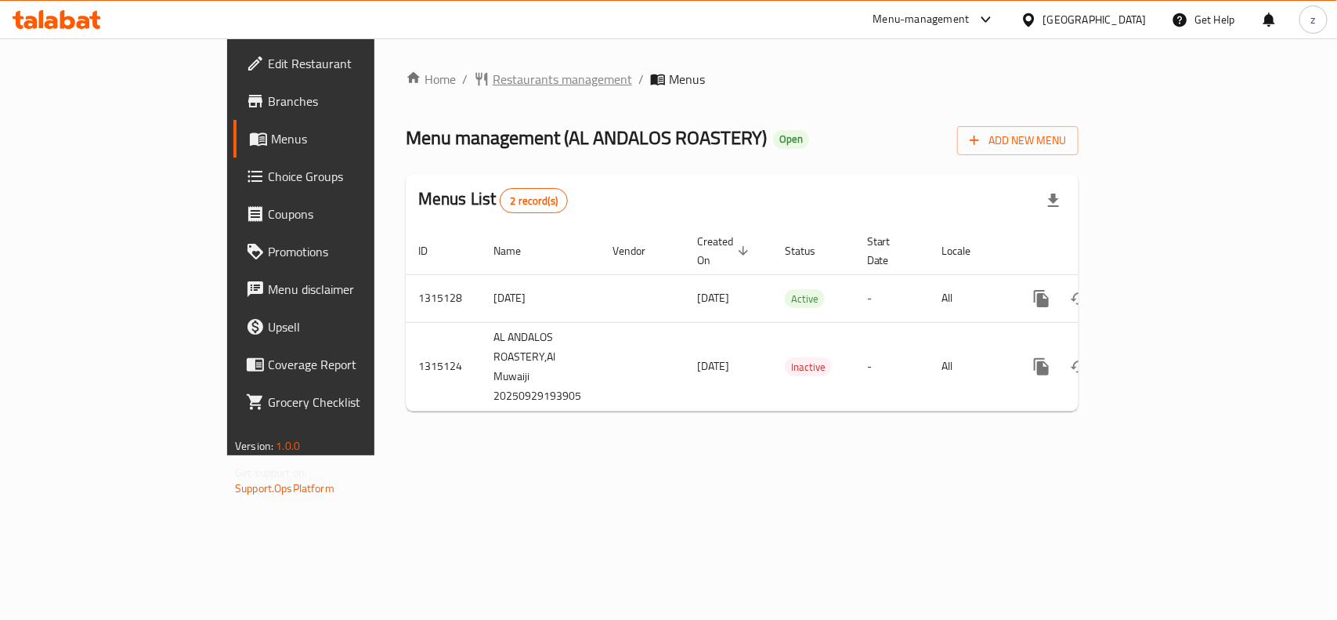
click at [493, 70] on span "Restaurants management" at bounding box center [562, 79] width 139 height 19
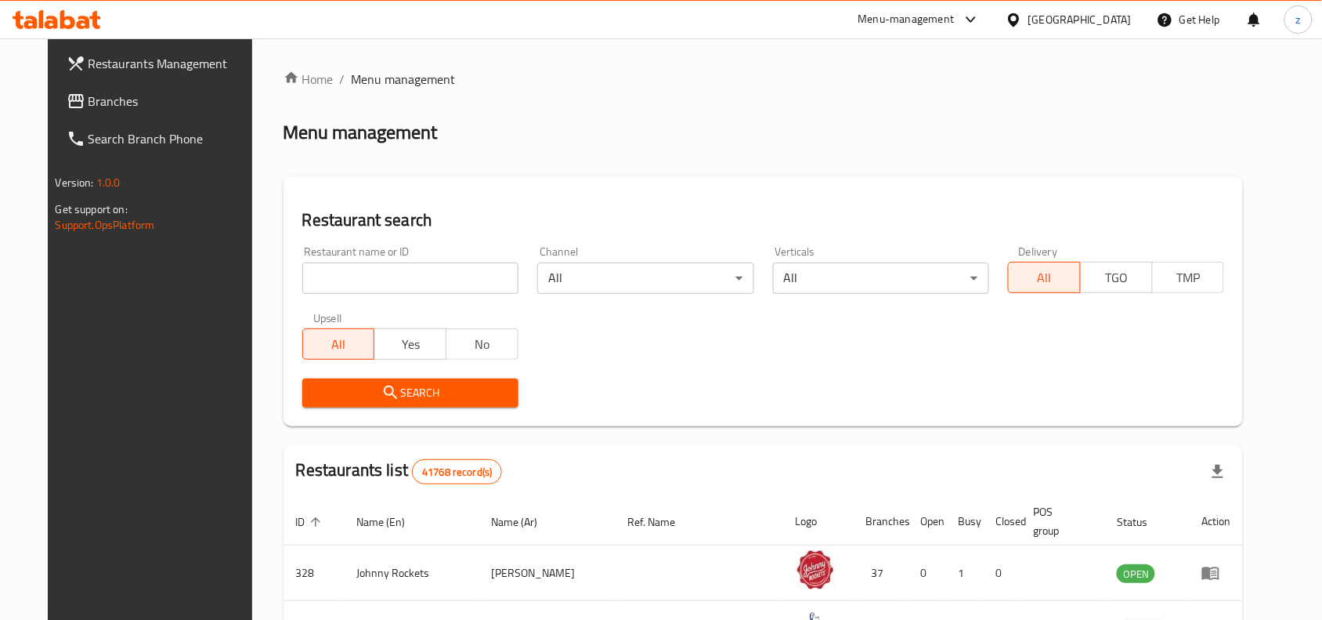
click at [68, 107] on icon at bounding box center [76, 101] width 16 height 14
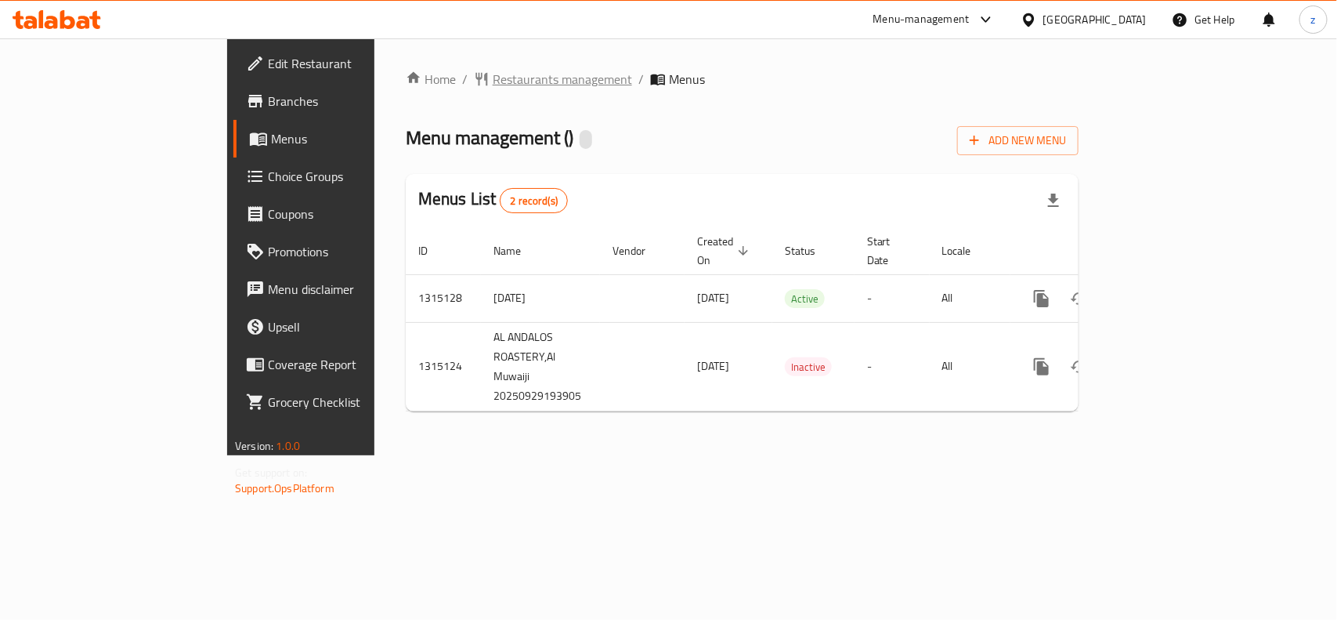
click at [493, 82] on span "Restaurants management" at bounding box center [562, 79] width 139 height 19
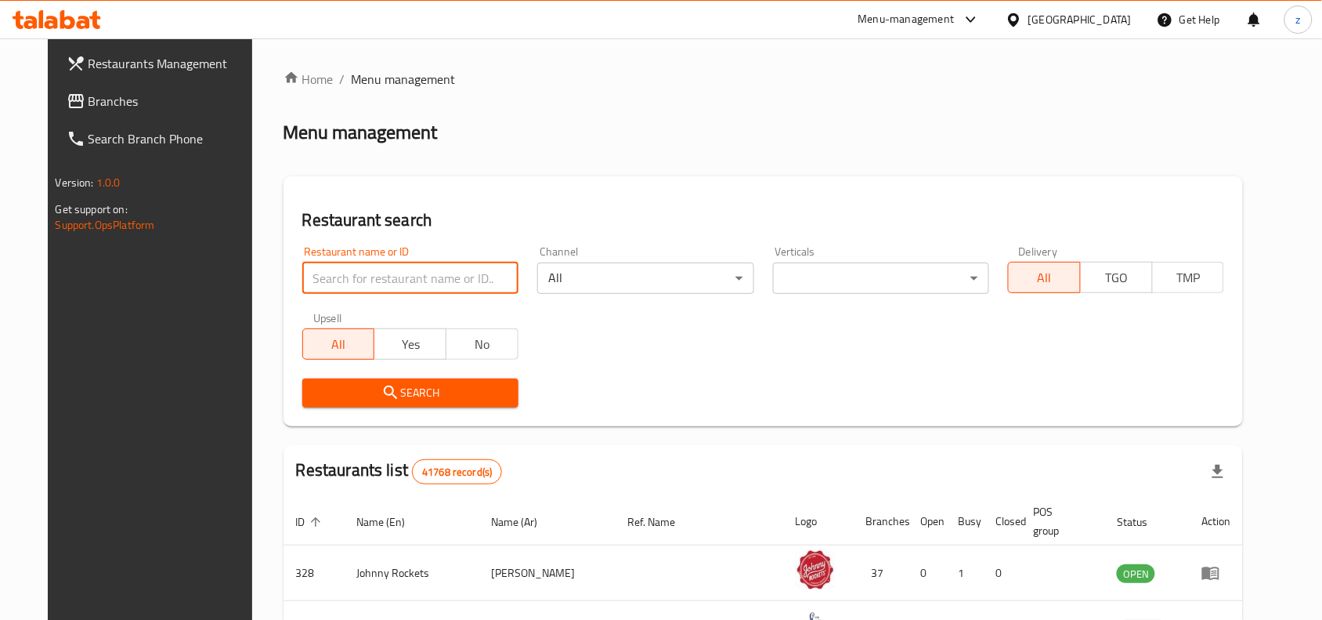
click at [325, 273] on input "search" at bounding box center [410, 277] width 216 height 31
paste input "707207"
type input "707207"
click button "Search" at bounding box center [410, 392] width 216 height 29
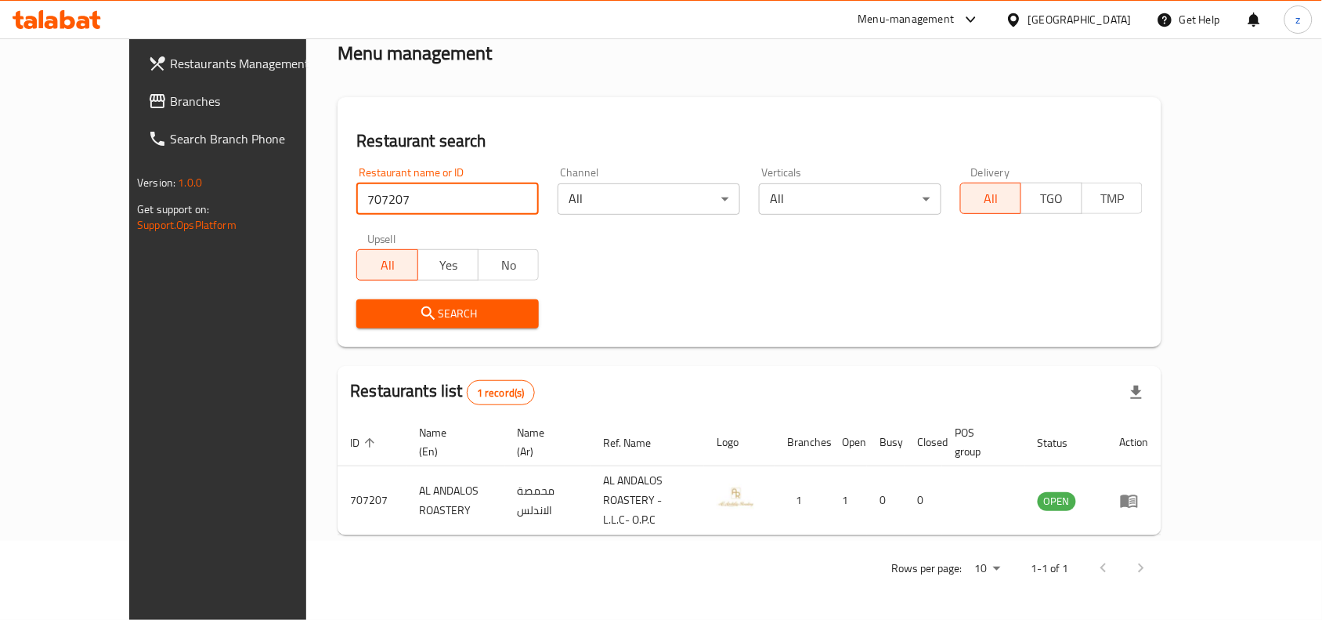
scroll to position [49, 0]
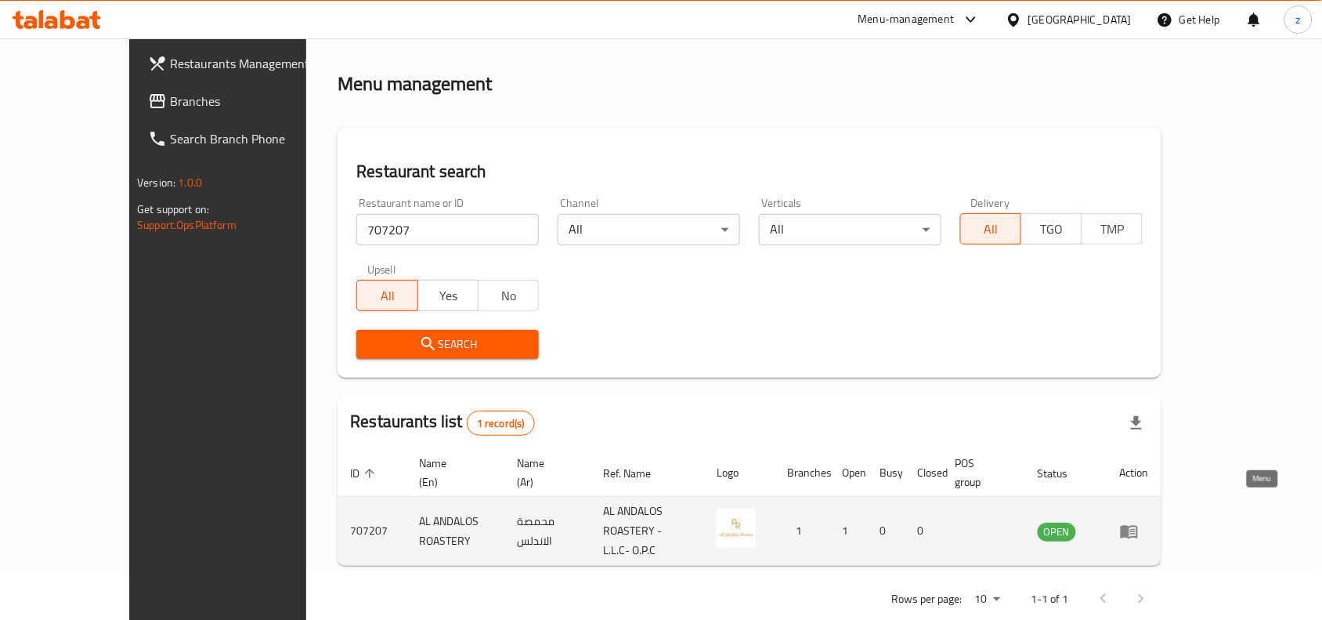
click at [1139, 522] on icon "enhanced table" at bounding box center [1129, 531] width 19 height 19
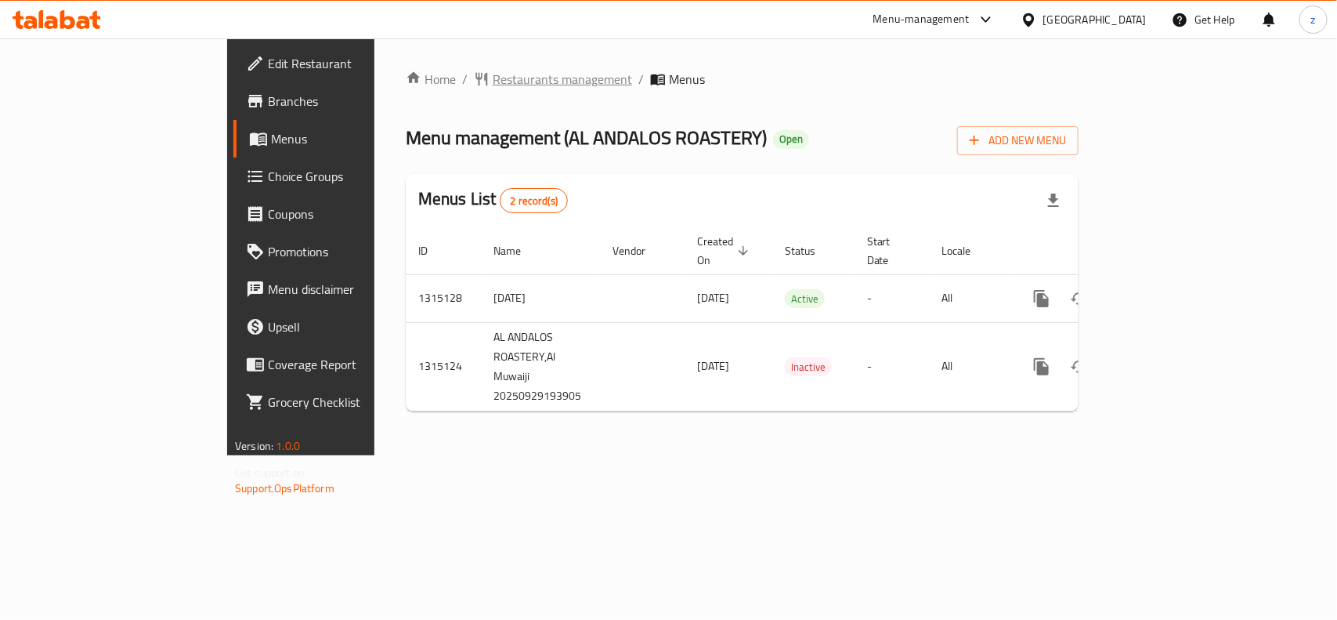
click at [493, 72] on span "Restaurants management" at bounding box center [562, 79] width 139 height 19
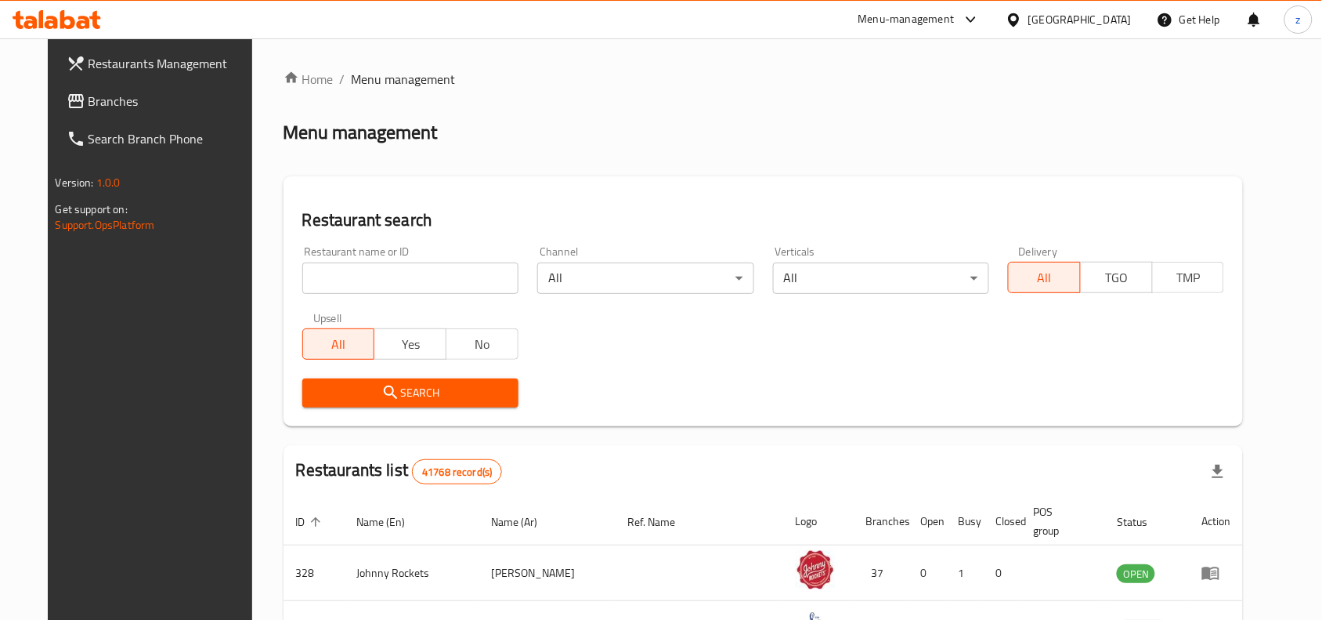
click at [104, 106] on span "Branches" at bounding box center [173, 101] width 168 height 19
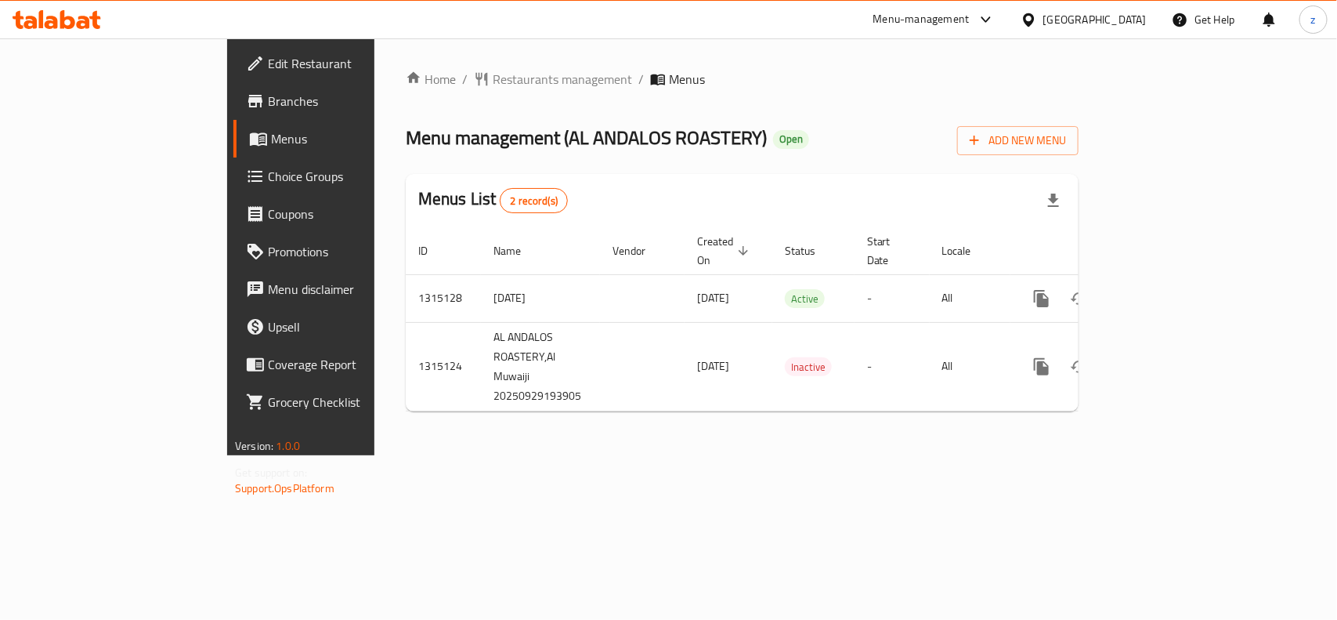
click at [433, 63] on div "Home / Restaurants management / Menus Menu management ( AL ANDALOS ROASTERY ) O…" at bounding box center [741, 246] width 735 height 417
click at [493, 76] on span "Restaurants management" at bounding box center [562, 79] width 139 height 19
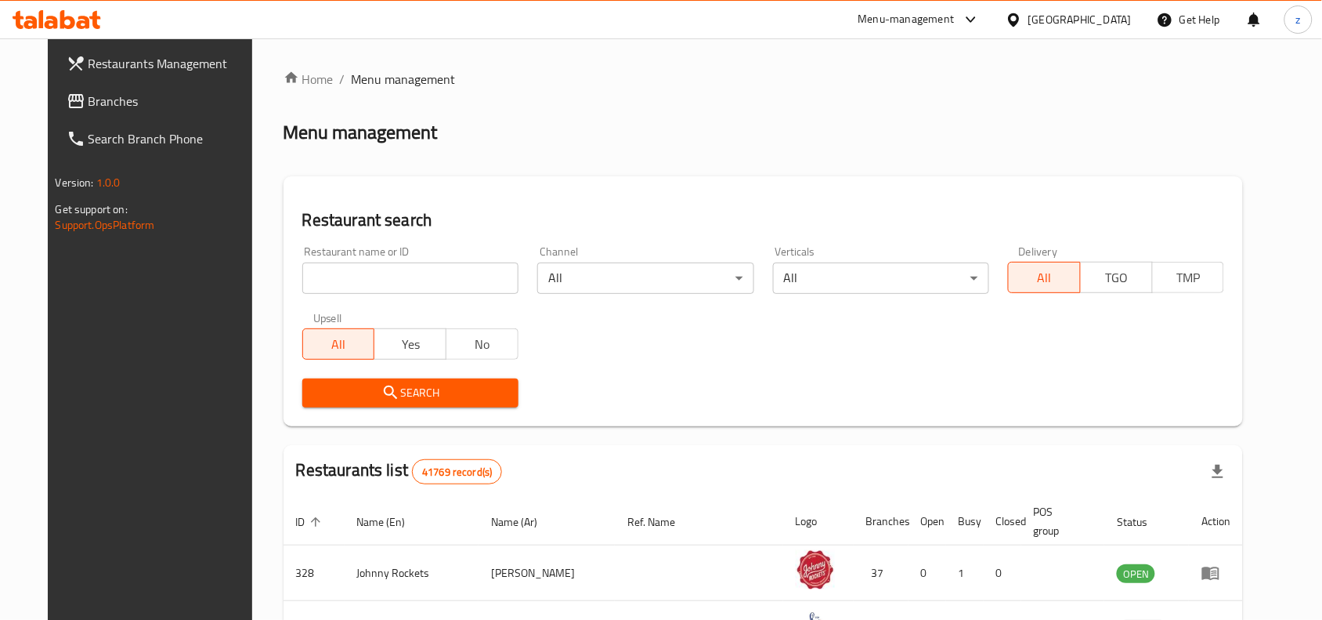
click at [356, 278] on input "search" at bounding box center [410, 277] width 216 height 31
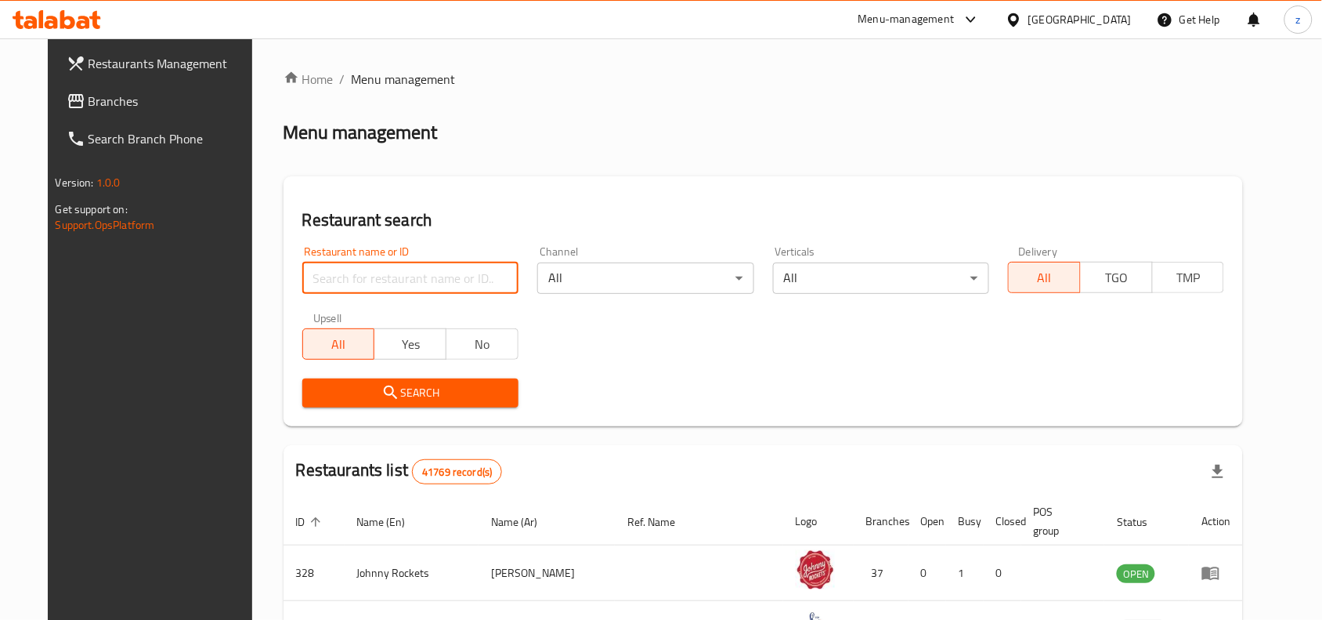
paste input "707207"
type input "707207"
click button "Search" at bounding box center [410, 392] width 216 height 29
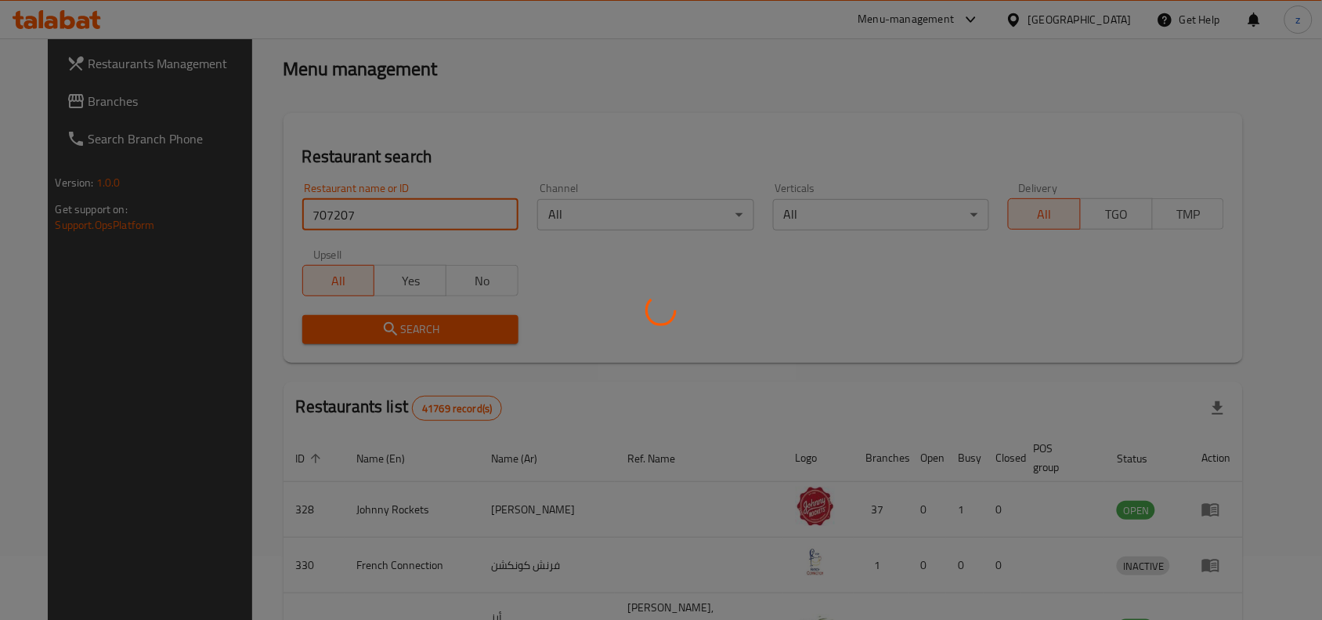
scroll to position [49, 0]
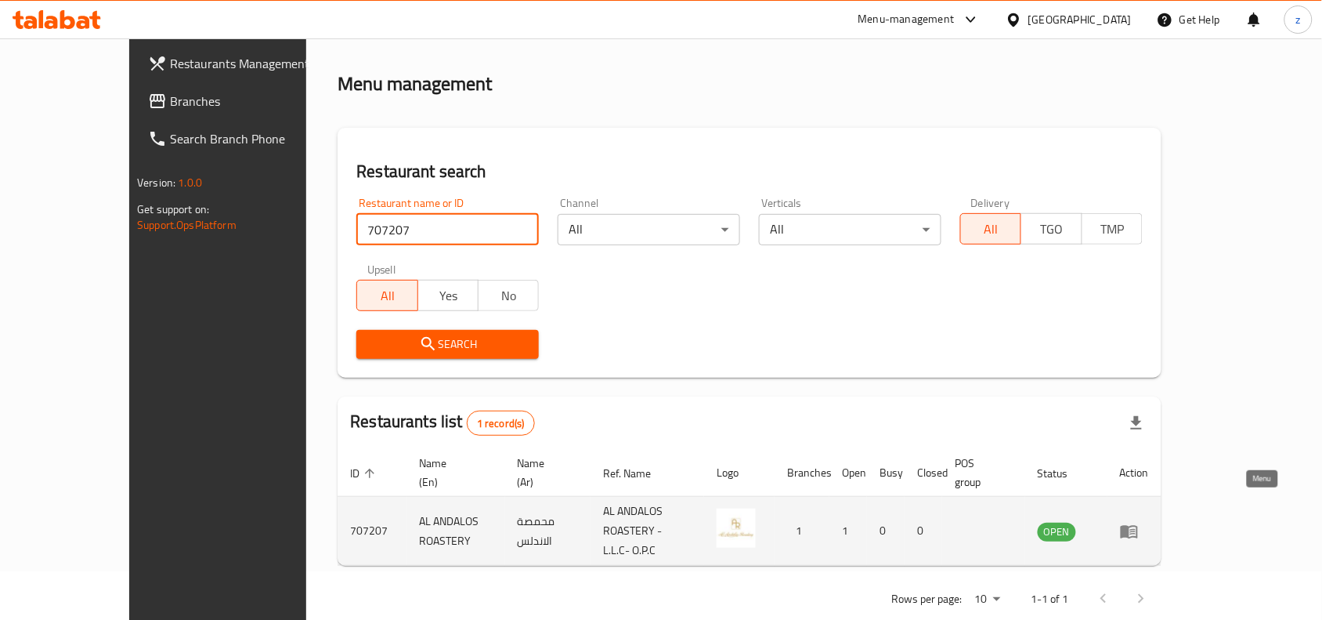
click at [1139, 522] on icon "enhanced table" at bounding box center [1129, 531] width 19 height 19
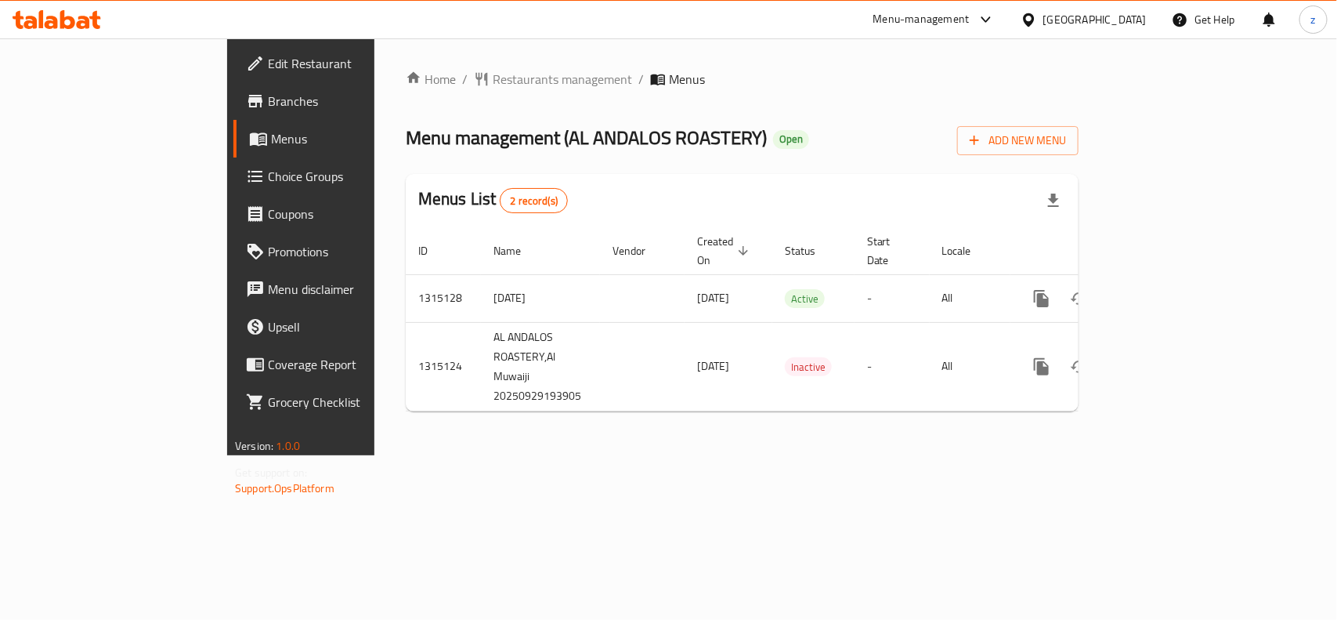
click at [420, 60] on div "Home / Restaurants management / Menus Menu management ( AL ANDALOS ROASTERY ) O…" at bounding box center [741, 246] width 735 height 417
click at [417, 60] on div "Home / Restaurants management / Menus Menu management ( AL ANDALOS ROASTERY ) O…" at bounding box center [741, 246] width 735 height 417
click at [493, 74] on span "Restaurants management" at bounding box center [562, 79] width 139 height 19
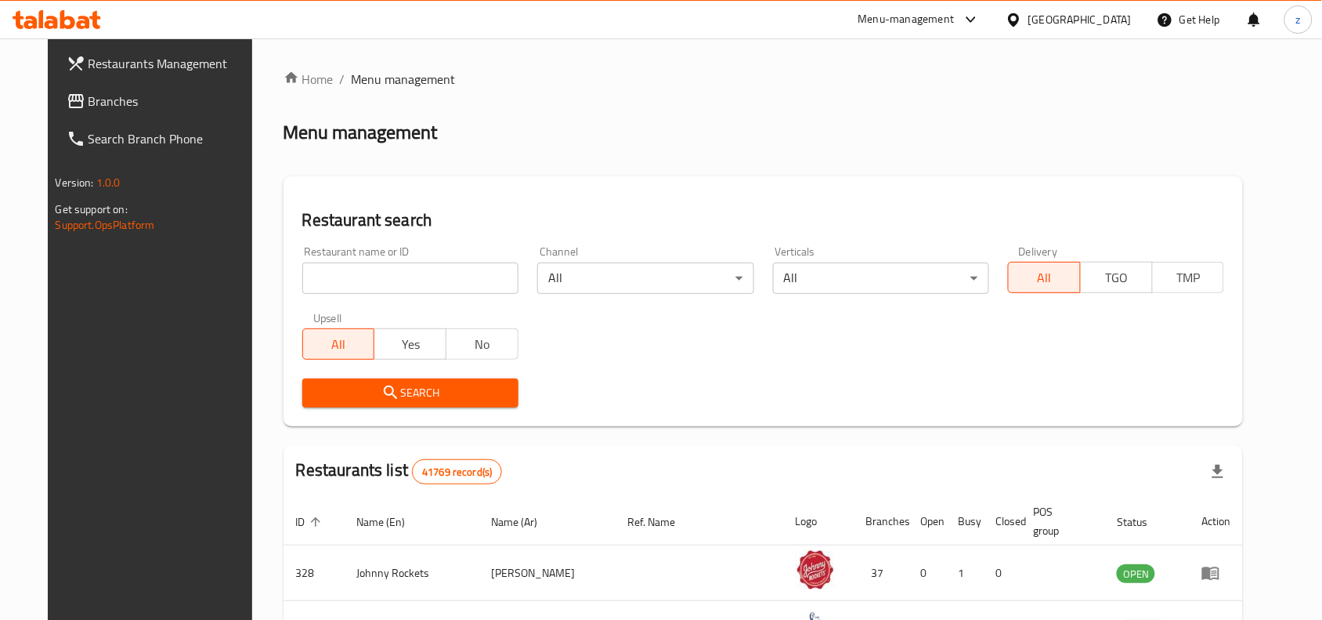
click at [89, 108] on span "Branches" at bounding box center [173, 101] width 168 height 19
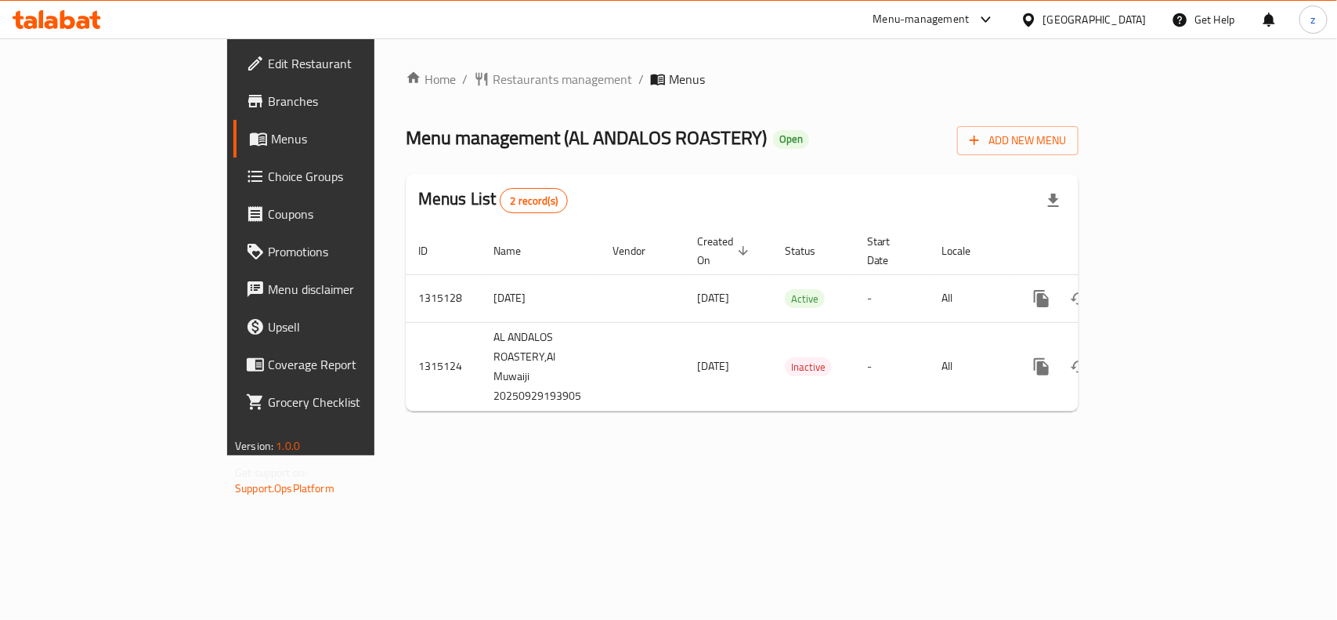
click at [493, 77] on span "Restaurants management" at bounding box center [562, 79] width 139 height 19
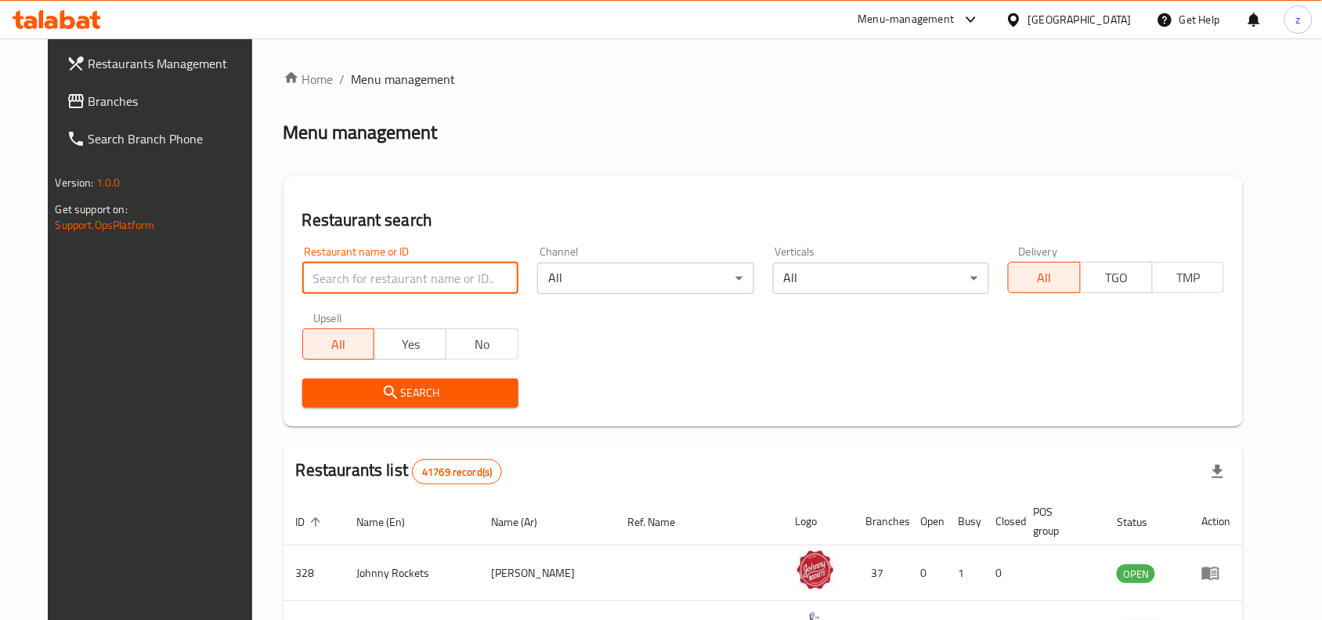
click at [355, 286] on input "search" at bounding box center [410, 277] width 216 height 31
paste input "707207"
type input "707207"
click button "Search" at bounding box center [410, 392] width 216 height 29
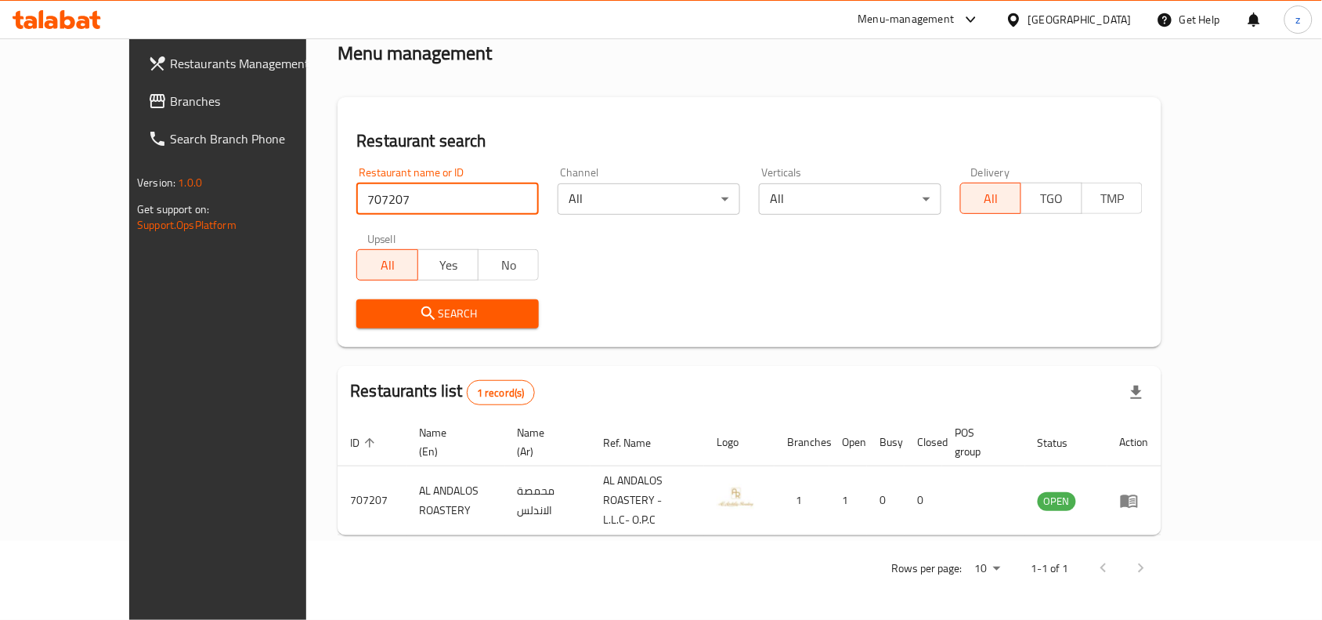
scroll to position [49, 0]
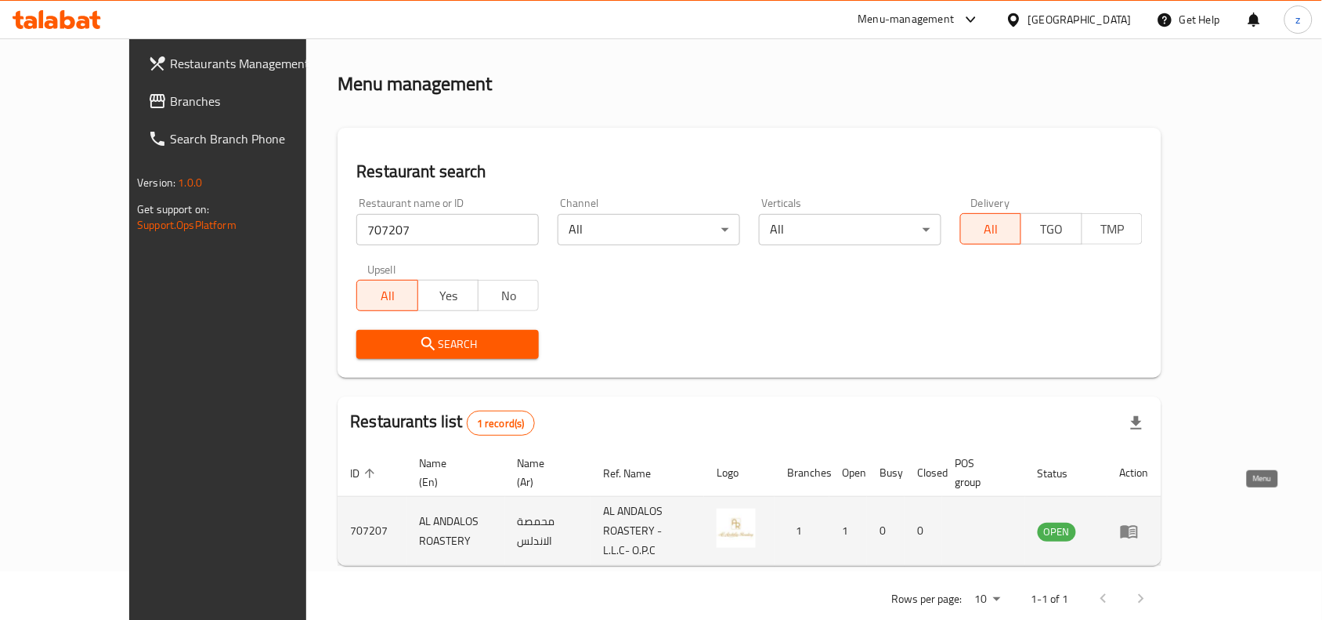
click at [1139, 522] on icon "enhanced table" at bounding box center [1129, 531] width 19 height 19
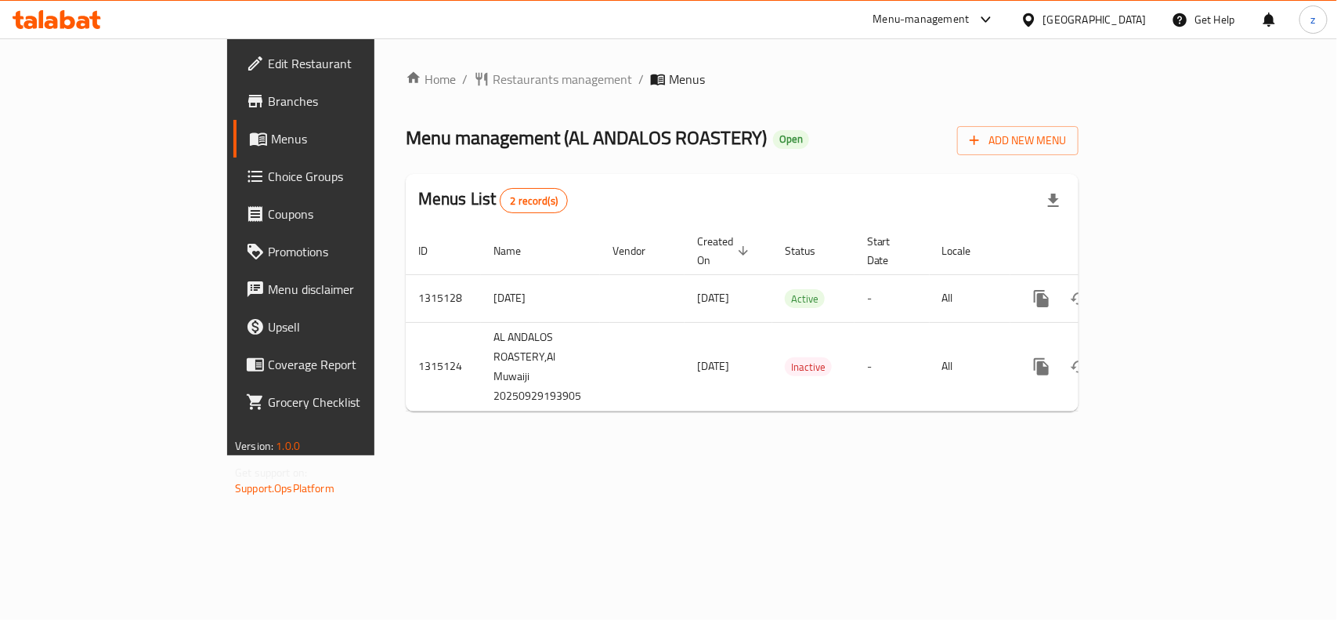
click at [406, 92] on div "Home / Restaurants management / Menus Menu management ( AL ANDALOS ROASTERY ) O…" at bounding box center [742, 247] width 673 height 354
click at [493, 86] on span "Restaurants management" at bounding box center [562, 79] width 139 height 19
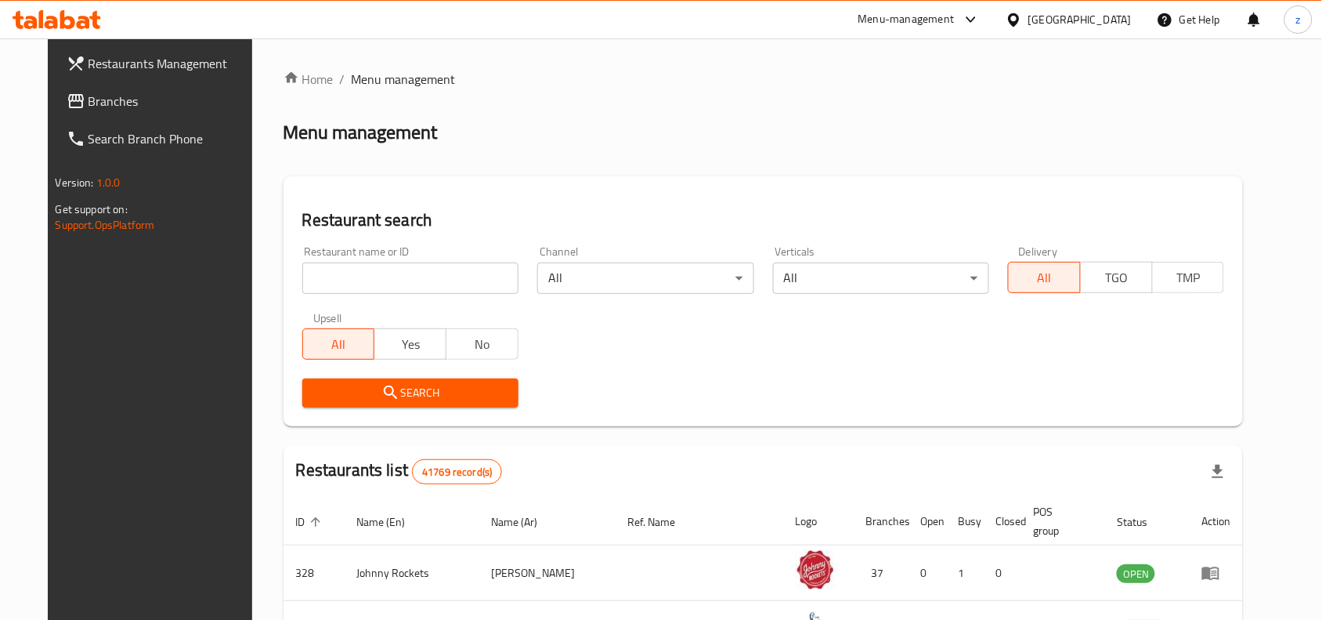
click at [374, 274] on input "search" at bounding box center [410, 277] width 216 height 31
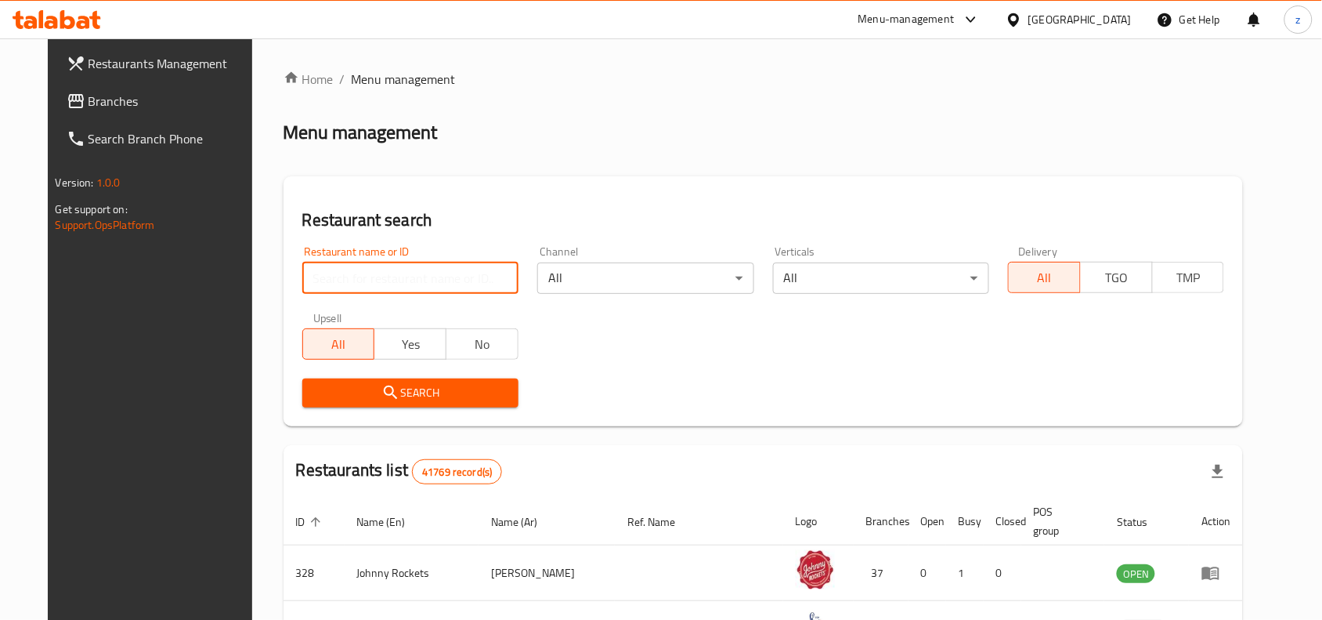
paste input "707207"
type input "707207"
click button "Search" at bounding box center [410, 392] width 216 height 29
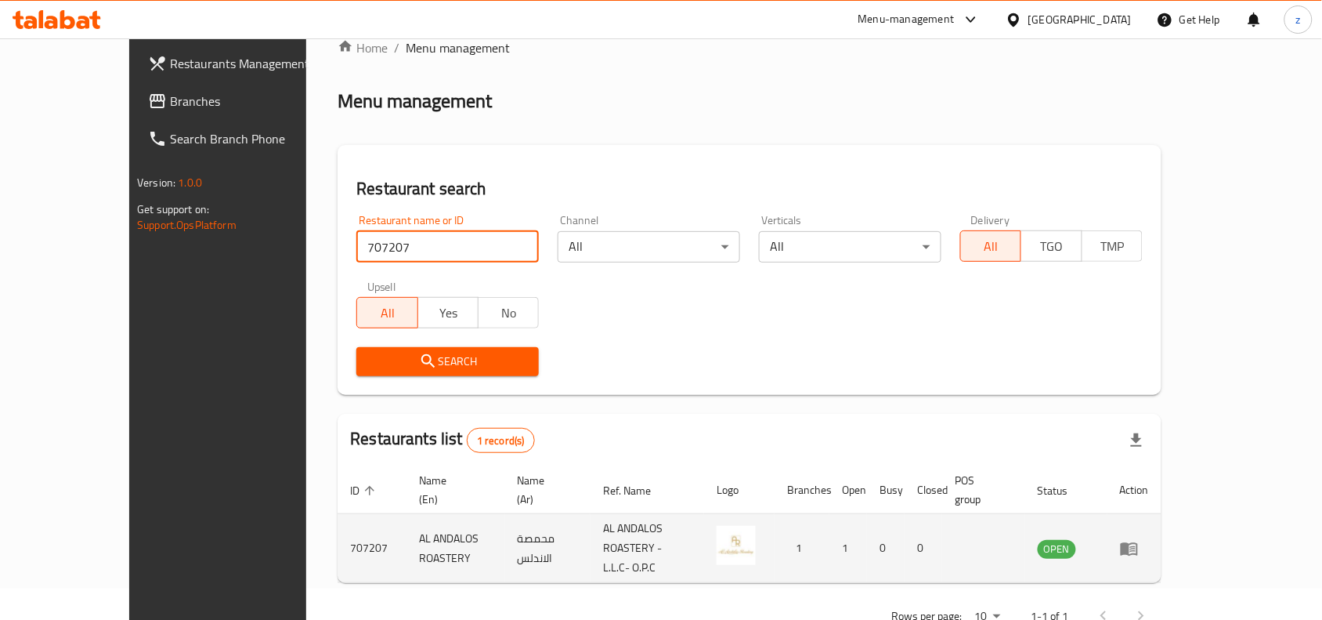
scroll to position [49, 0]
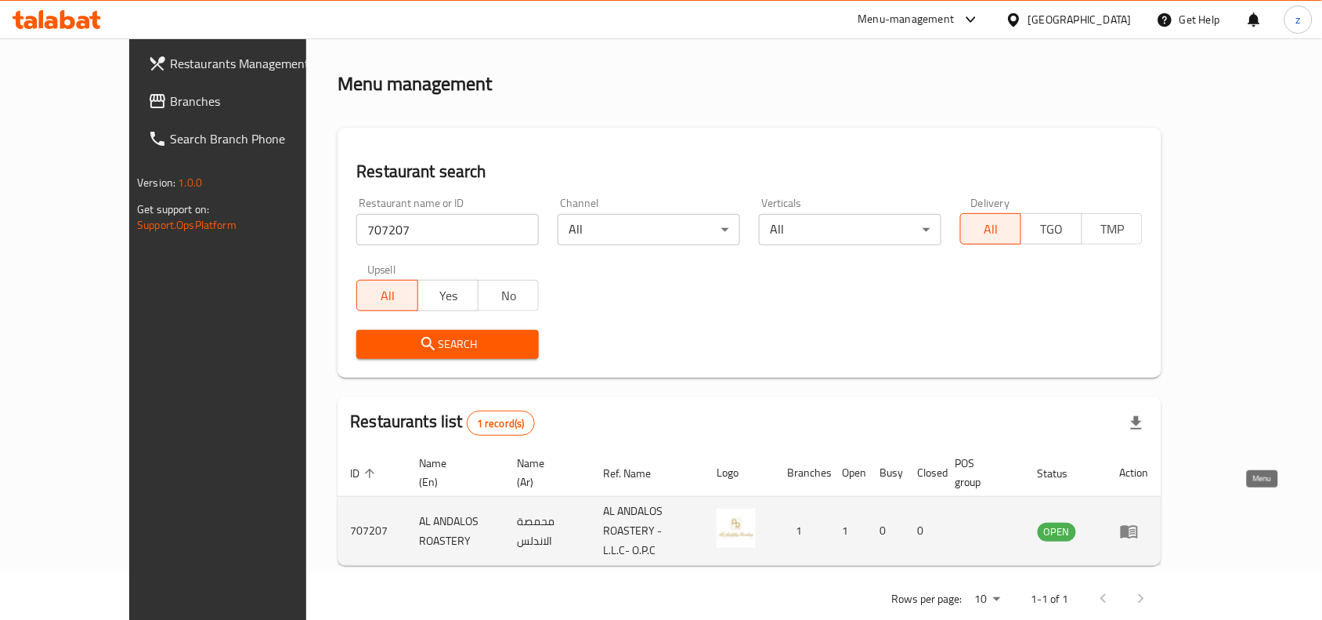
click at [1149, 522] on link "enhanced table" at bounding box center [1134, 531] width 29 height 19
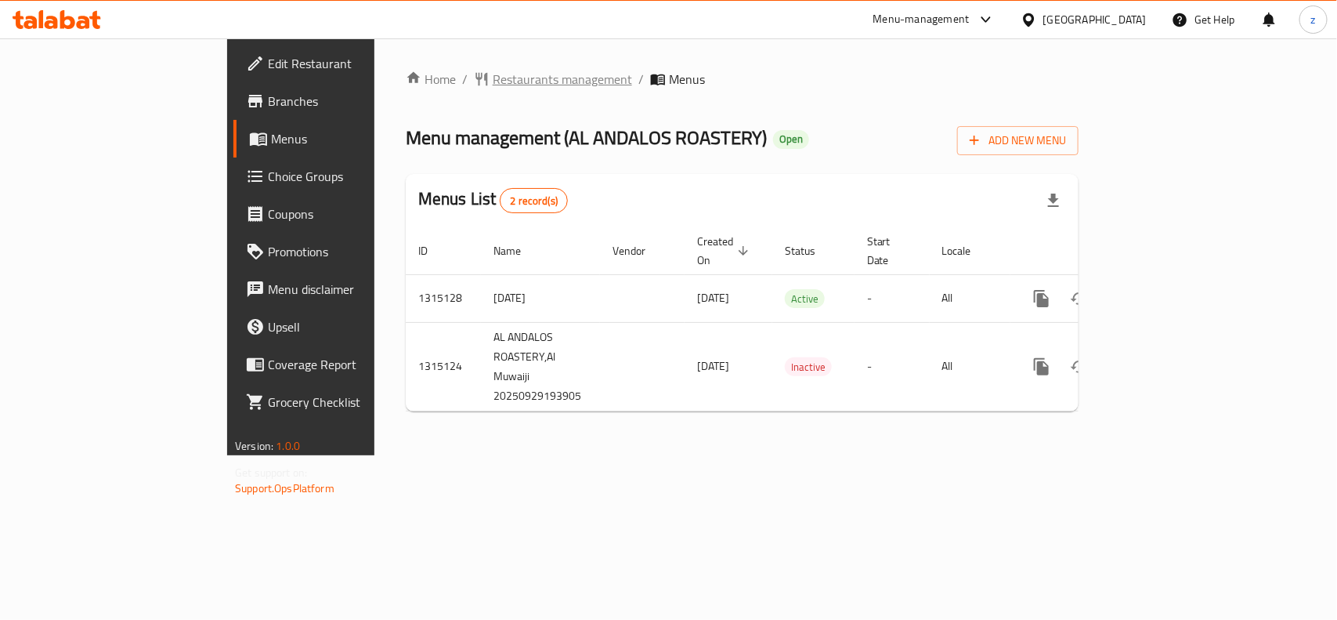
click at [493, 75] on span "Restaurants management" at bounding box center [562, 79] width 139 height 19
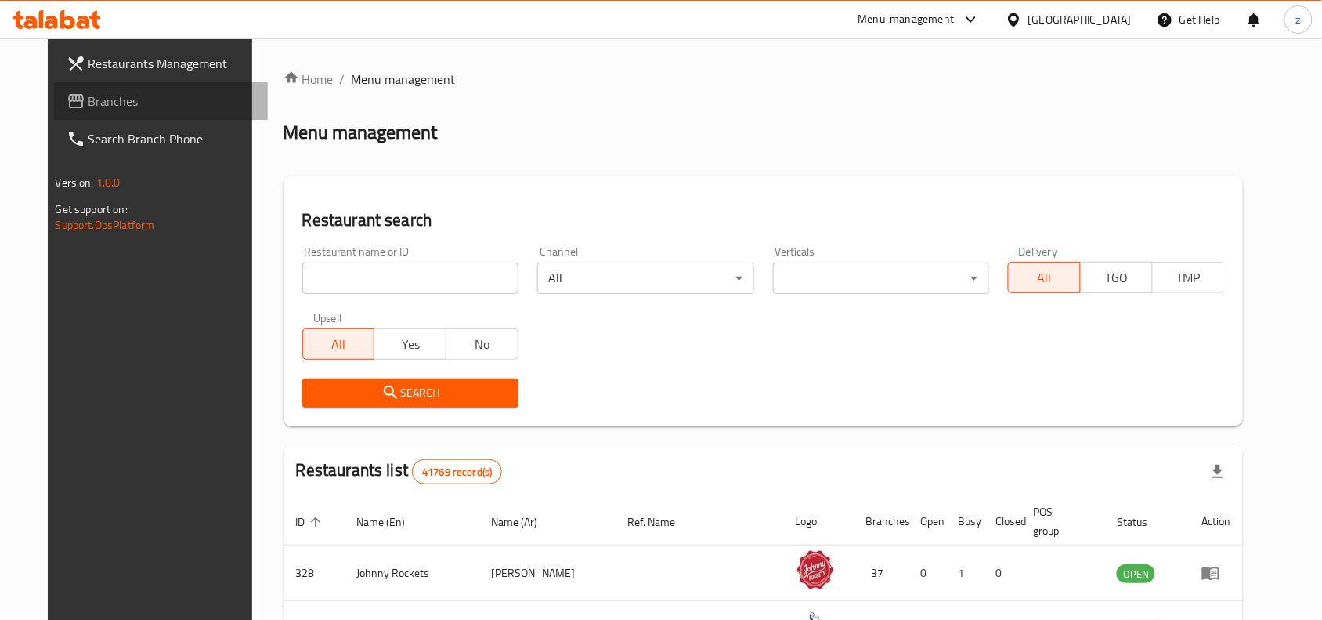
click at [134, 110] on span "Branches" at bounding box center [173, 101] width 168 height 19
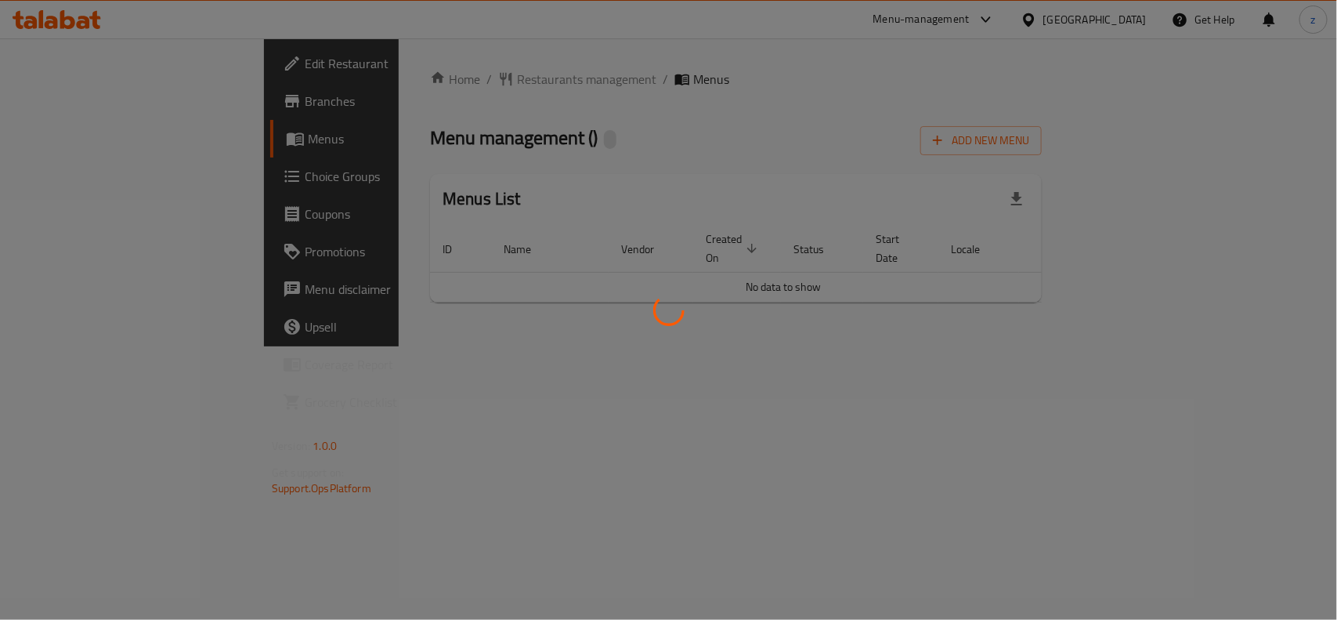
click at [381, 80] on div at bounding box center [668, 310] width 1337 height 620
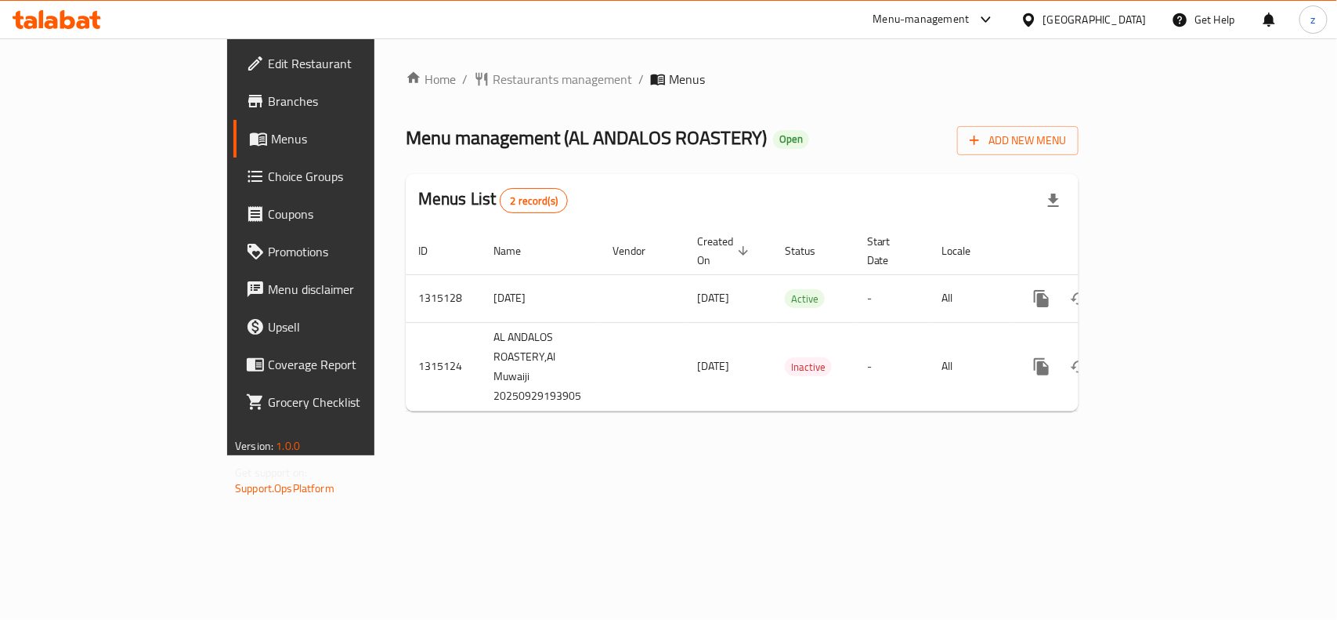
click at [493, 80] on span "Restaurants management" at bounding box center [562, 79] width 139 height 19
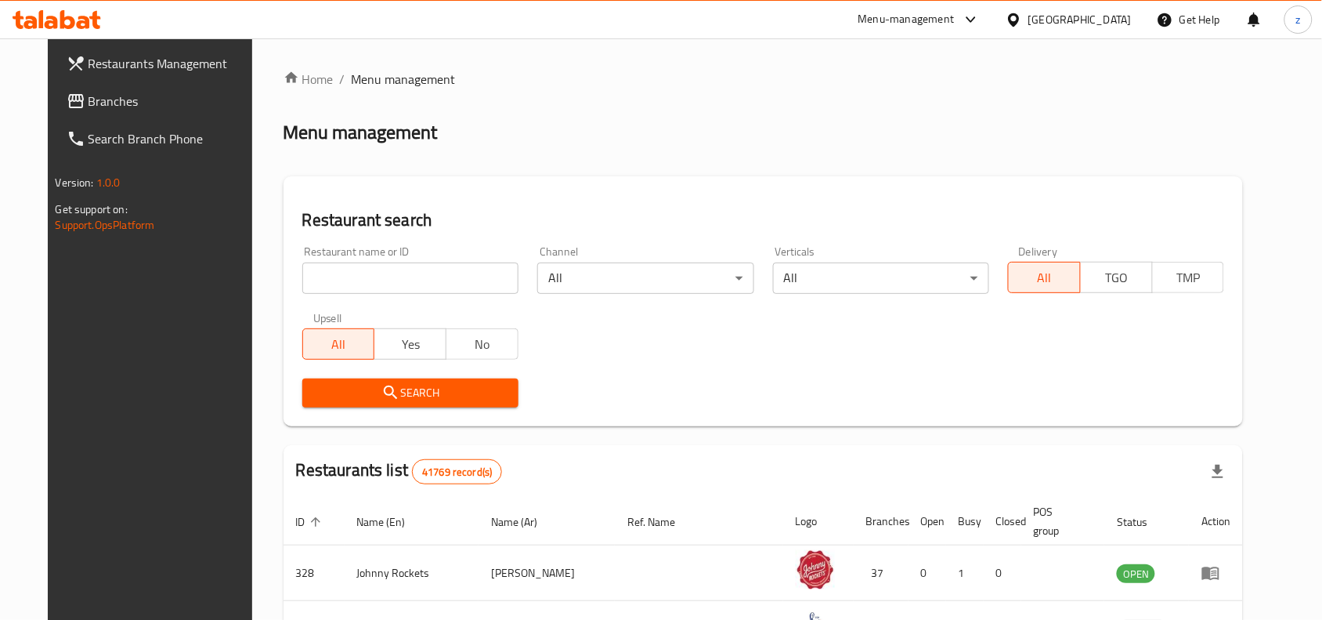
click at [353, 275] on input "search" at bounding box center [410, 277] width 216 height 31
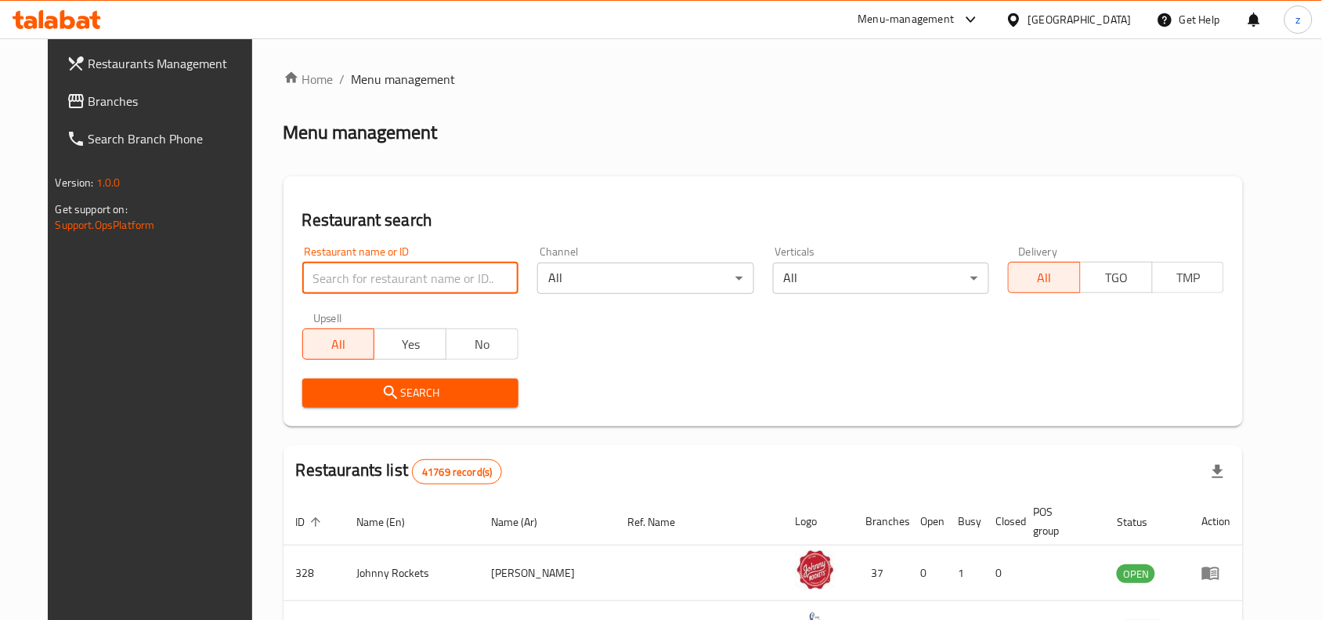
paste input "707207"
type input "707207"
click button "Search" at bounding box center [410, 392] width 216 height 29
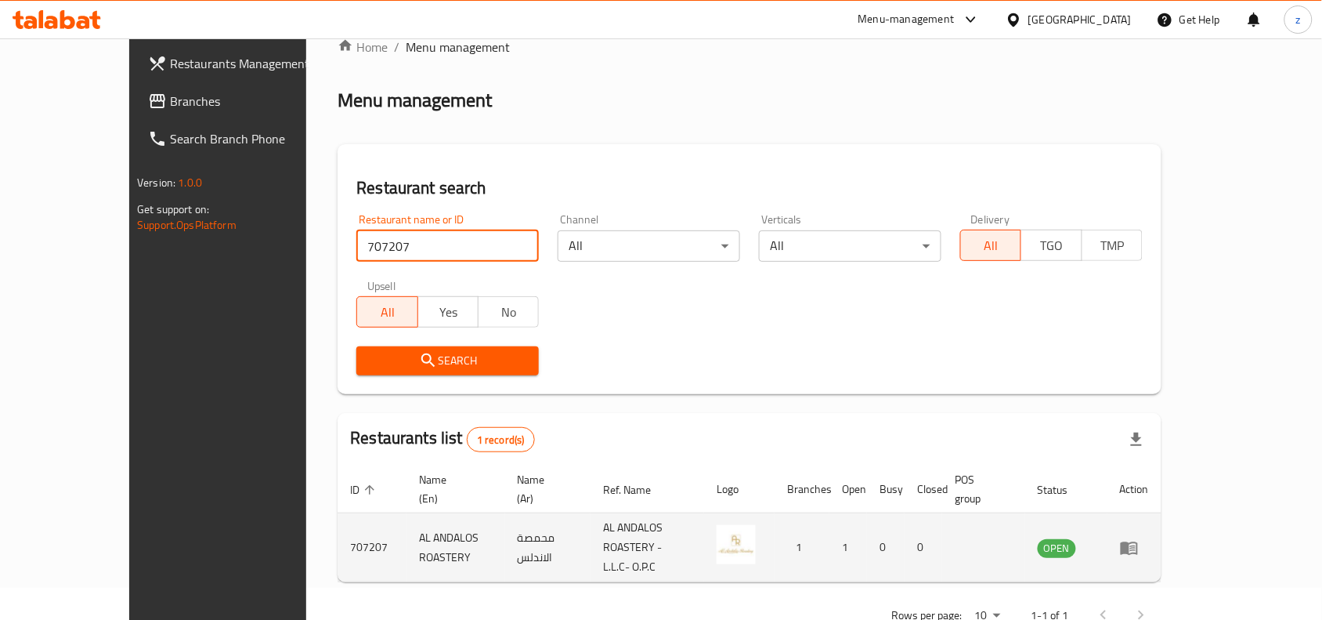
scroll to position [49, 0]
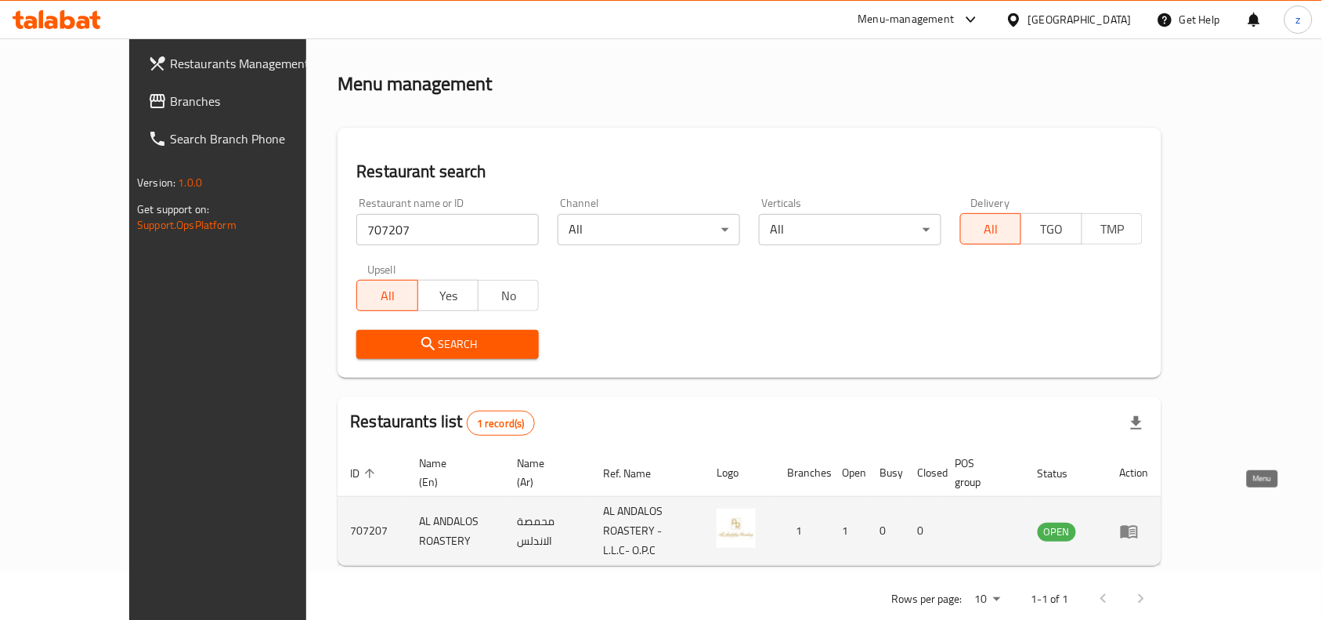
click at [1139, 522] on icon "enhanced table" at bounding box center [1129, 531] width 19 height 19
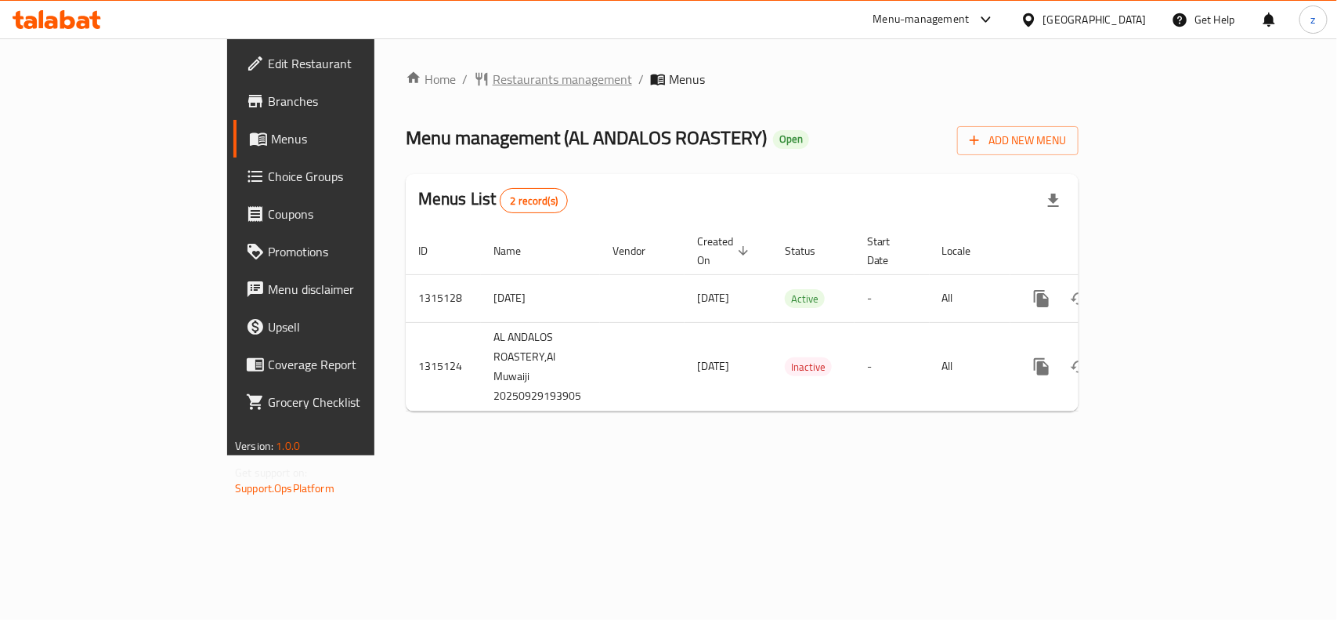
click at [493, 83] on span "Restaurants management" at bounding box center [562, 79] width 139 height 19
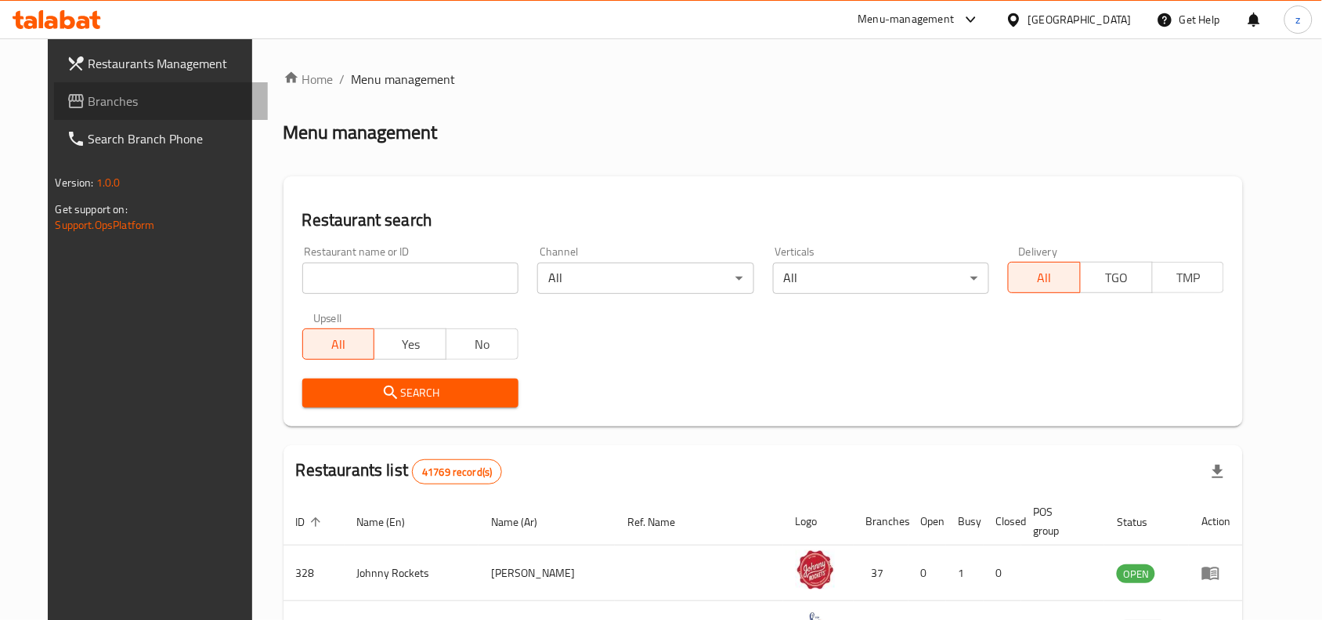
click at [89, 92] on span "Branches" at bounding box center [173, 101] width 168 height 19
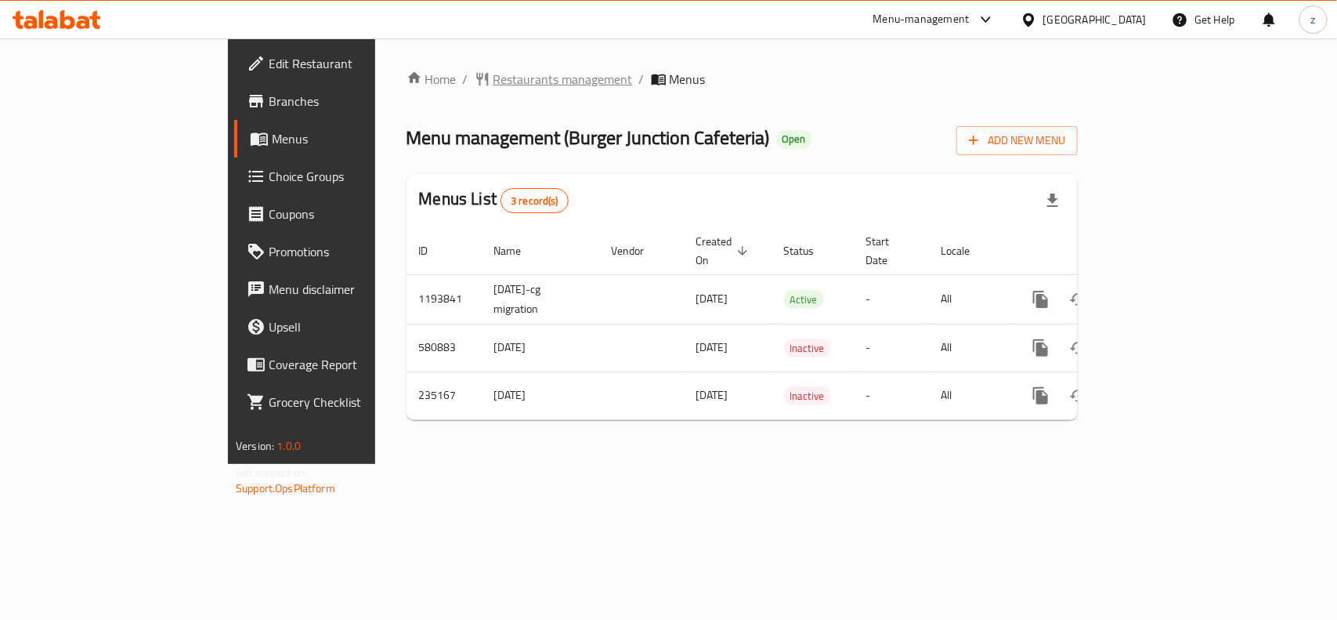
click at [493, 78] on span "Restaurants management" at bounding box center [562, 79] width 139 height 19
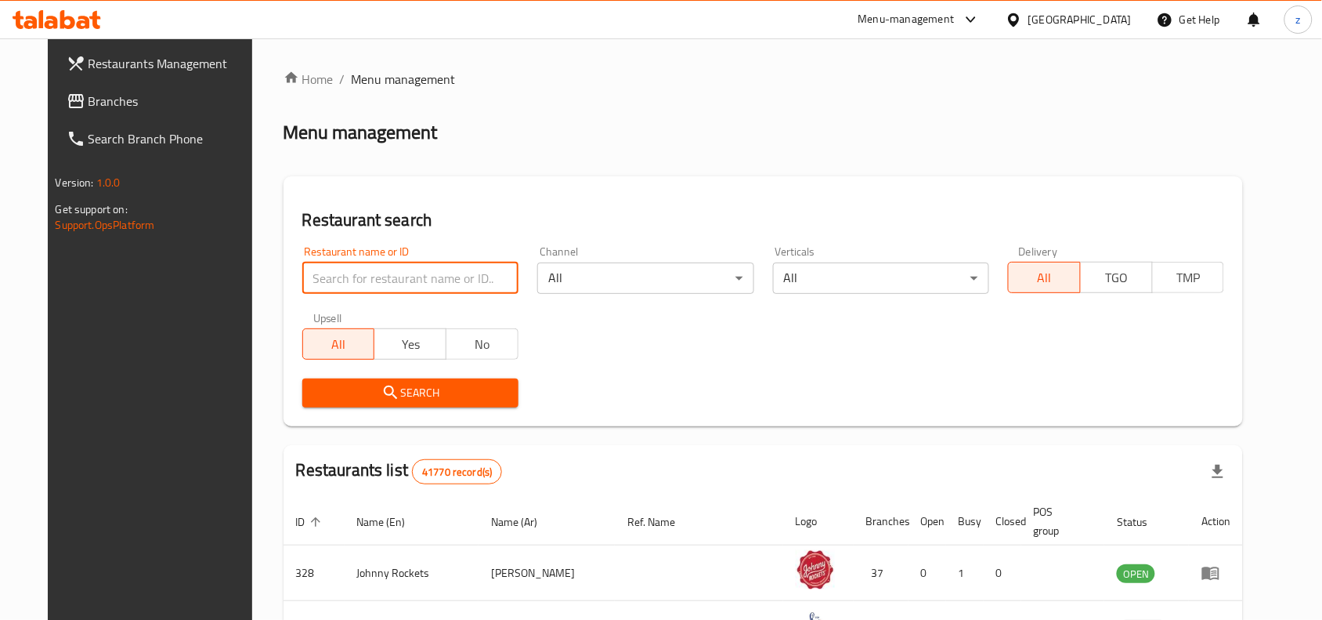
click at [335, 272] on input "search" at bounding box center [410, 277] width 216 height 31
paste input "24702"
type input "24702"
click button "Search" at bounding box center [410, 392] width 216 height 29
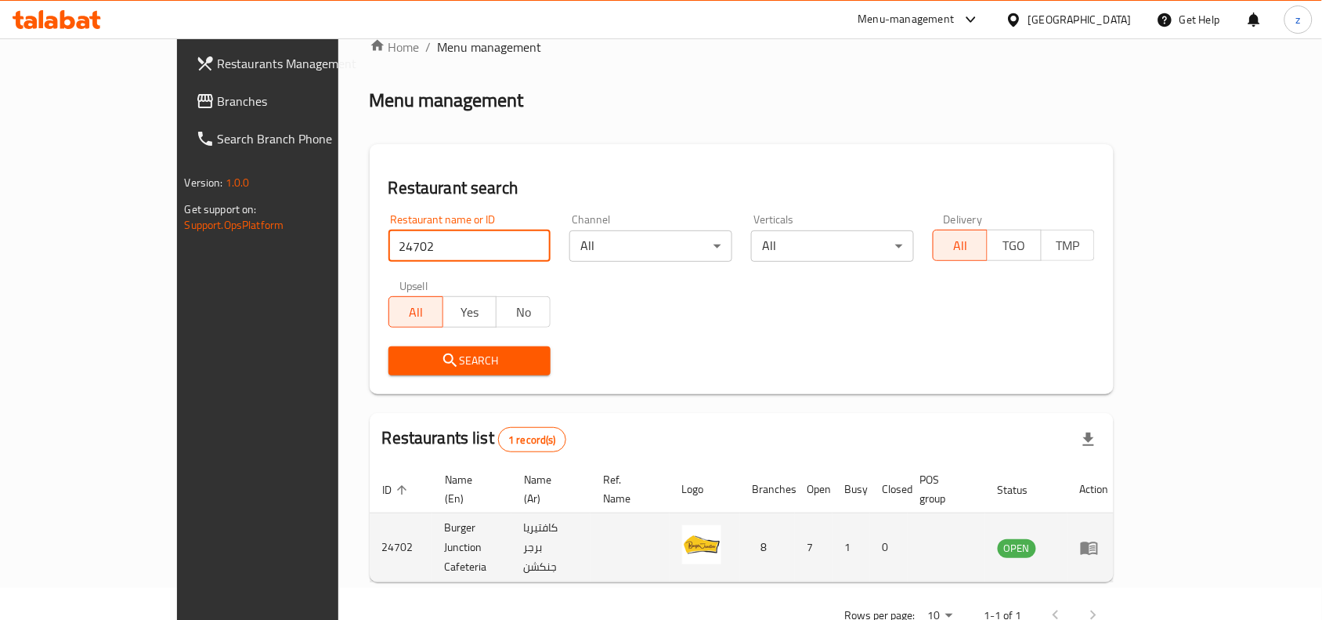
scroll to position [49, 0]
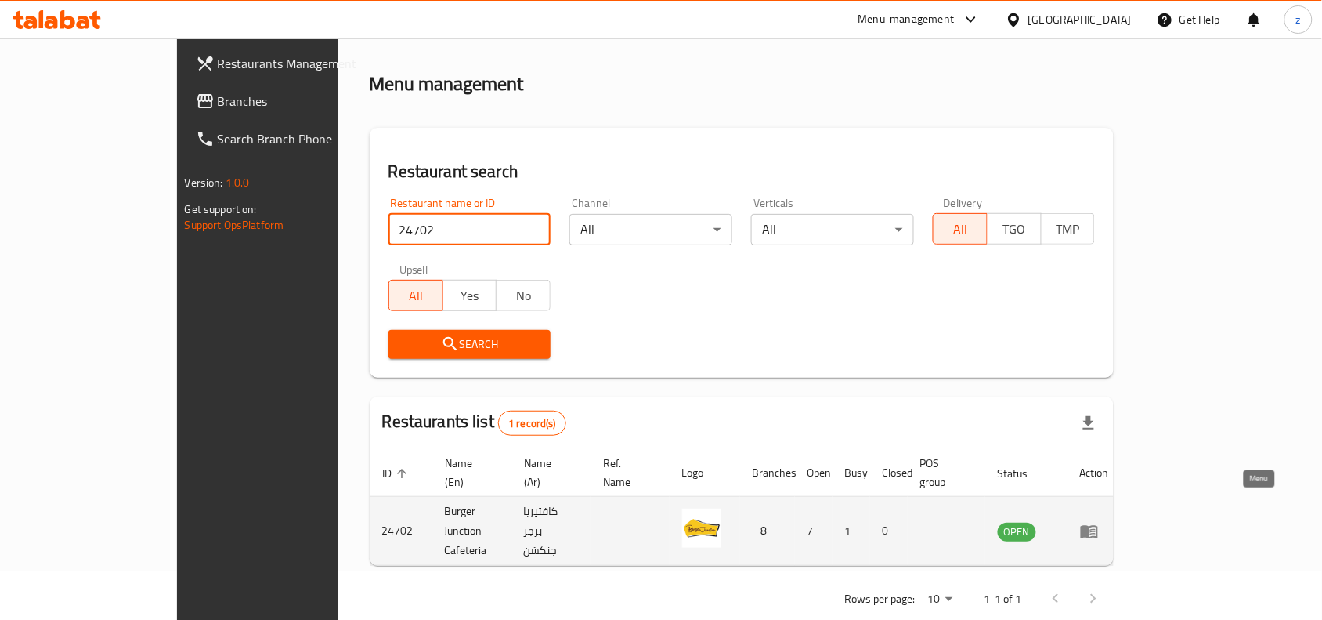
click at [1109, 522] on link "enhanced table" at bounding box center [1094, 531] width 29 height 19
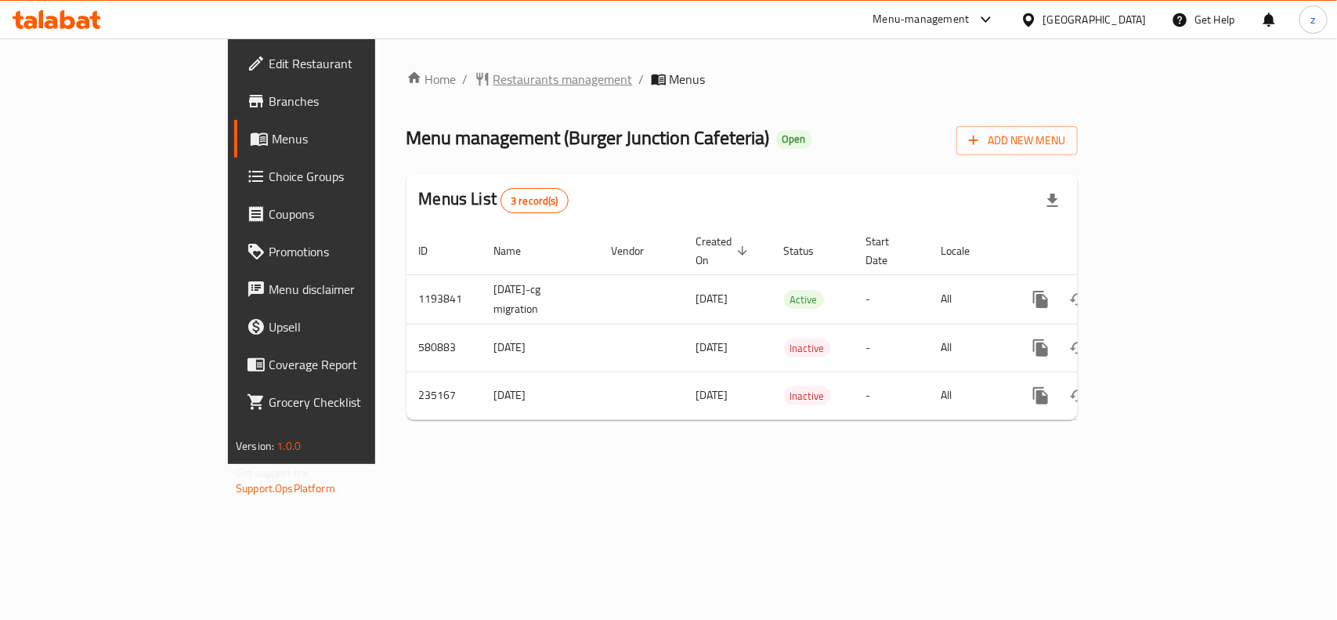
click at [493, 79] on span "Restaurants management" at bounding box center [562, 79] width 139 height 19
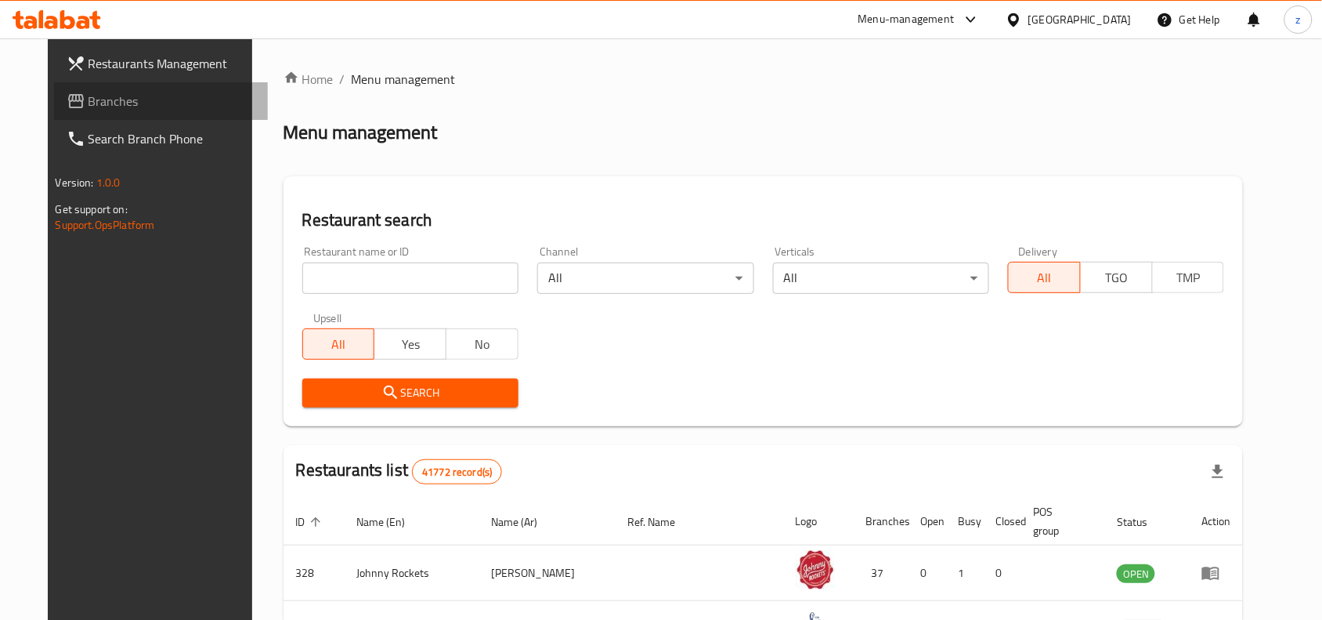
click at [110, 94] on span "Branches" at bounding box center [173, 101] width 168 height 19
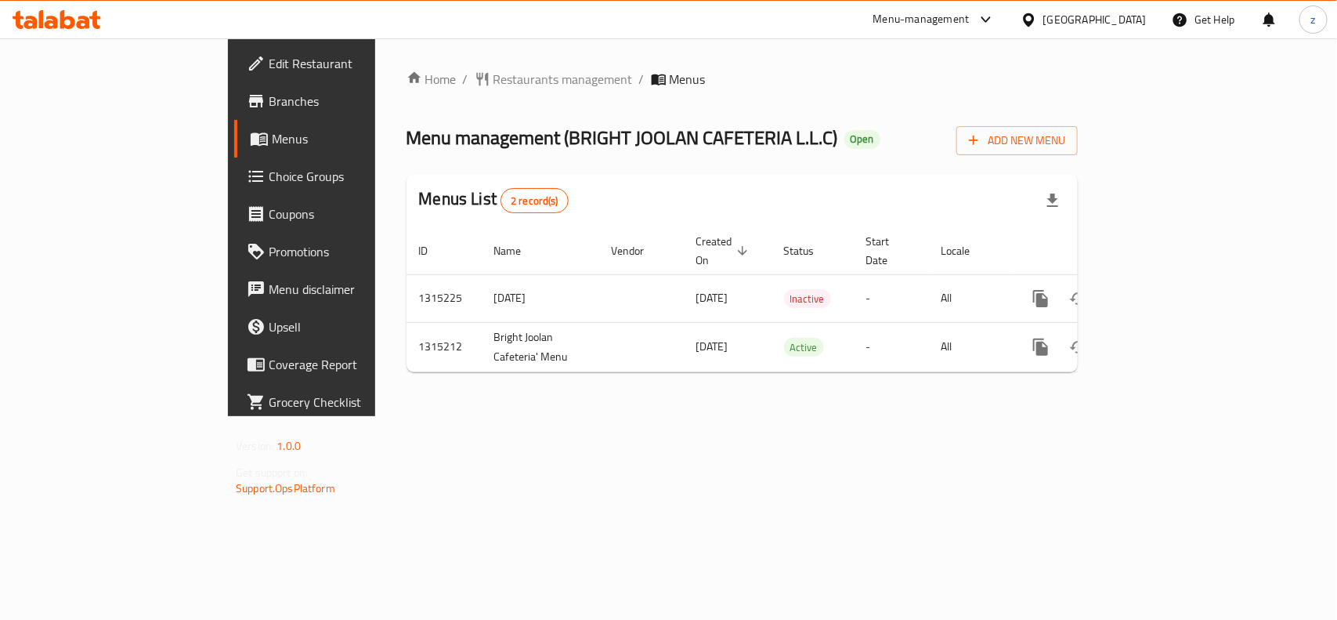
click at [493, 70] on span "Restaurants management" at bounding box center [562, 79] width 139 height 19
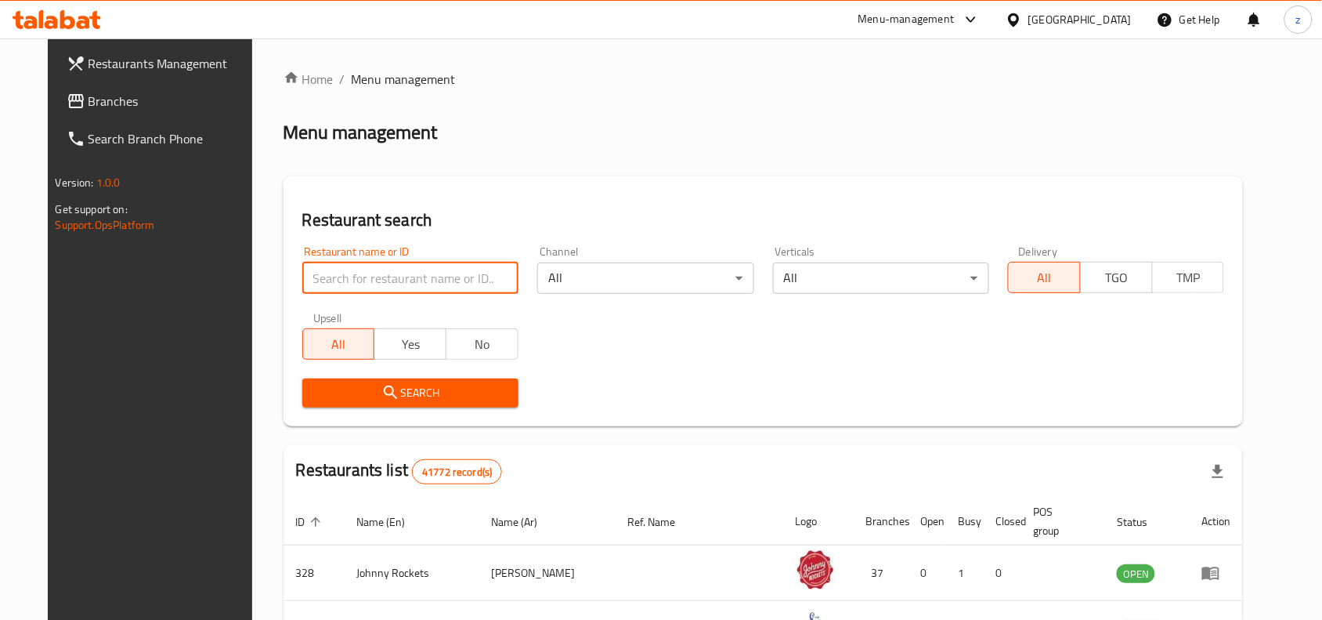
click at [361, 278] on input "search" at bounding box center [410, 277] width 216 height 31
paste input "707222"
type input "707222"
click button "Search" at bounding box center [410, 392] width 216 height 29
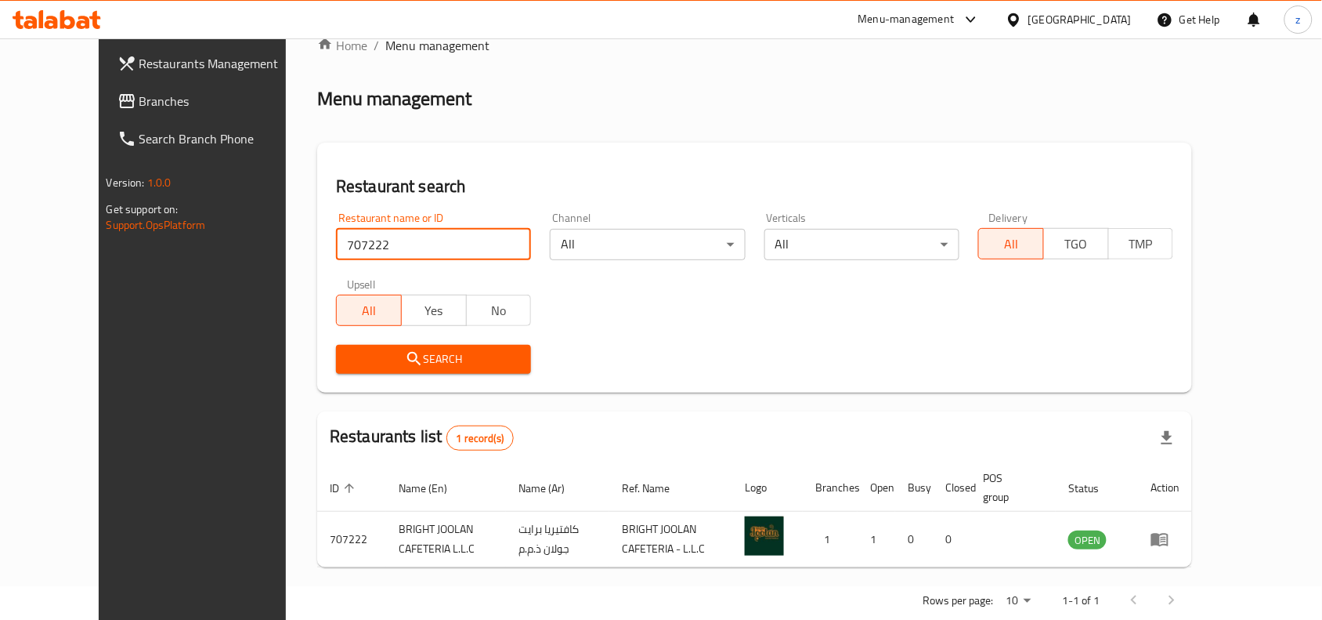
scroll to position [67, 0]
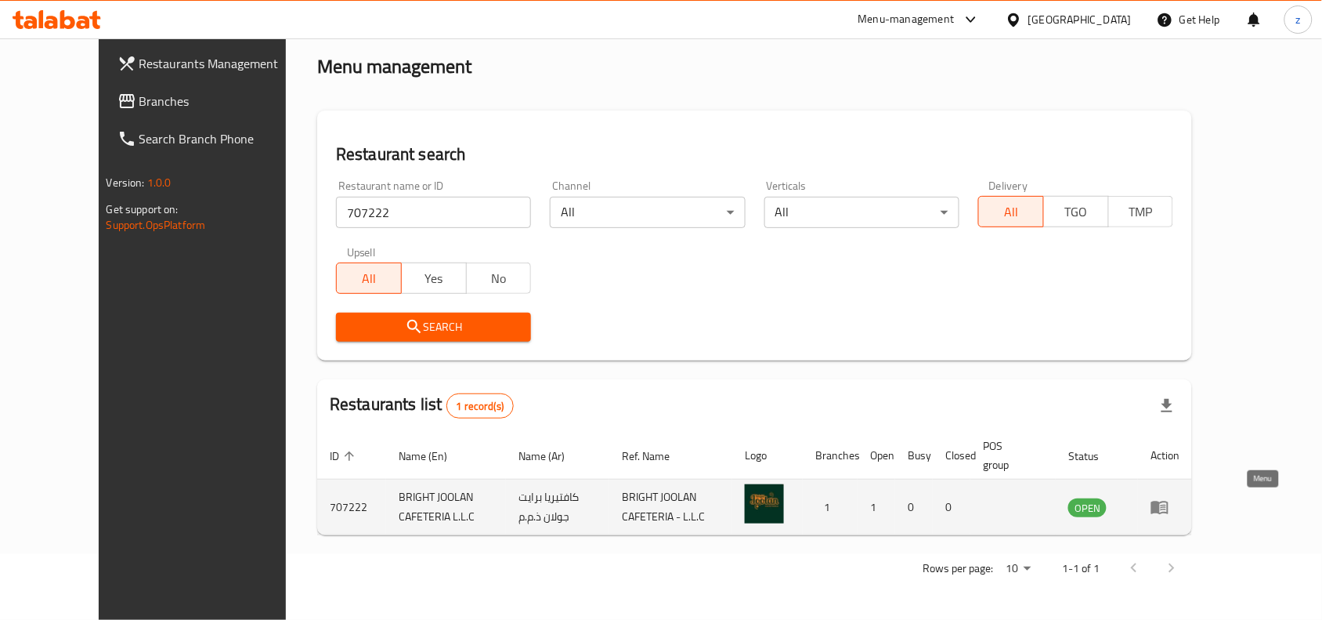
click at [1169, 511] on icon "enhanced table" at bounding box center [1159, 507] width 17 height 13
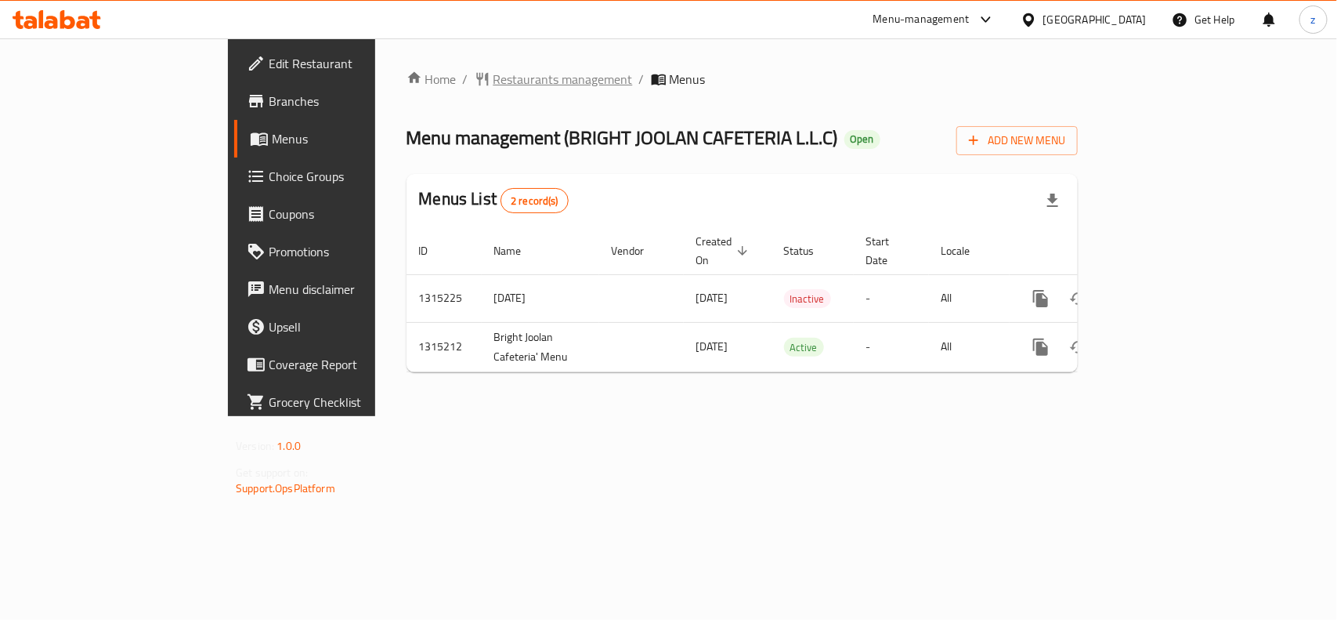
click at [493, 75] on span "Restaurants management" at bounding box center [562, 79] width 139 height 19
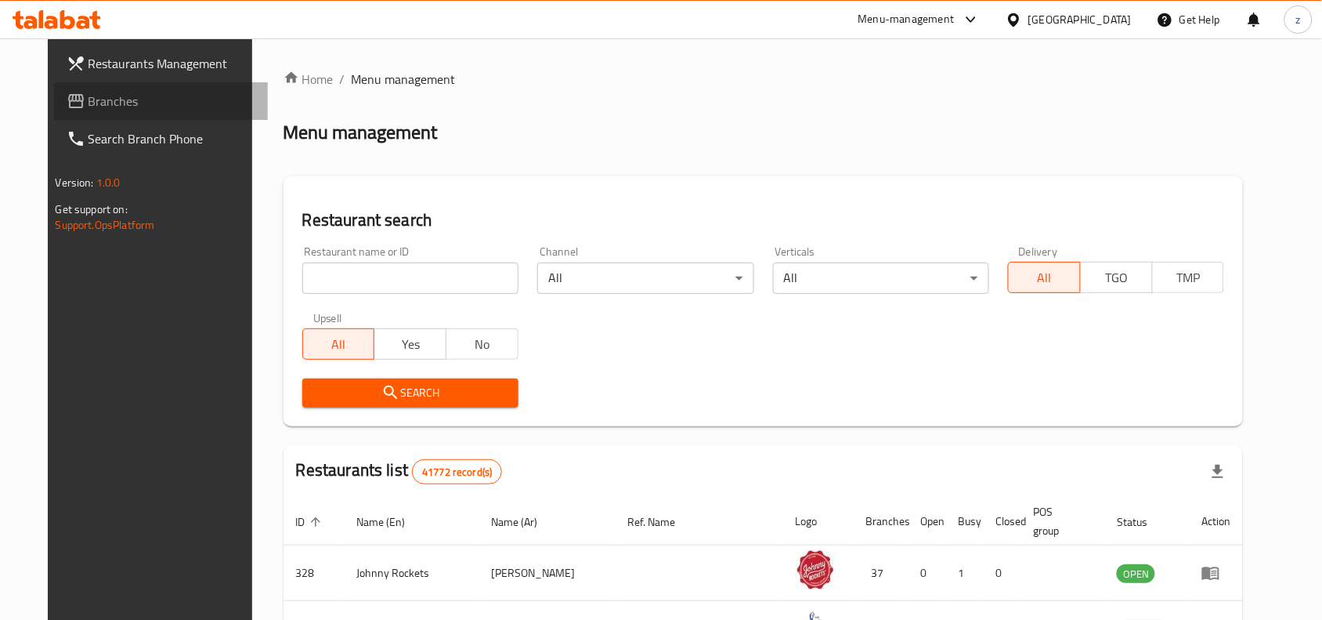
click at [54, 85] on link "Branches" at bounding box center [161, 101] width 215 height 38
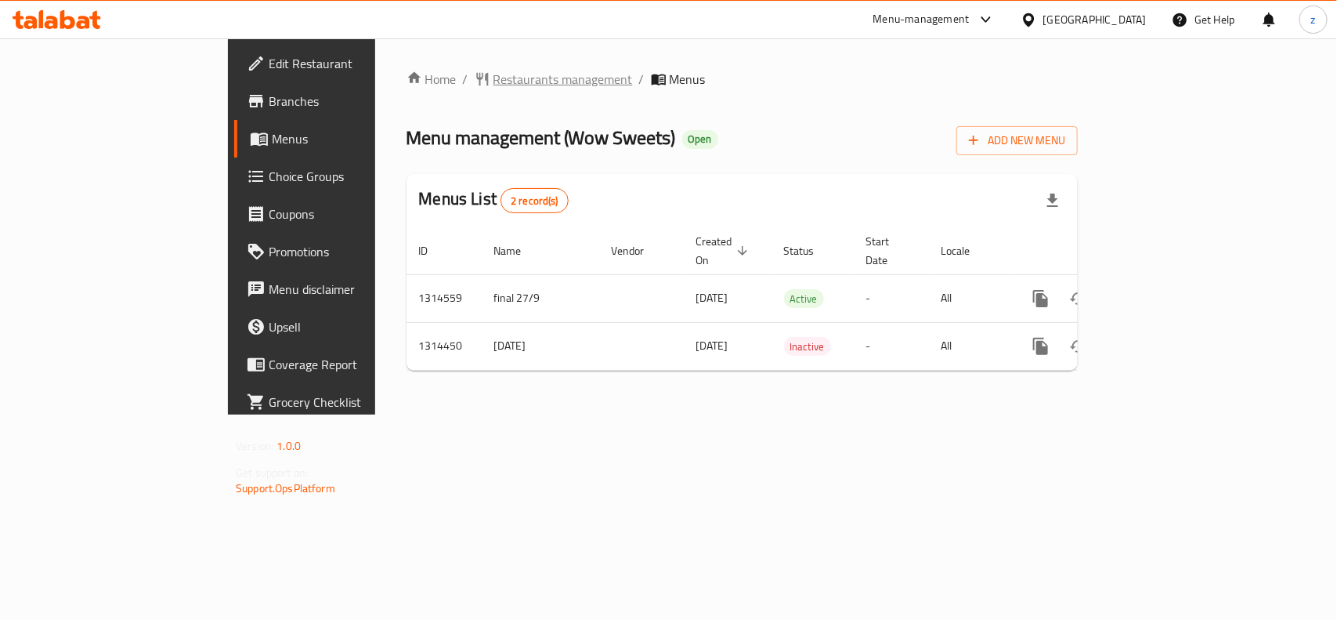
click at [493, 79] on span "Restaurants management" at bounding box center [562, 79] width 139 height 19
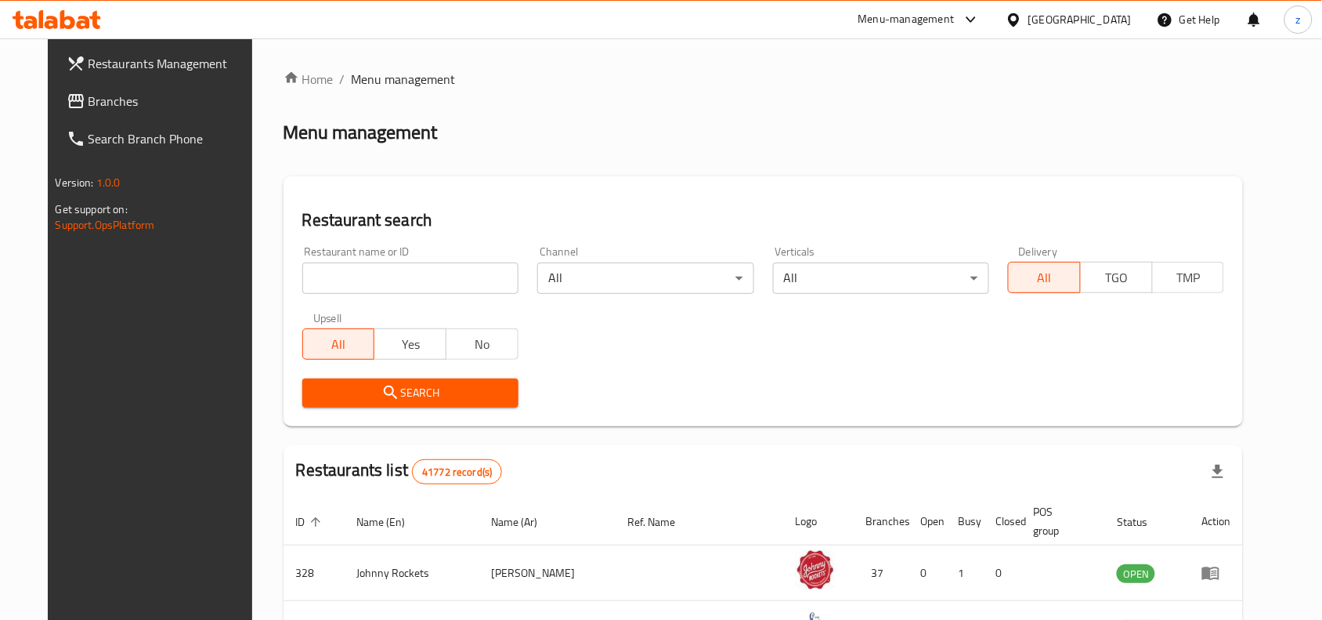
click at [374, 282] on input "search" at bounding box center [410, 277] width 216 height 31
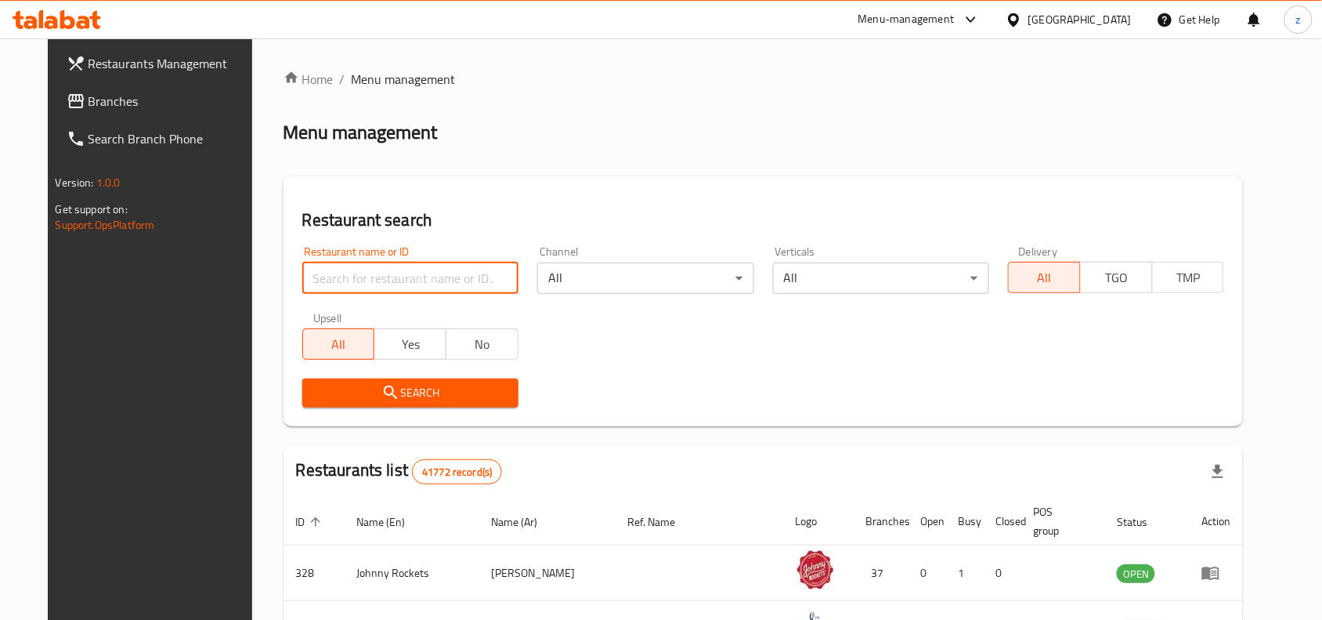
paste input "706948"
type input "706948"
click button "Search" at bounding box center [410, 392] width 216 height 29
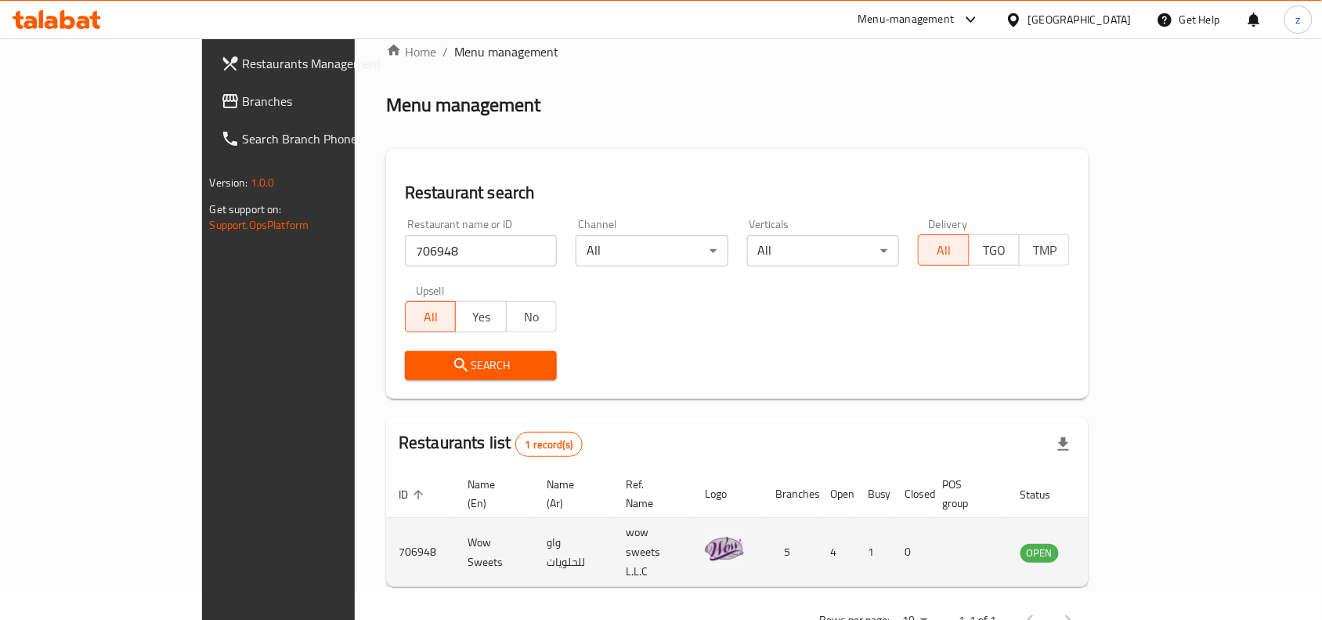
scroll to position [49, 0]
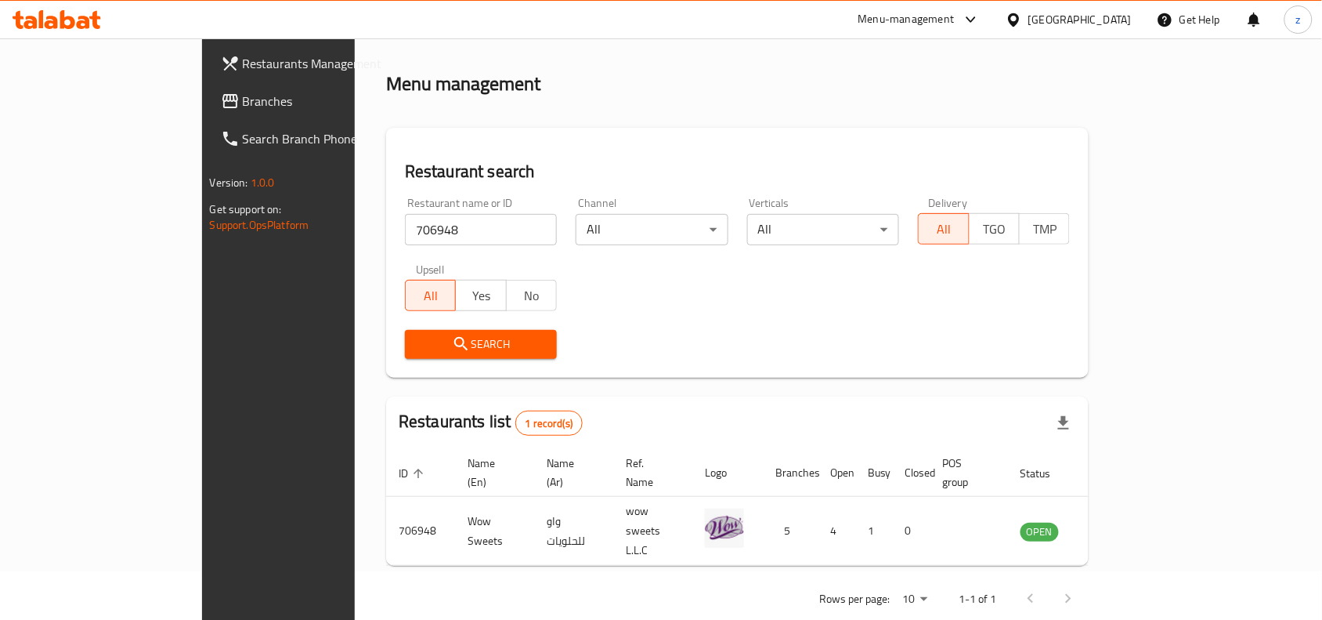
drag, startPoint x: 1251, startPoint y: 513, endPoint x: 1242, endPoint y: 508, distance: 10.2
click at [1121, 525] on icon "enhanced table" at bounding box center [1112, 531] width 17 height 13
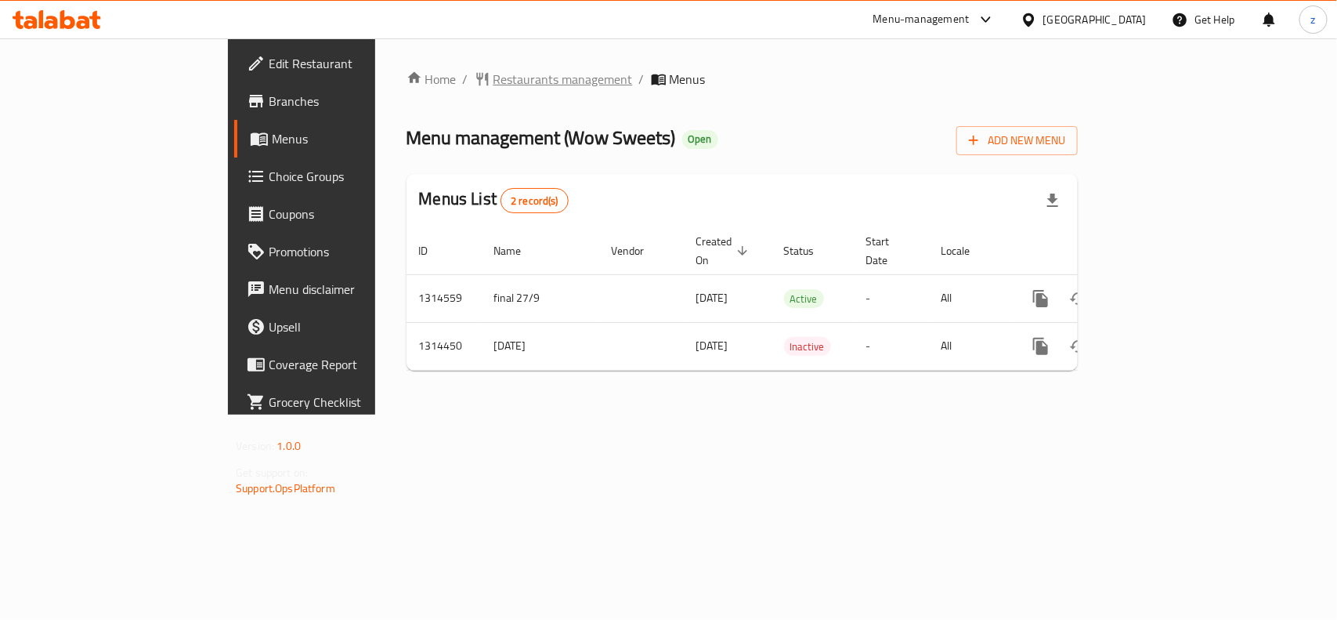
click at [493, 76] on span "Restaurants management" at bounding box center [562, 79] width 139 height 19
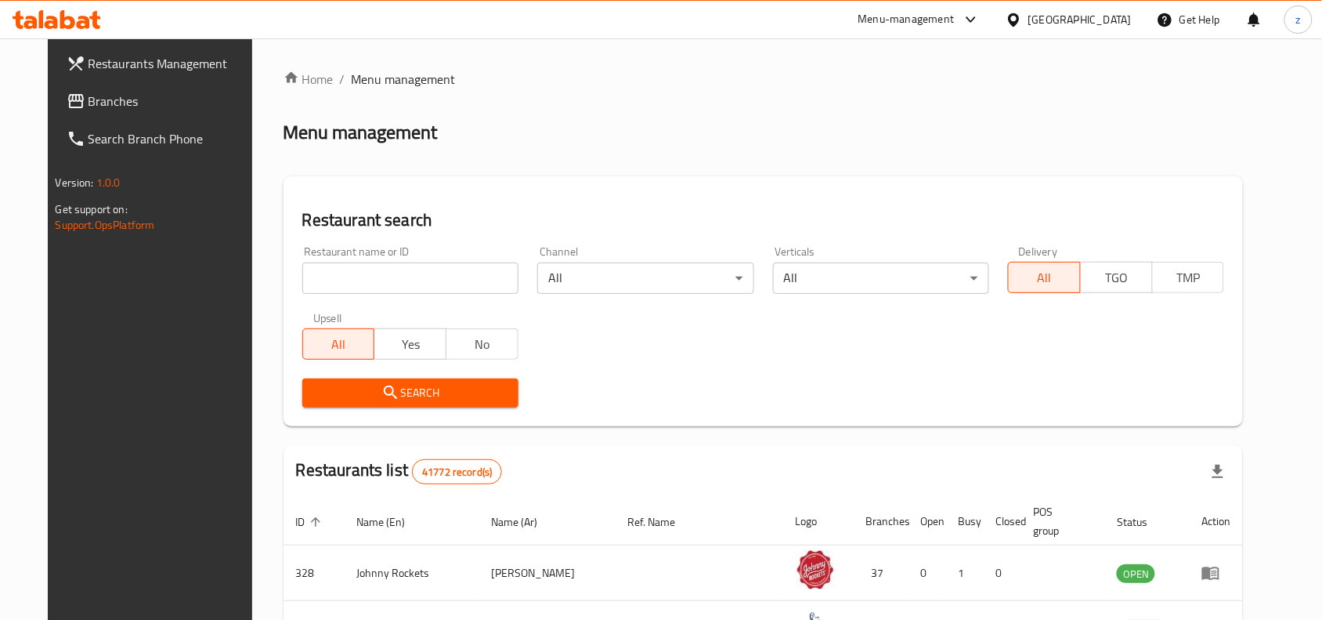
click at [89, 107] on span "Branches" at bounding box center [173, 101] width 168 height 19
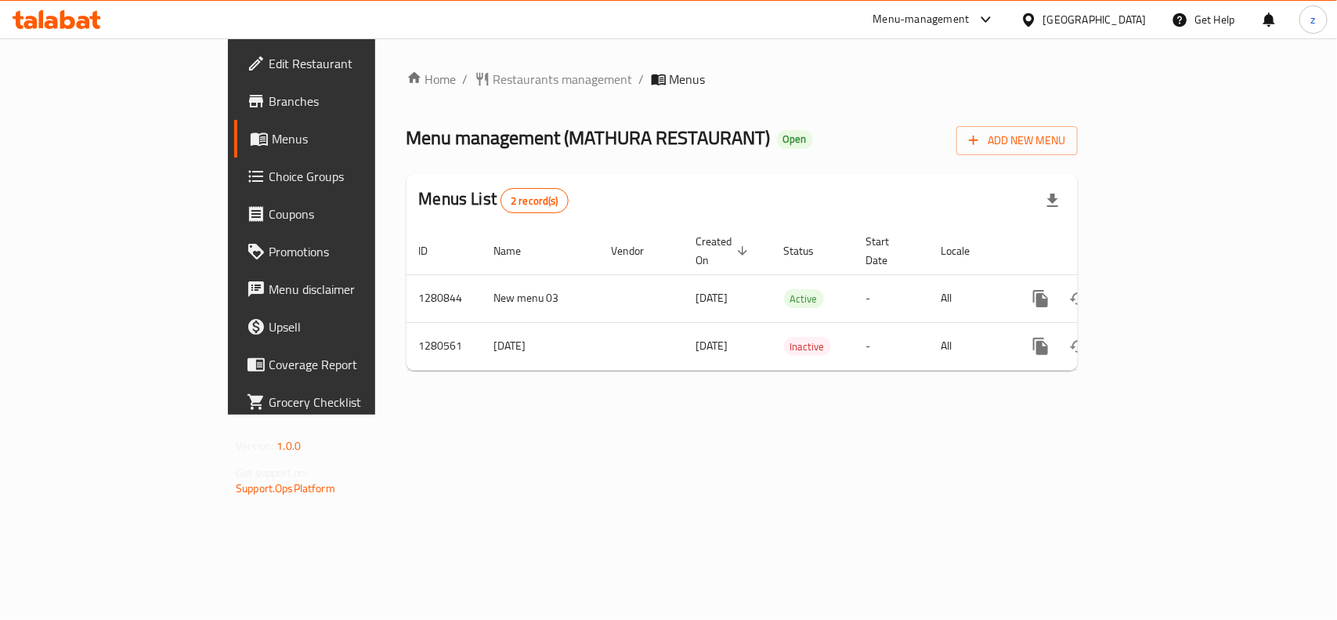
click at [406, 96] on div "Home / Restaurants management / Menus Menu management ( MATHURA RESTAURANT ) Op…" at bounding box center [741, 226] width 671 height 313
click at [493, 87] on span "Restaurants management" at bounding box center [562, 79] width 139 height 19
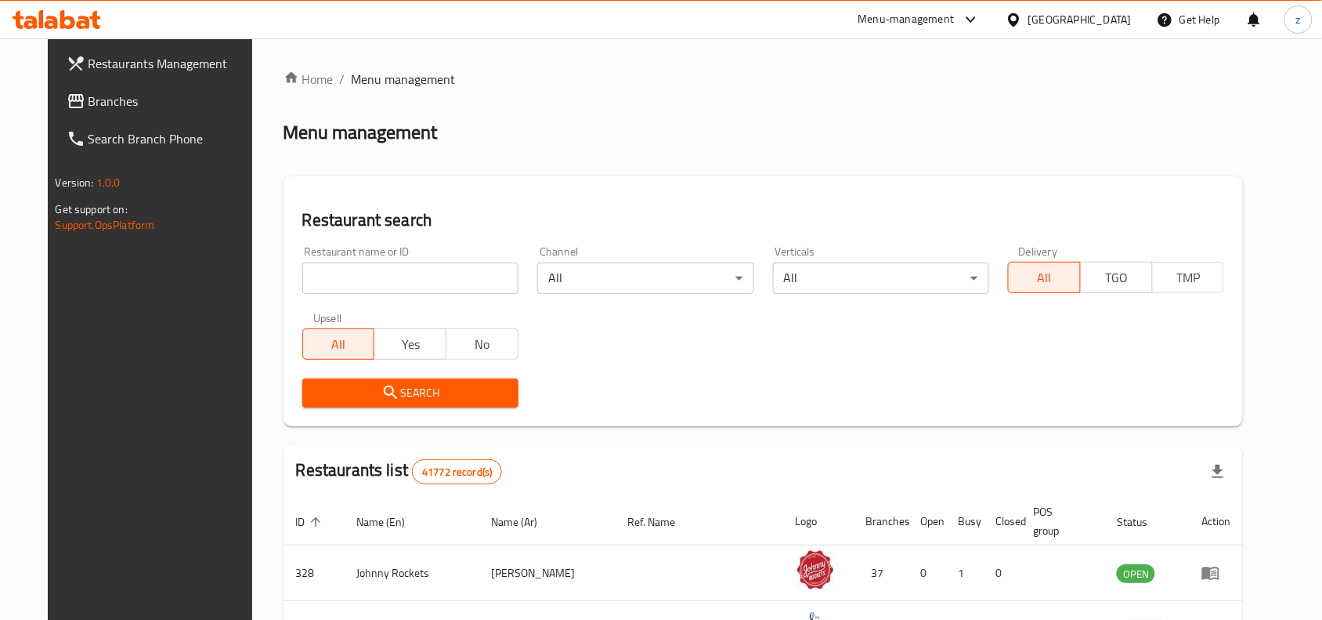
click at [373, 280] on input "search" at bounding box center [410, 277] width 216 height 31
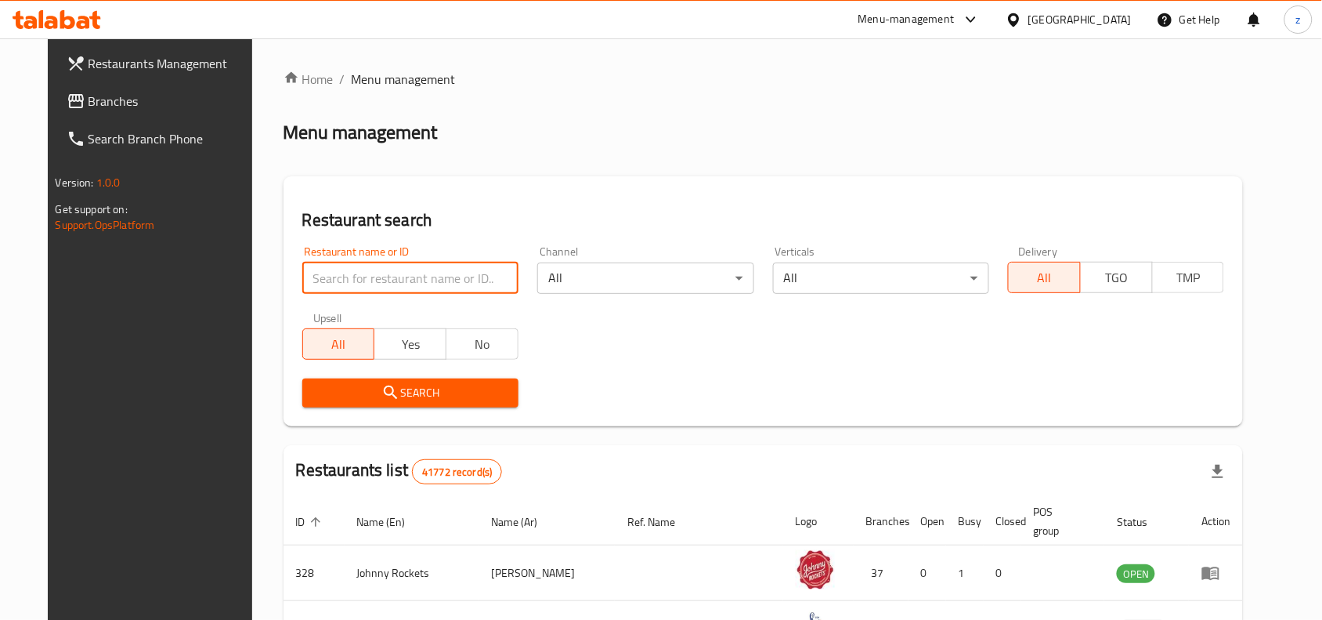
paste input "693891"
type input "693891"
click button "Search" at bounding box center [410, 392] width 216 height 29
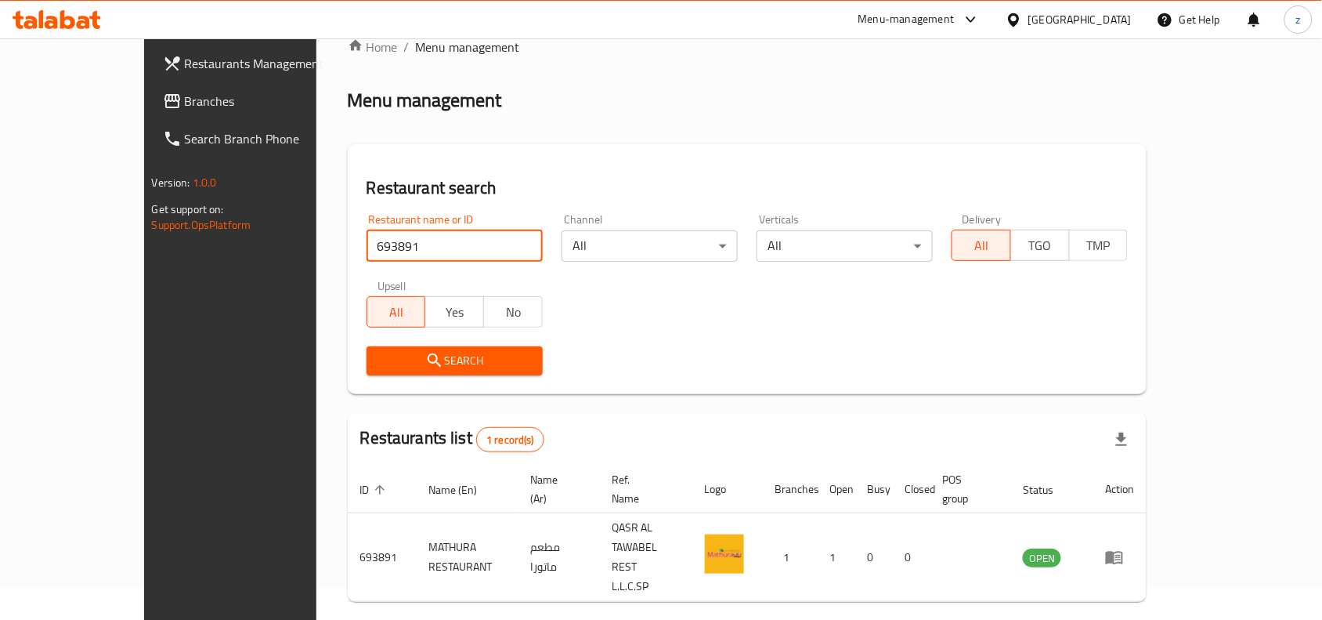
scroll to position [49, 0]
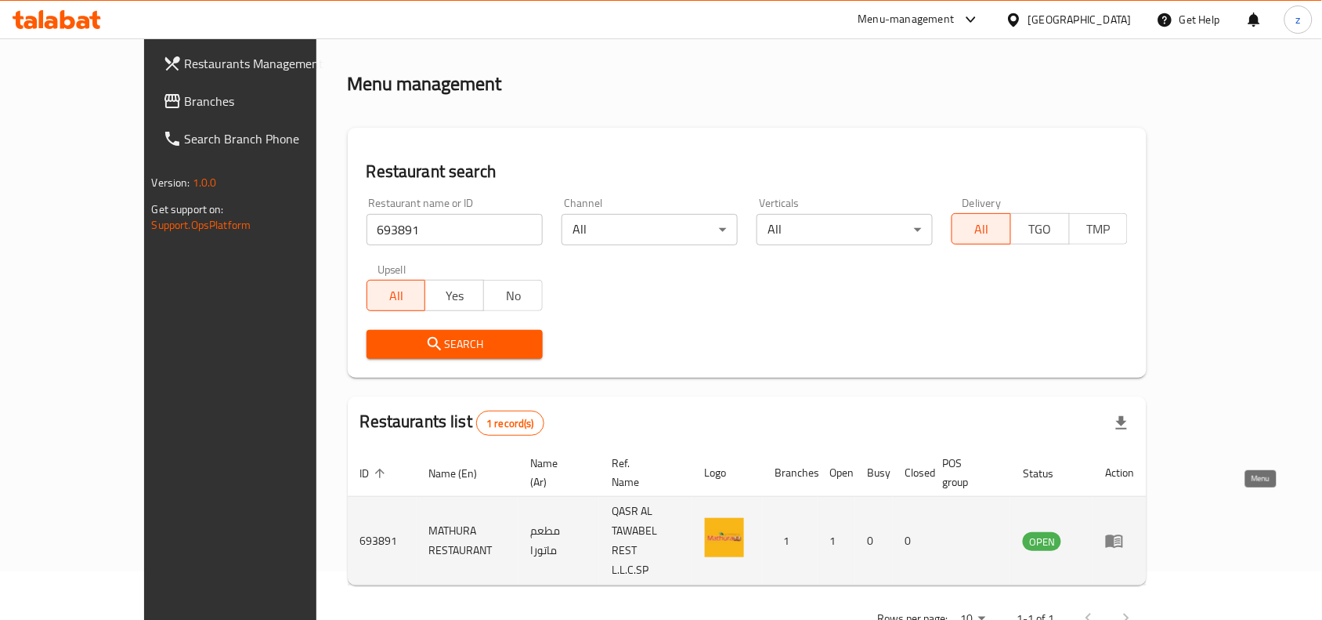
click at [1124, 531] on icon "enhanced table" at bounding box center [1114, 540] width 19 height 19
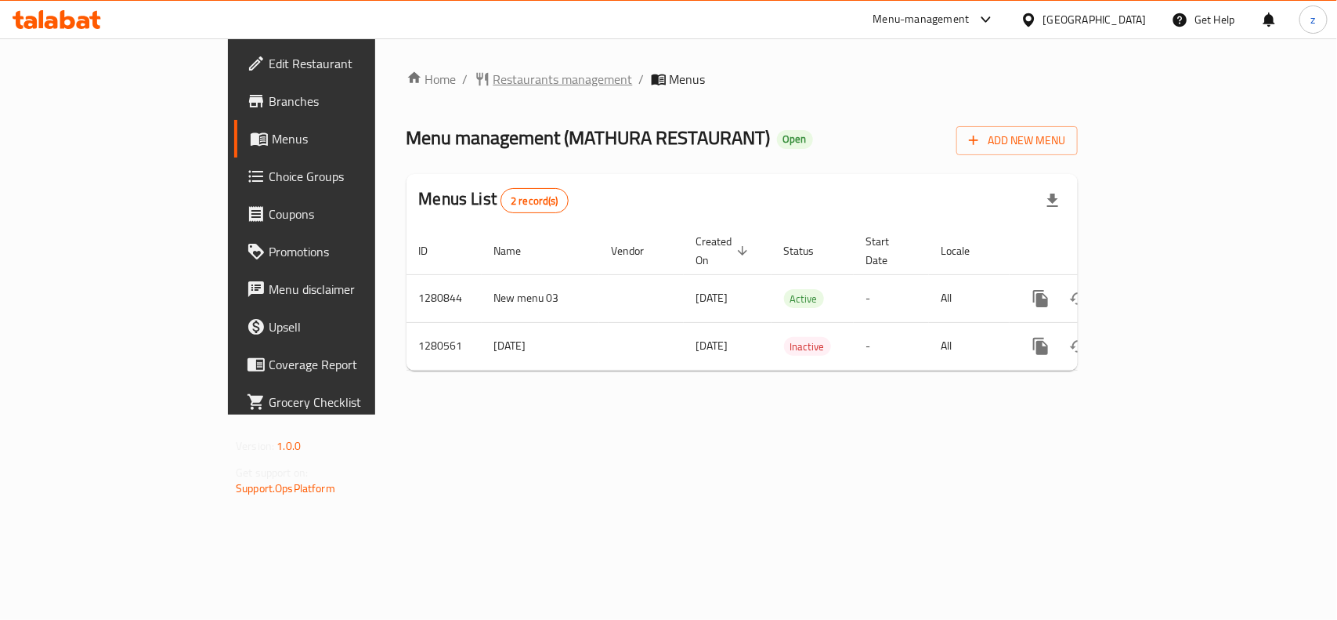
click at [493, 85] on span "Restaurants management" at bounding box center [562, 79] width 139 height 19
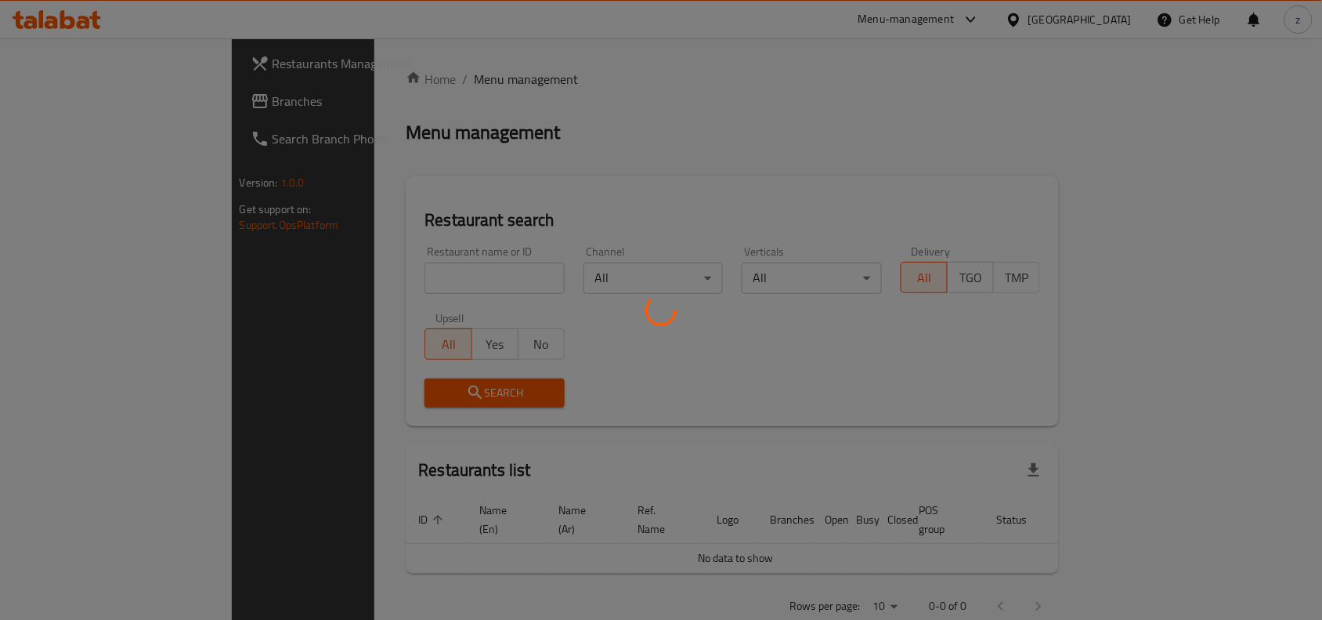
click at [95, 116] on div at bounding box center [661, 310] width 1322 height 620
click at [99, 121] on div at bounding box center [661, 310] width 1322 height 620
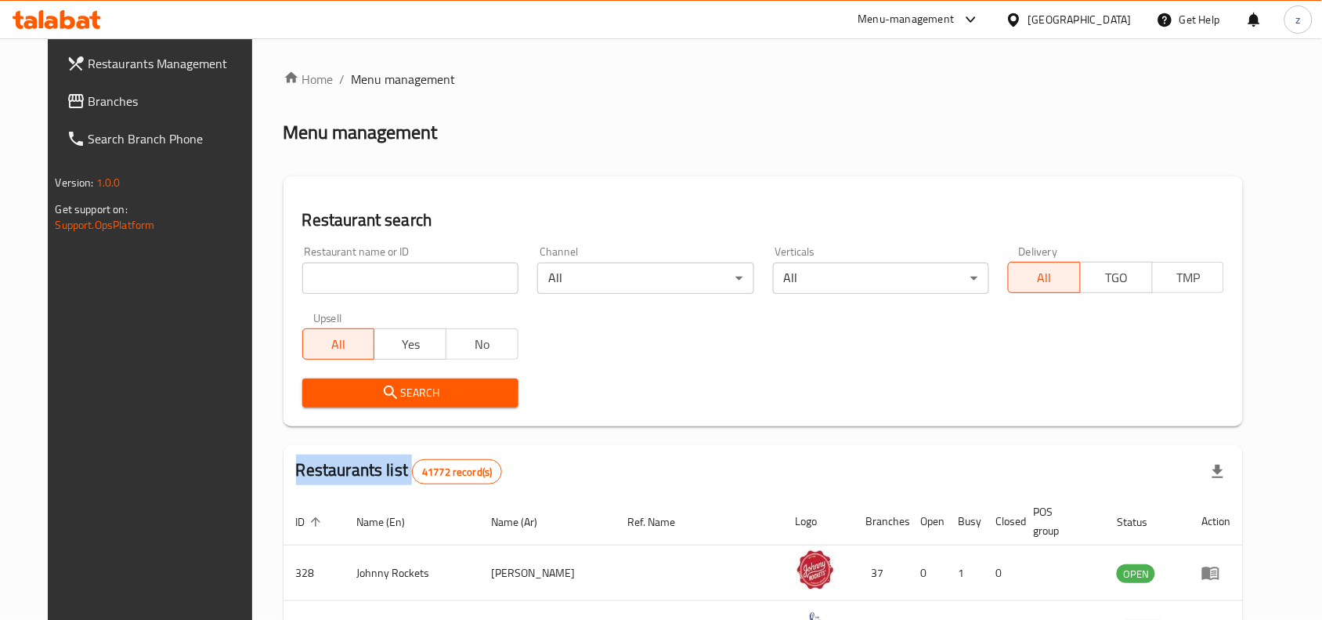
click at [99, 121] on div at bounding box center [661, 310] width 1322 height 620
click at [120, 106] on span "Branches" at bounding box center [173, 101] width 168 height 19
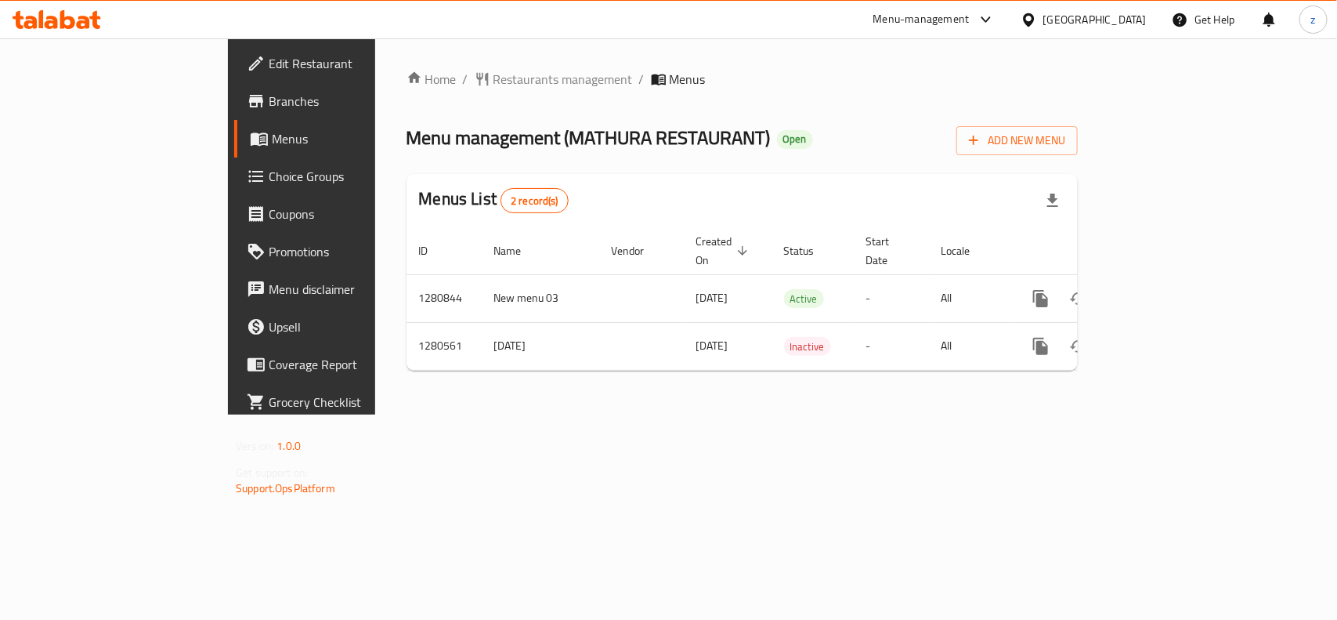
click at [493, 84] on span "Restaurants management" at bounding box center [562, 79] width 139 height 19
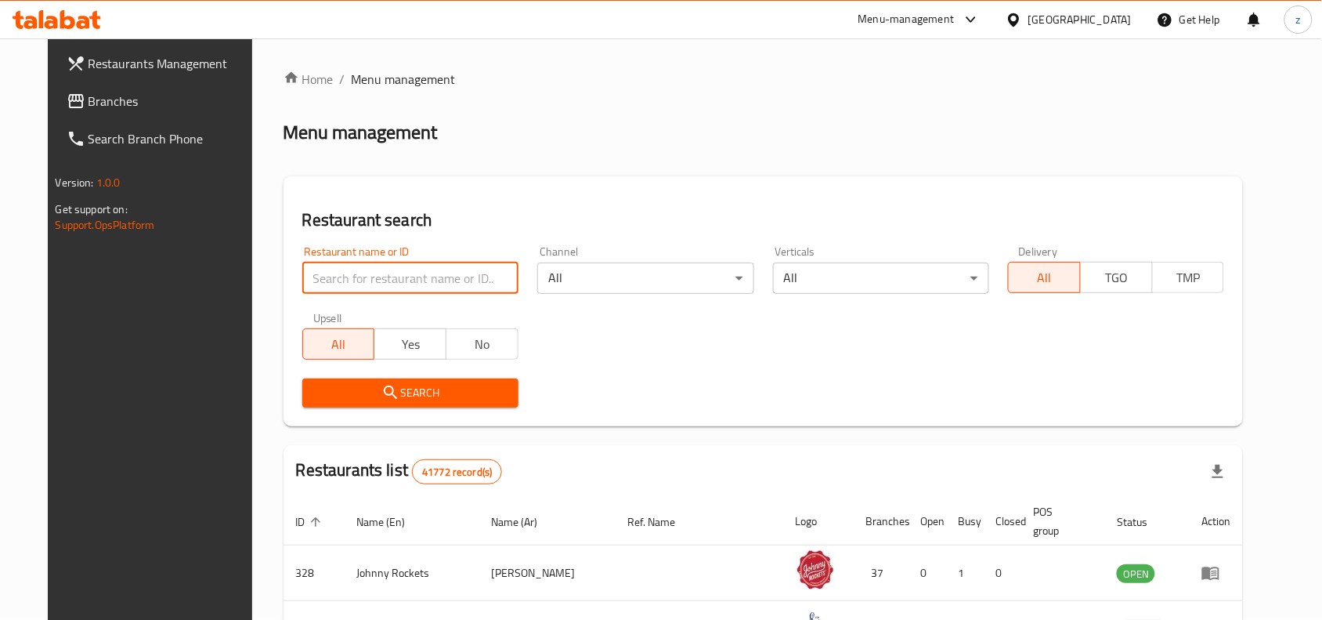
click at [355, 280] on input "search" at bounding box center [410, 277] width 216 height 31
paste input "693891"
type input "693891"
click button "Search" at bounding box center [410, 392] width 216 height 29
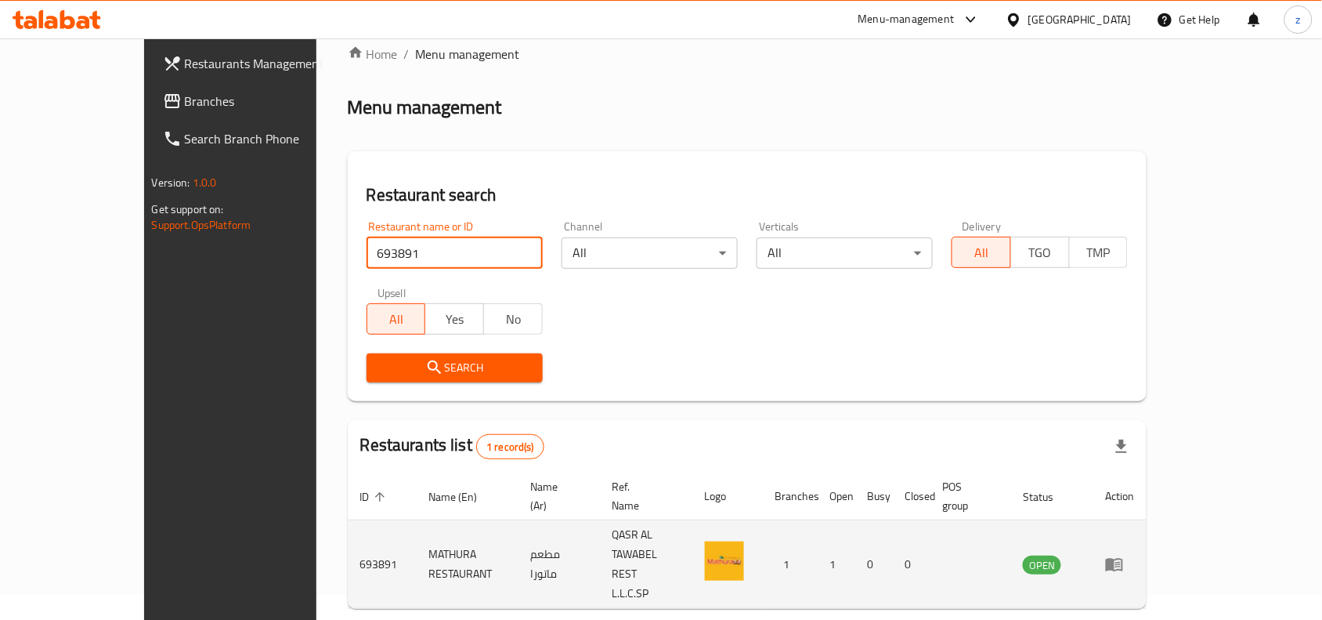
scroll to position [49, 0]
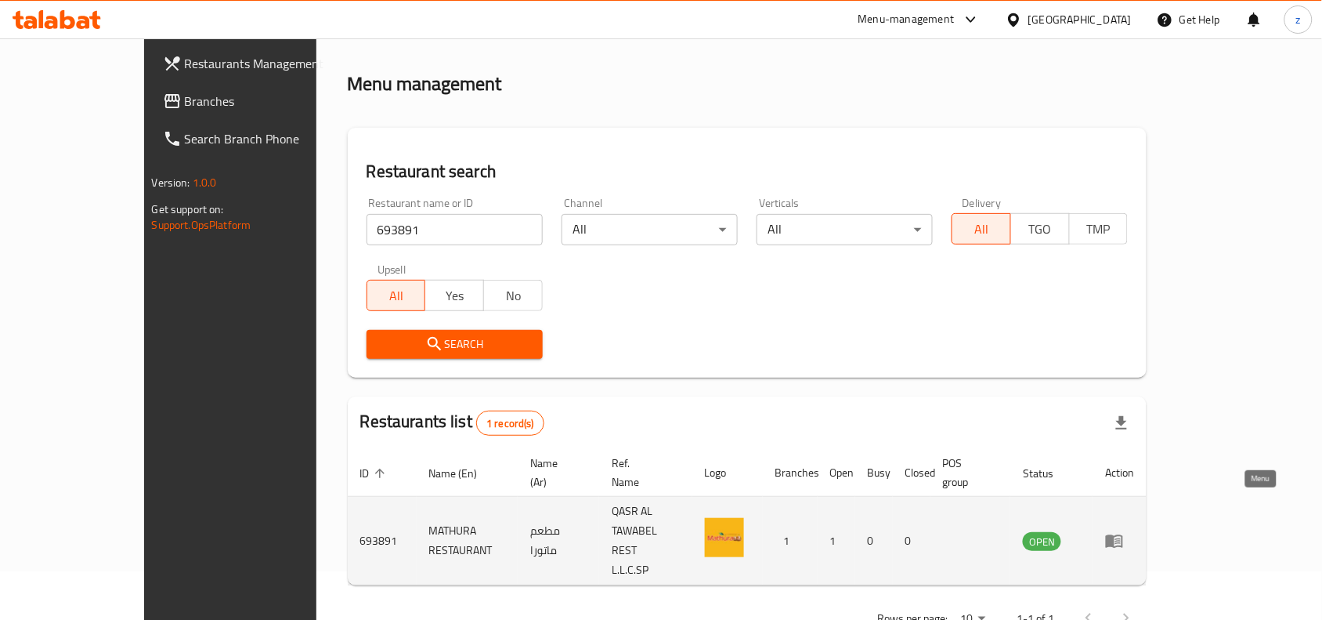
click at [1121, 538] on icon "enhanced table" at bounding box center [1117, 541] width 5 height 6
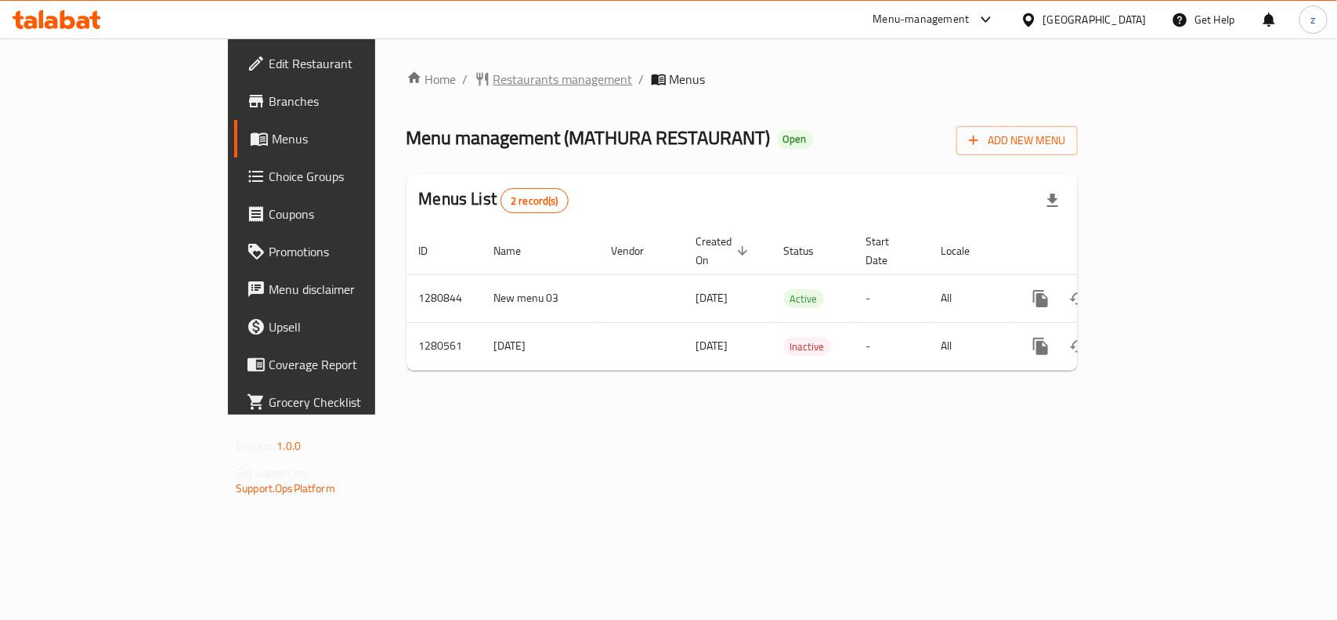
click at [493, 73] on span "Restaurants management" at bounding box center [562, 79] width 139 height 19
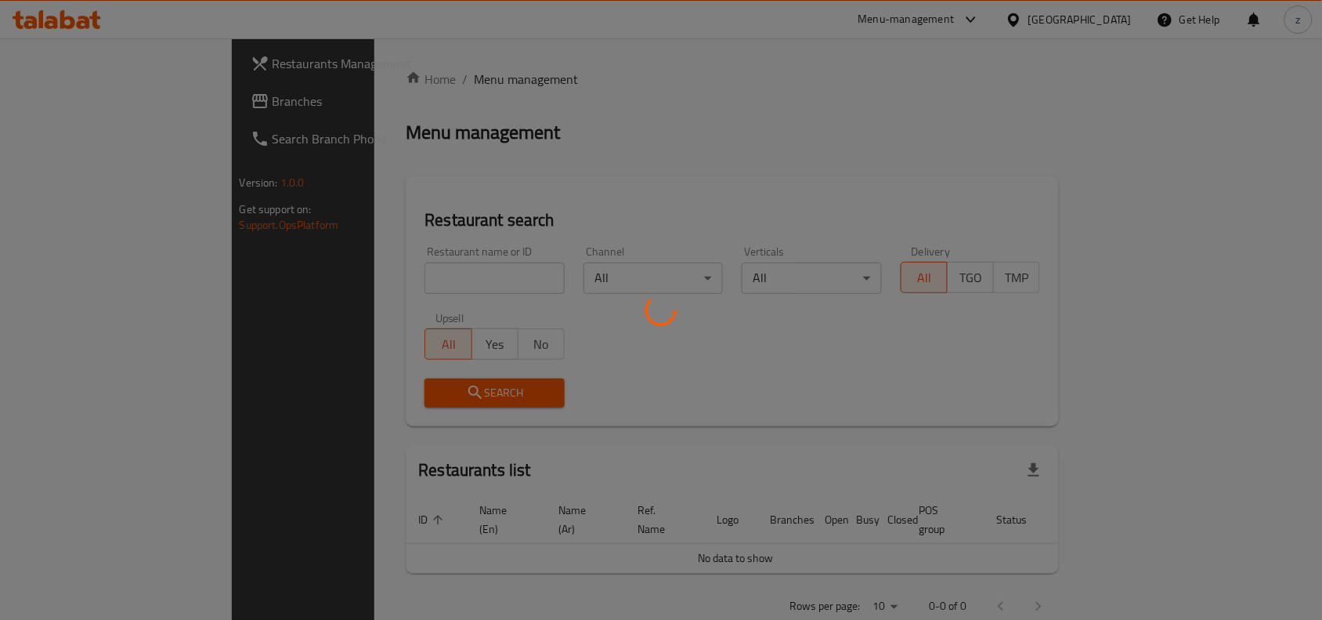
click at [65, 110] on div at bounding box center [661, 310] width 1322 height 620
click at [74, 106] on div at bounding box center [661, 310] width 1322 height 620
click at [80, 107] on div at bounding box center [661, 310] width 1322 height 620
click at [88, 114] on div at bounding box center [661, 310] width 1322 height 620
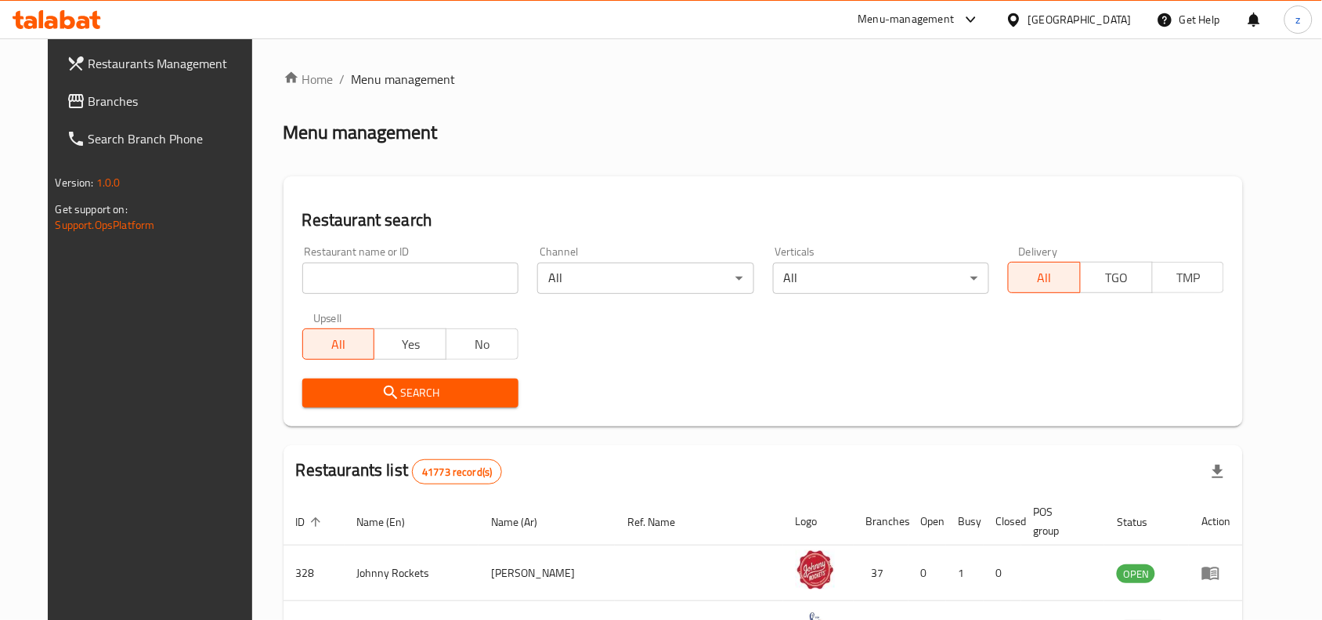
click at [94, 107] on span "Branches" at bounding box center [173, 101] width 168 height 19
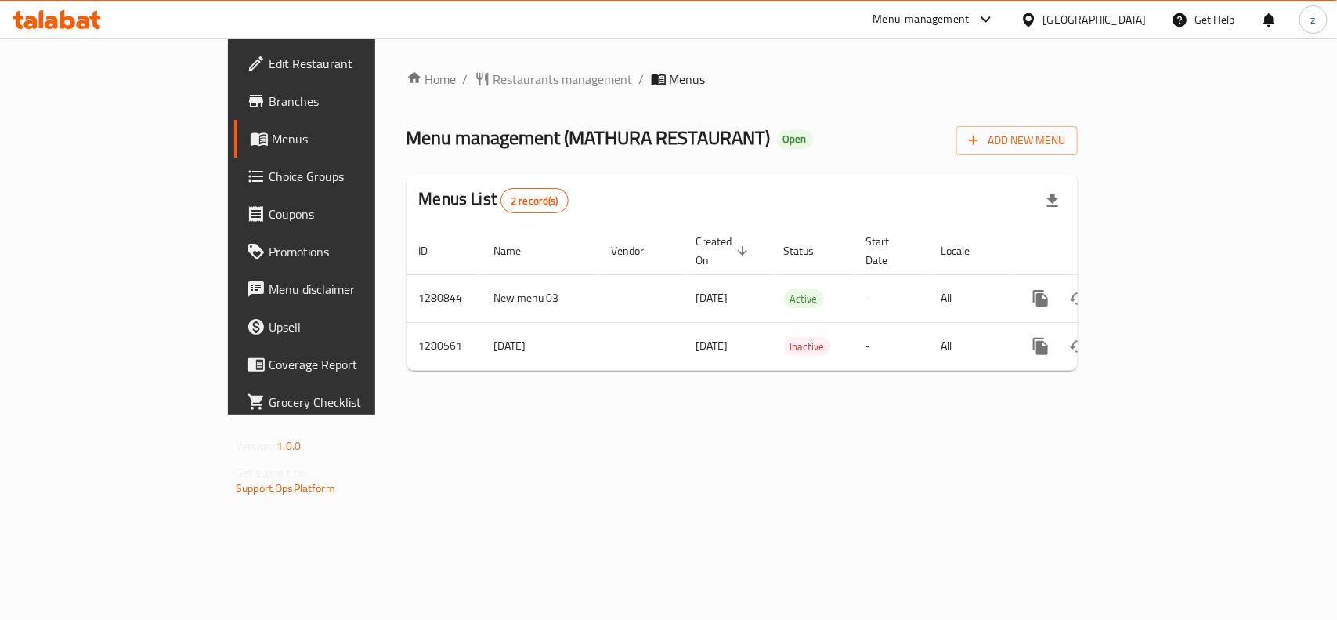
click at [558, 153] on span "Menu management ( MATHURA RESTAURANT )" at bounding box center [588, 137] width 364 height 35
drag, startPoint x: 385, startPoint y: 104, endPoint x: 396, endPoint y: 65, distance: 40.7
click at [406, 103] on div "Home / Restaurants management / Menus Menu management ( MATHURA RESTAURANT ) Op…" at bounding box center [741, 227] width 671 height 315
click at [396, 65] on div "Home / Restaurants management / Menus Menu management ( MATHURA RESTAURANT ) Op…" at bounding box center [742, 227] width 734 height 378
click at [493, 82] on span "Restaurants management" at bounding box center [562, 79] width 139 height 19
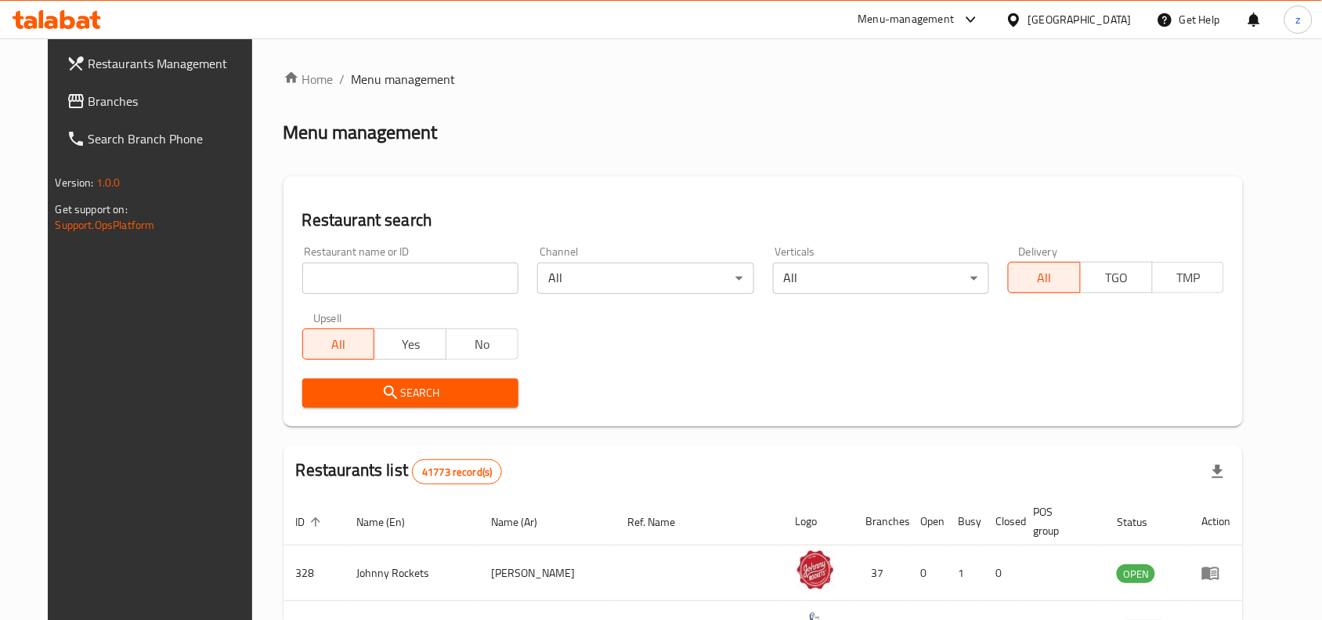
click at [366, 276] on input "search" at bounding box center [410, 277] width 216 height 31
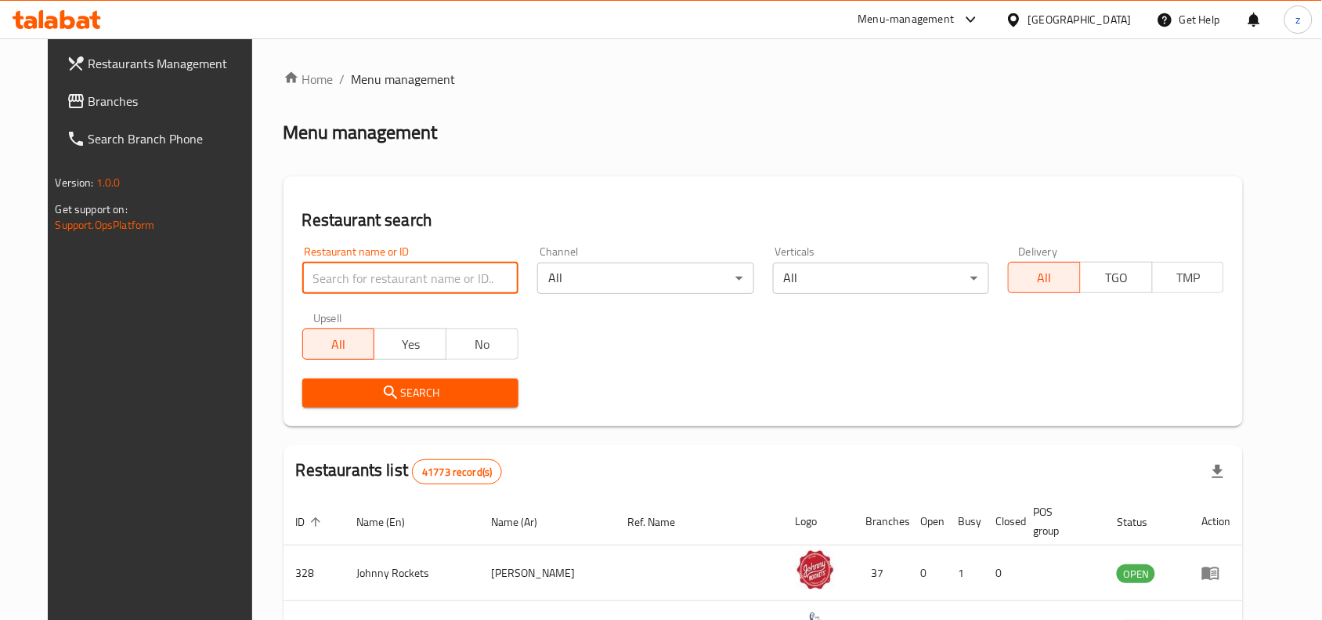
paste input "693891"
type input "693891"
click button "Search" at bounding box center [410, 392] width 216 height 29
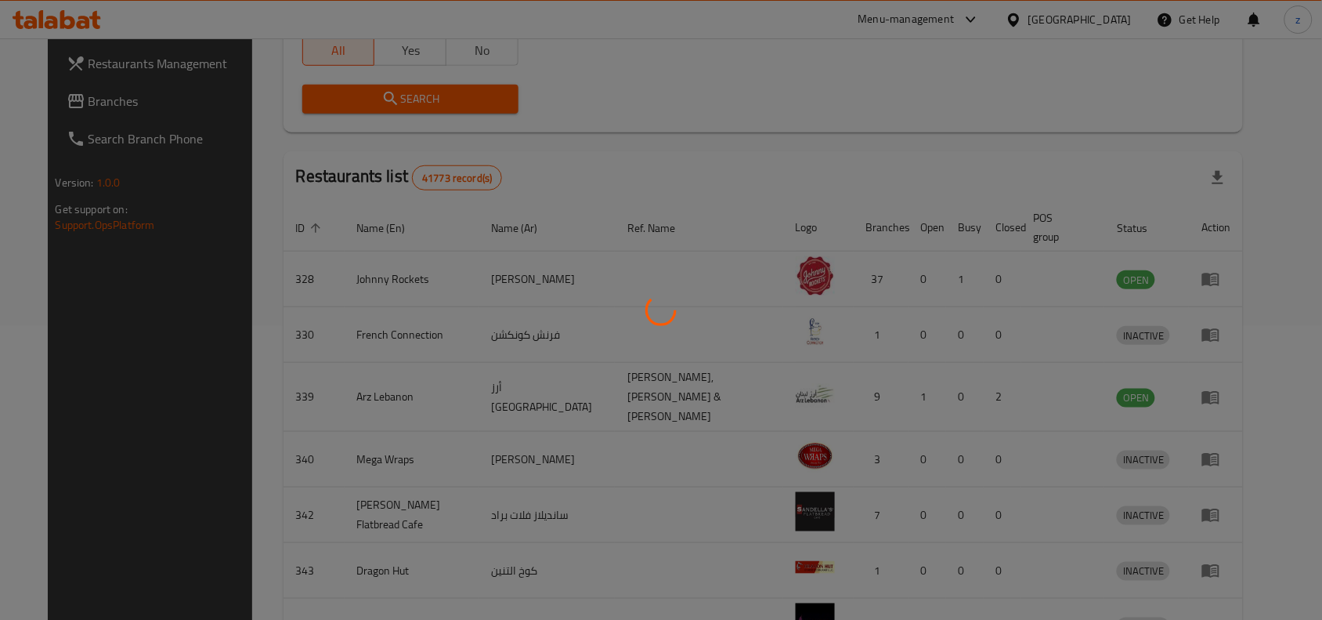
scroll to position [49, 0]
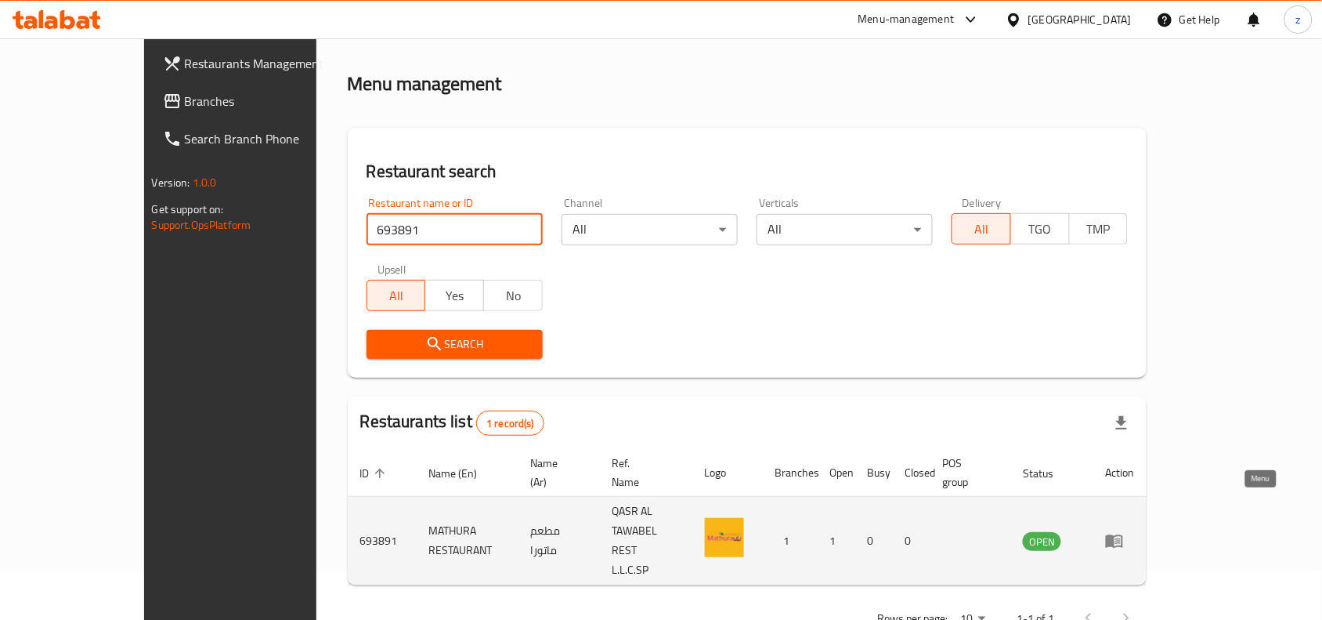
click at [1123, 535] on icon "enhanced table" at bounding box center [1114, 541] width 17 height 13
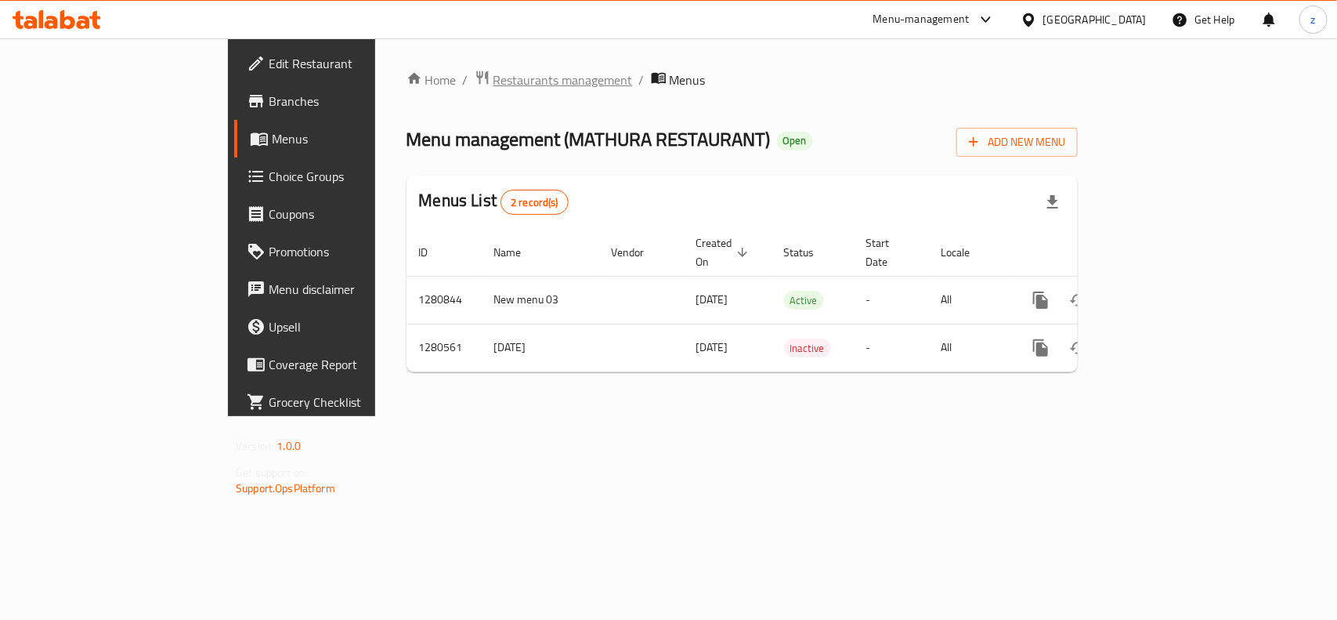
click at [493, 88] on span "Restaurants management" at bounding box center [562, 79] width 139 height 19
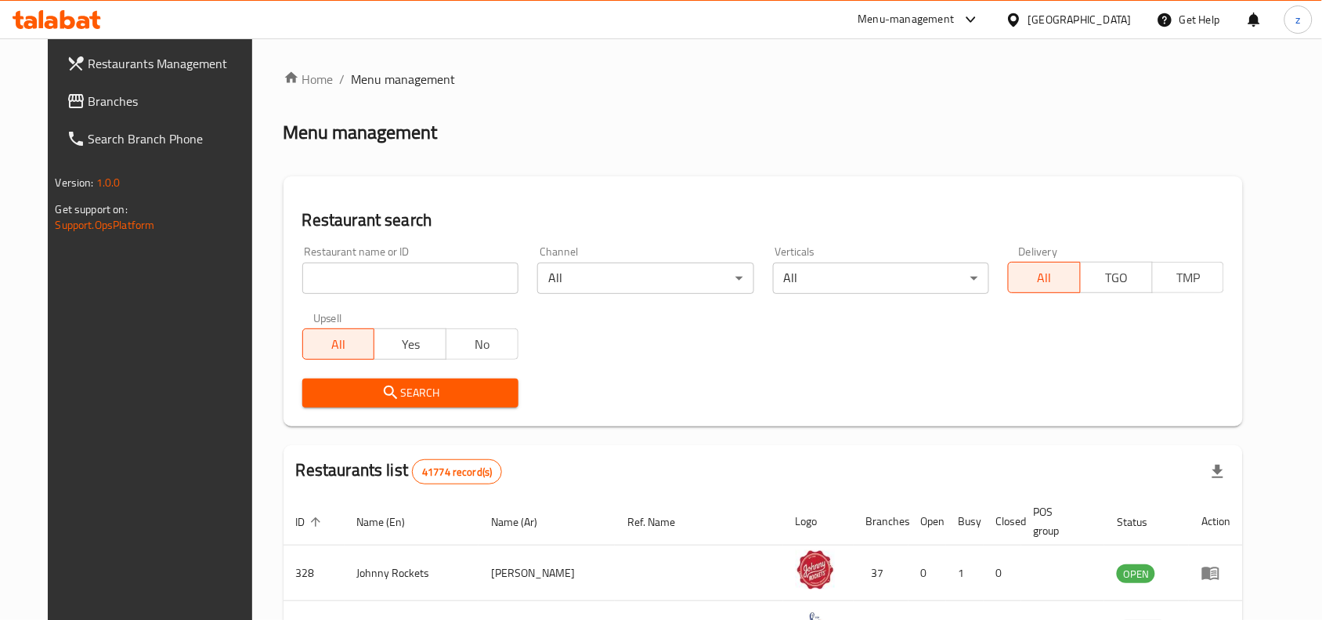
click at [87, 103] on div "Restaurants Management Branches Search Branch Phone Version: 1.0.0 Get support …" at bounding box center [661, 555] width 1227 height 1034
click at [89, 103] on span "Branches" at bounding box center [173, 101] width 168 height 19
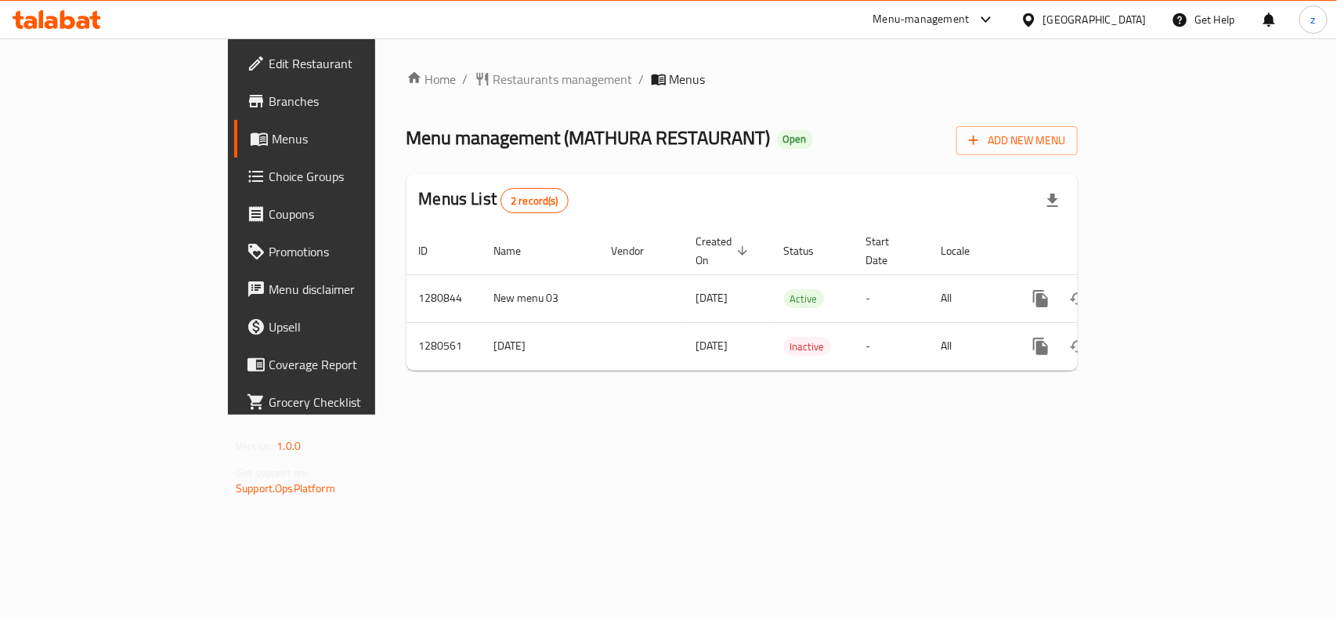
click at [493, 77] on span "Restaurants management" at bounding box center [562, 79] width 139 height 19
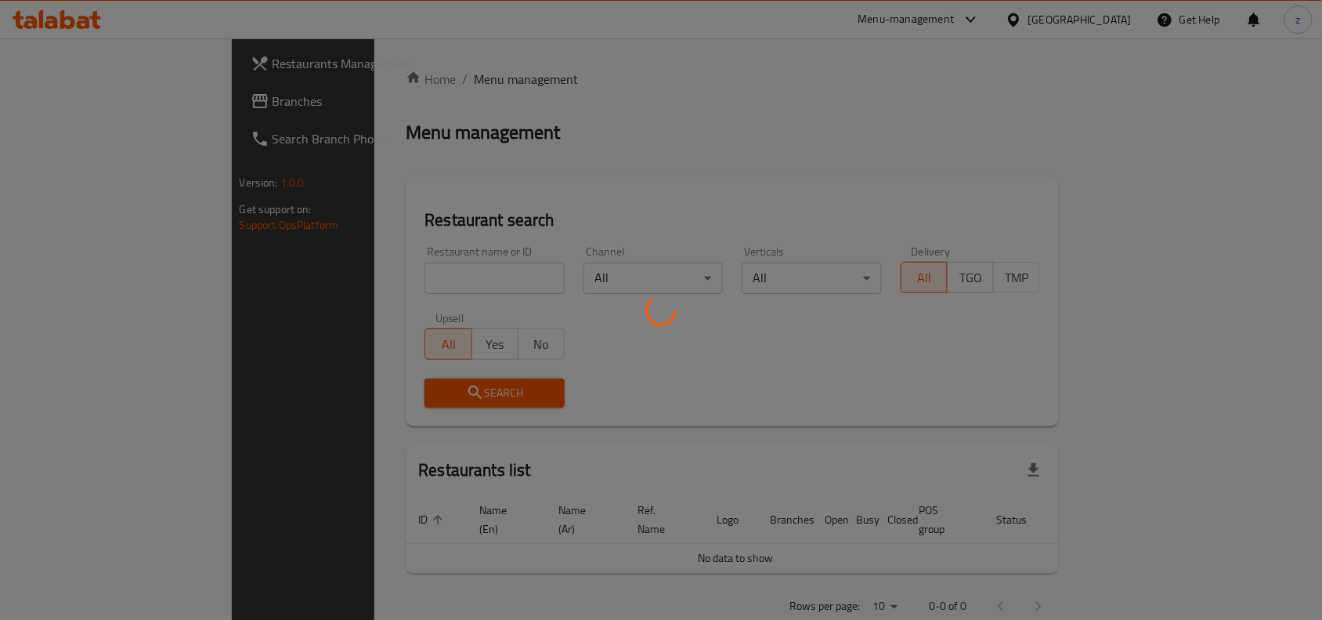
click at [392, 269] on div at bounding box center [661, 310] width 1322 height 620
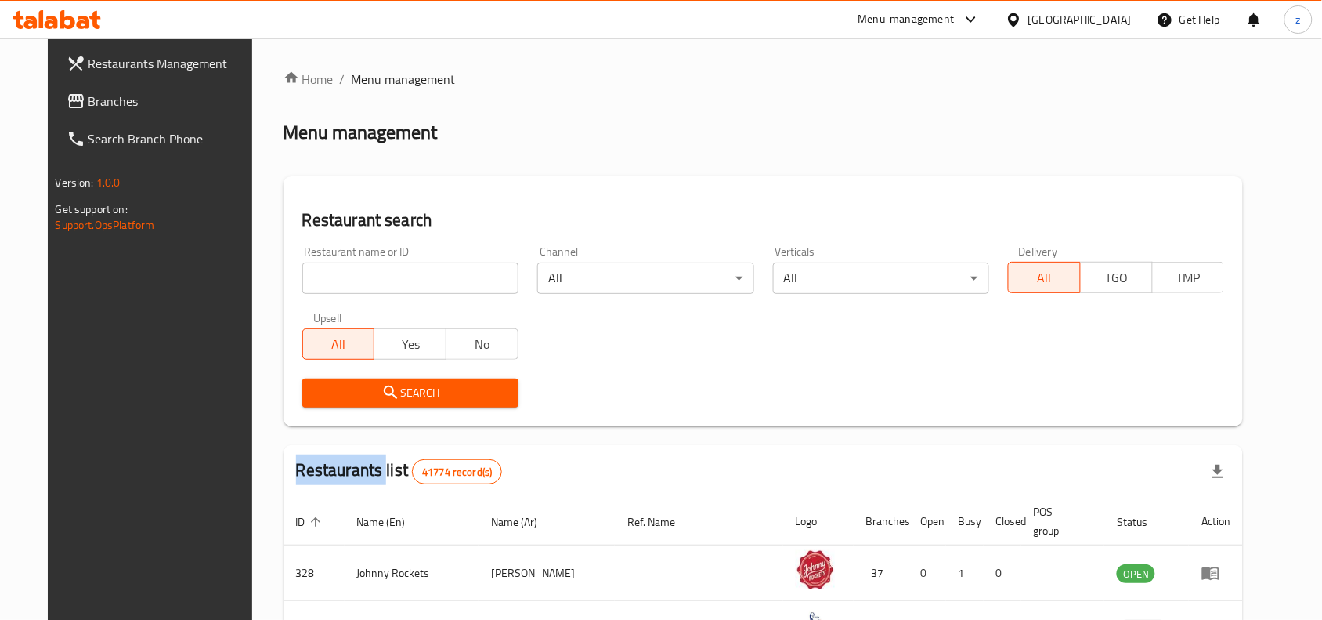
click at [392, 269] on div at bounding box center [661, 310] width 1322 height 620
click at [392, 269] on input "search" at bounding box center [410, 277] width 216 height 31
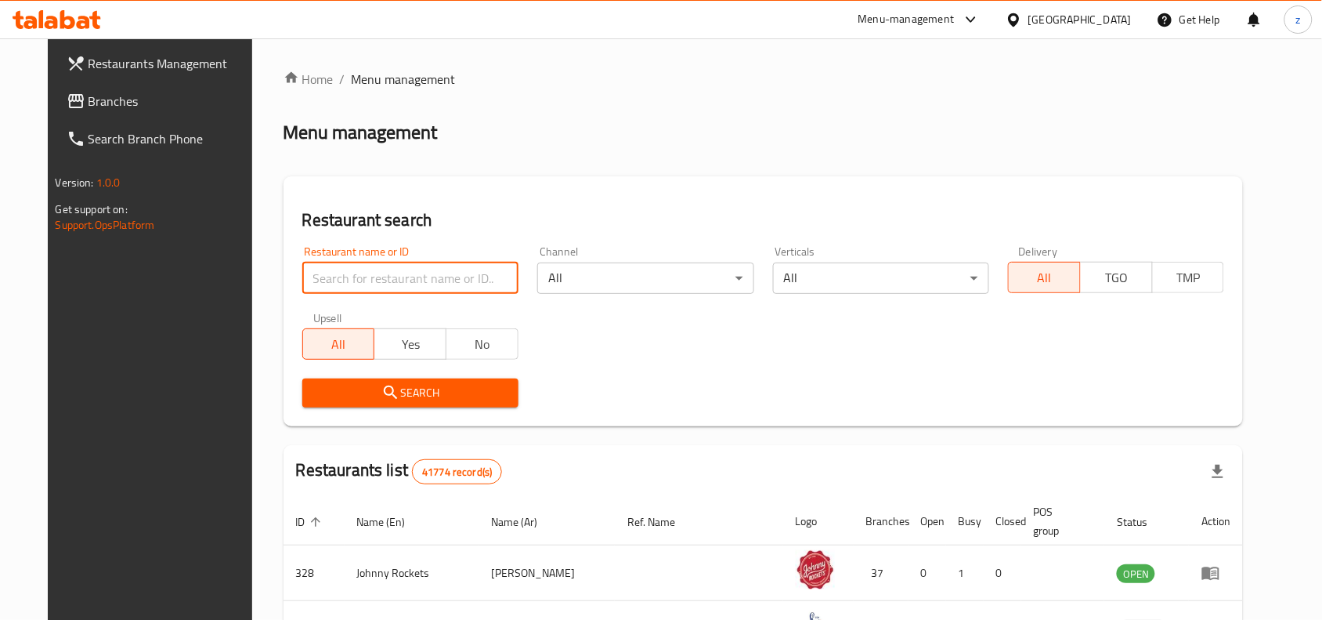
paste input "693891"
type input "693891"
click button "Search" at bounding box center [410, 392] width 216 height 29
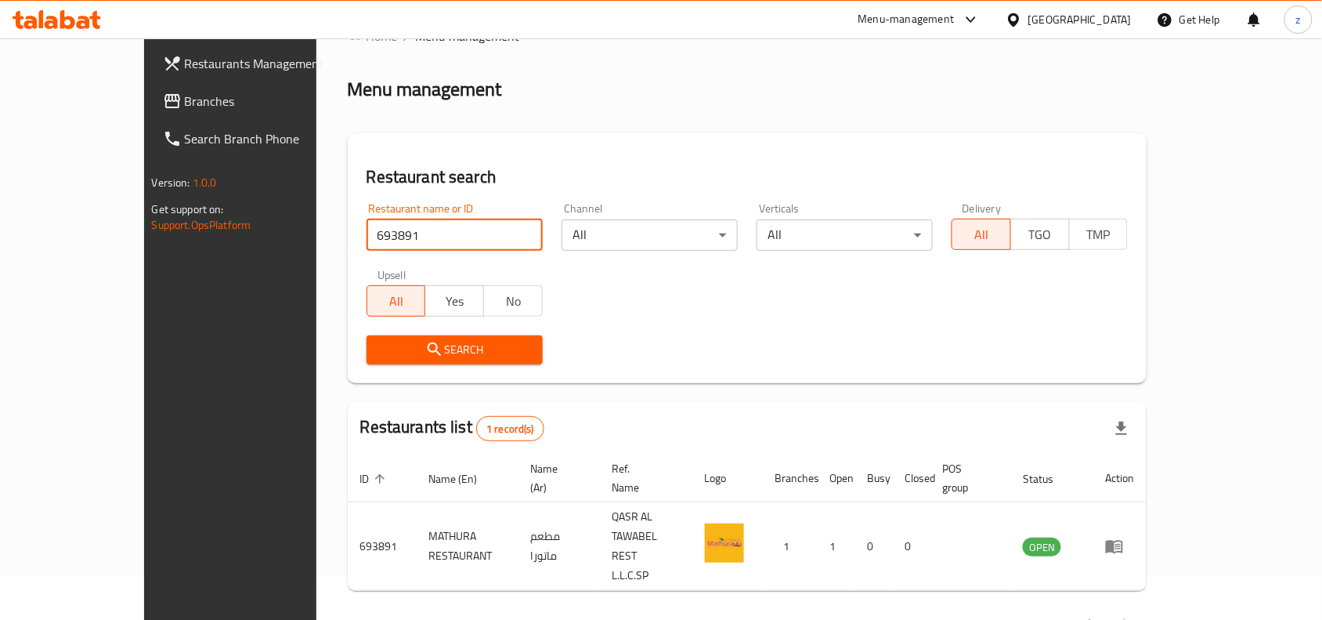
scroll to position [49, 0]
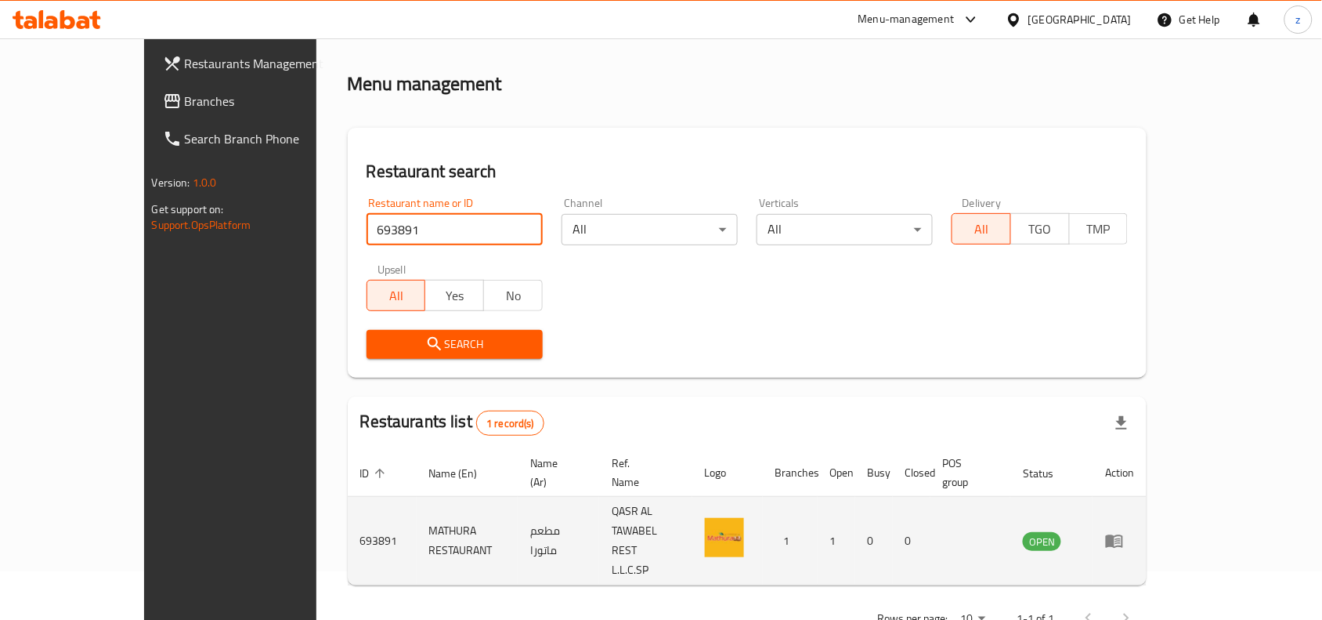
click at [1123, 535] on icon "enhanced table" at bounding box center [1114, 541] width 17 height 13
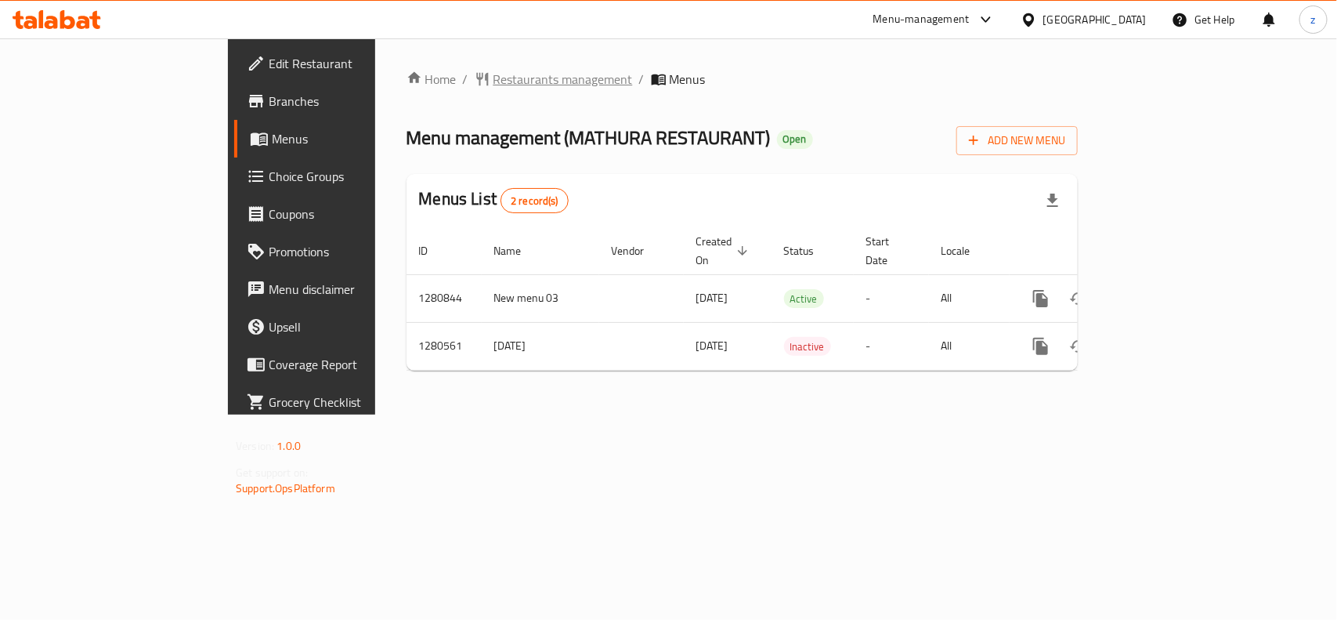
click at [493, 70] on span "Restaurants management" at bounding box center [562, 79] width 139 height 19
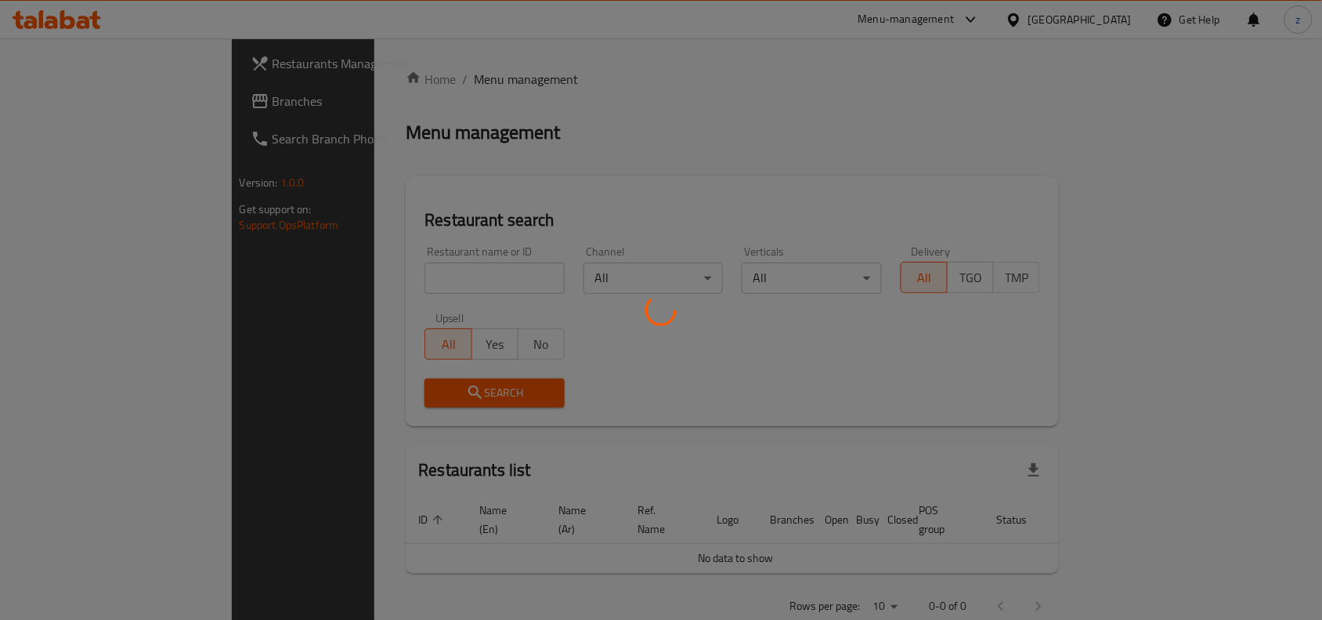
click at [73, 107] on div at bounding box center [661, 310] width 1322 height 620
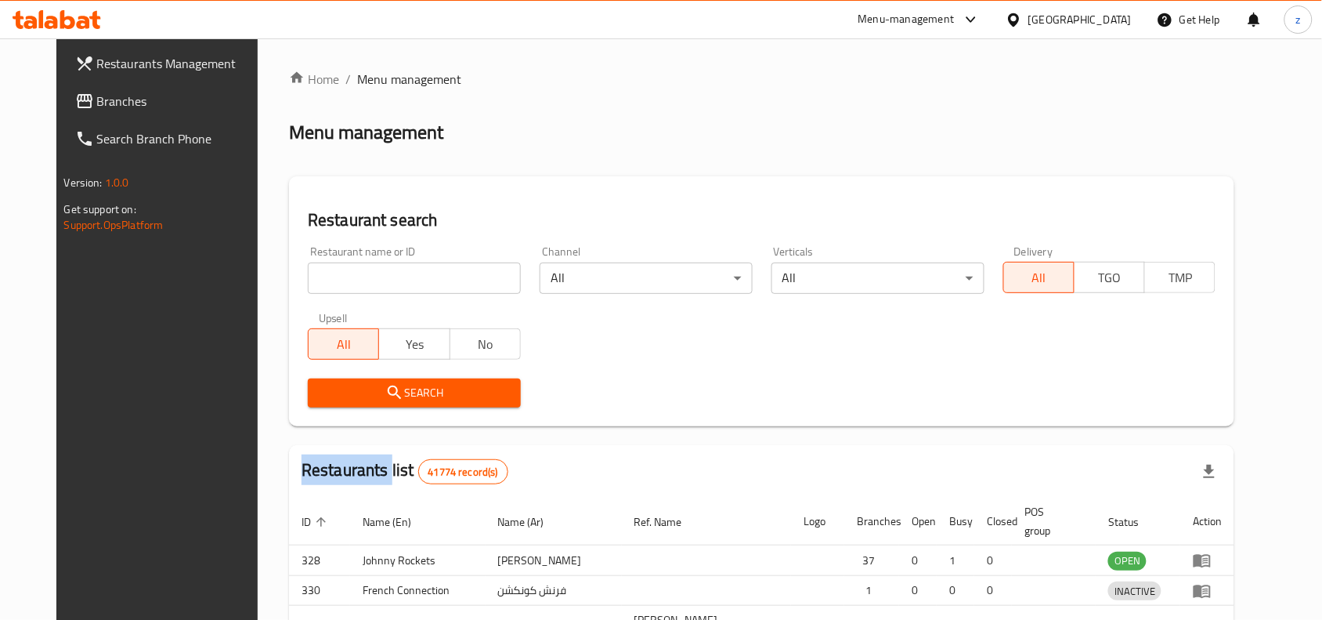
click at [73, 107] on div "Restaurants Management Branches Search Branch Phone Version: 1.0.0 Get support …" at bounding box center [661, 513] width 1210 height 951
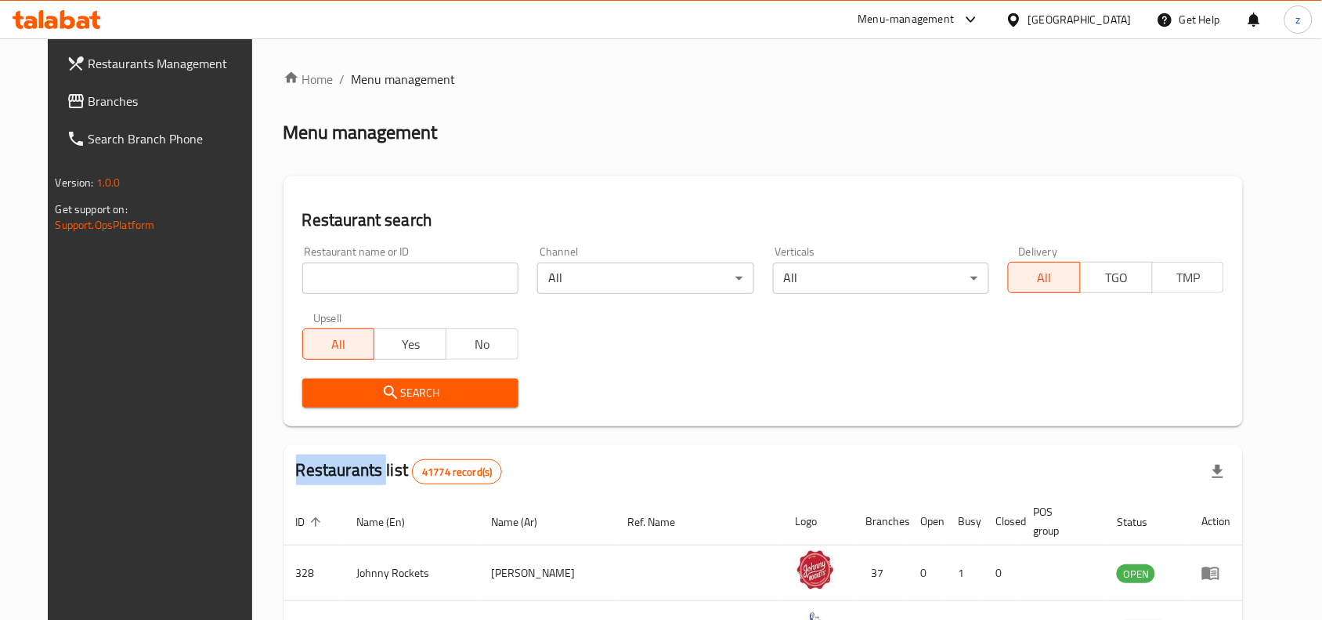
click at [89, 107] on span "Branches" at bounding box center [173, 101] width 168 height 19
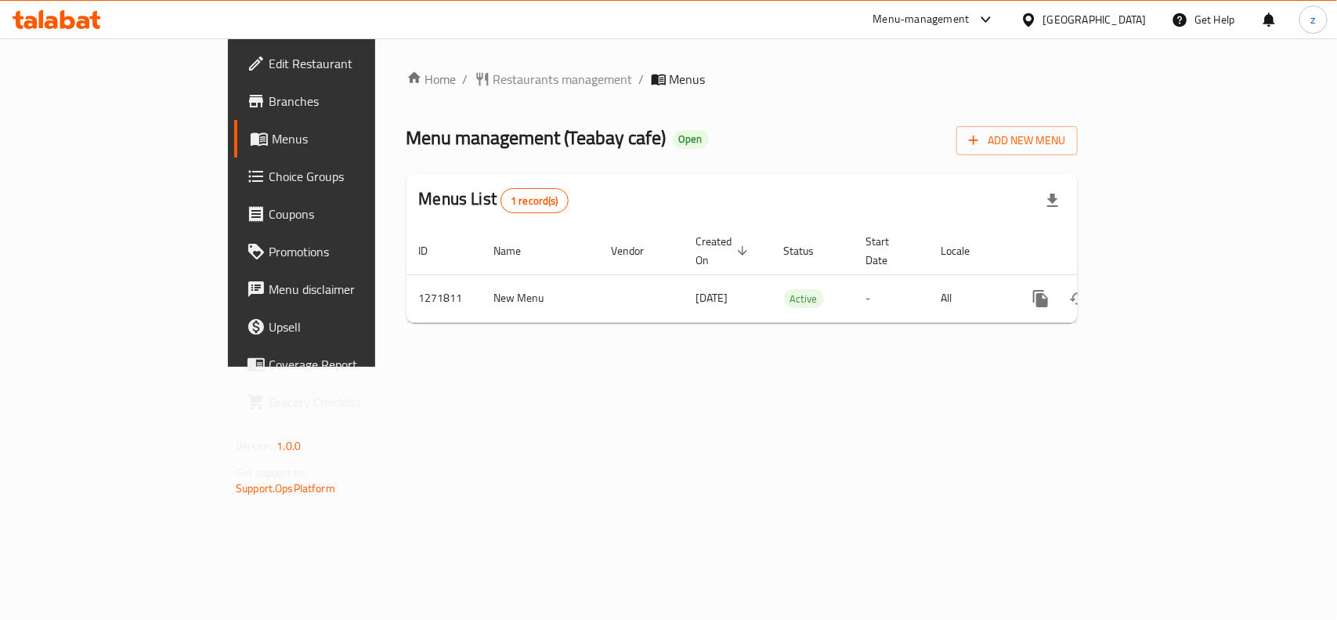
click at [493, 84] on span "Restaurants management" at bounding box center [562, 79] width 139 height 19
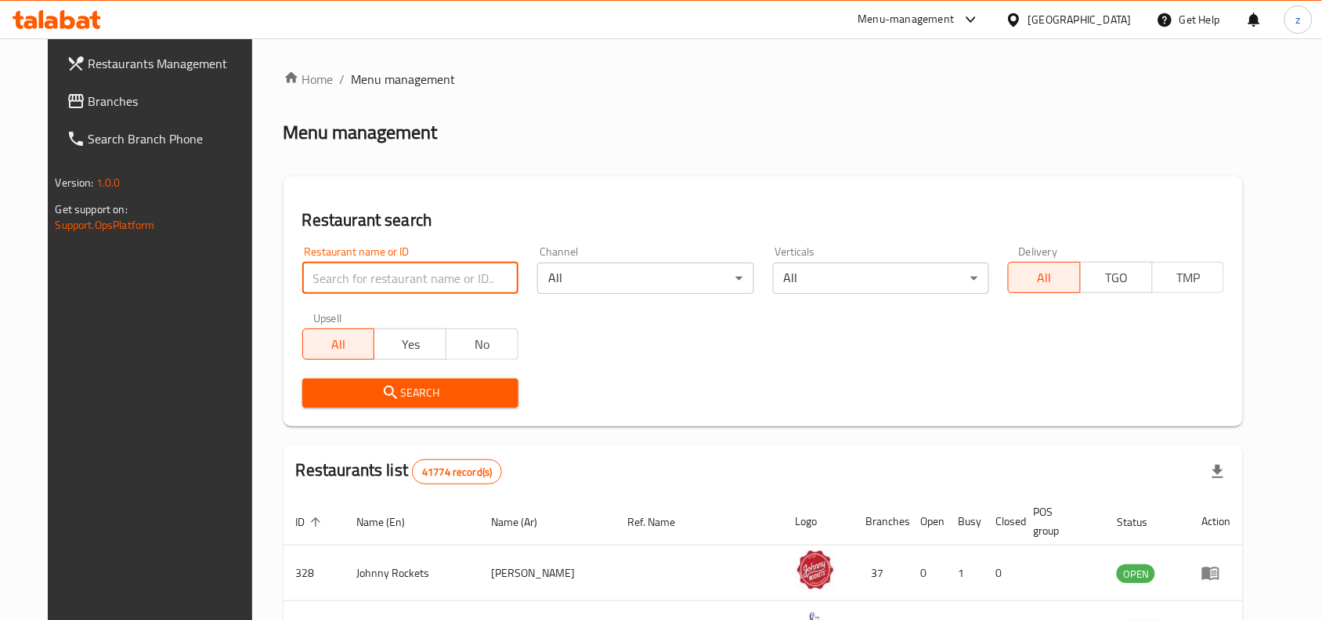
click at [381, 280] on input "search" at bounding box center [410, 277] width 216 height 31
paste input "689863"
type input "689863"
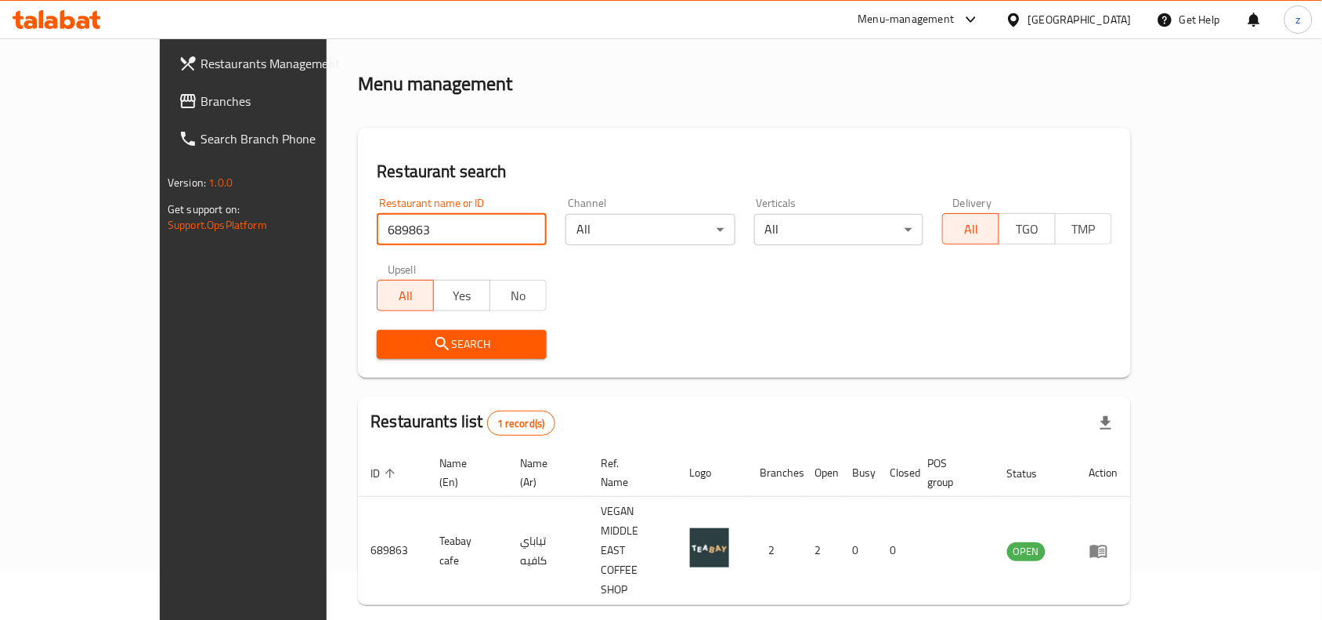
scroll to position [24, 0]
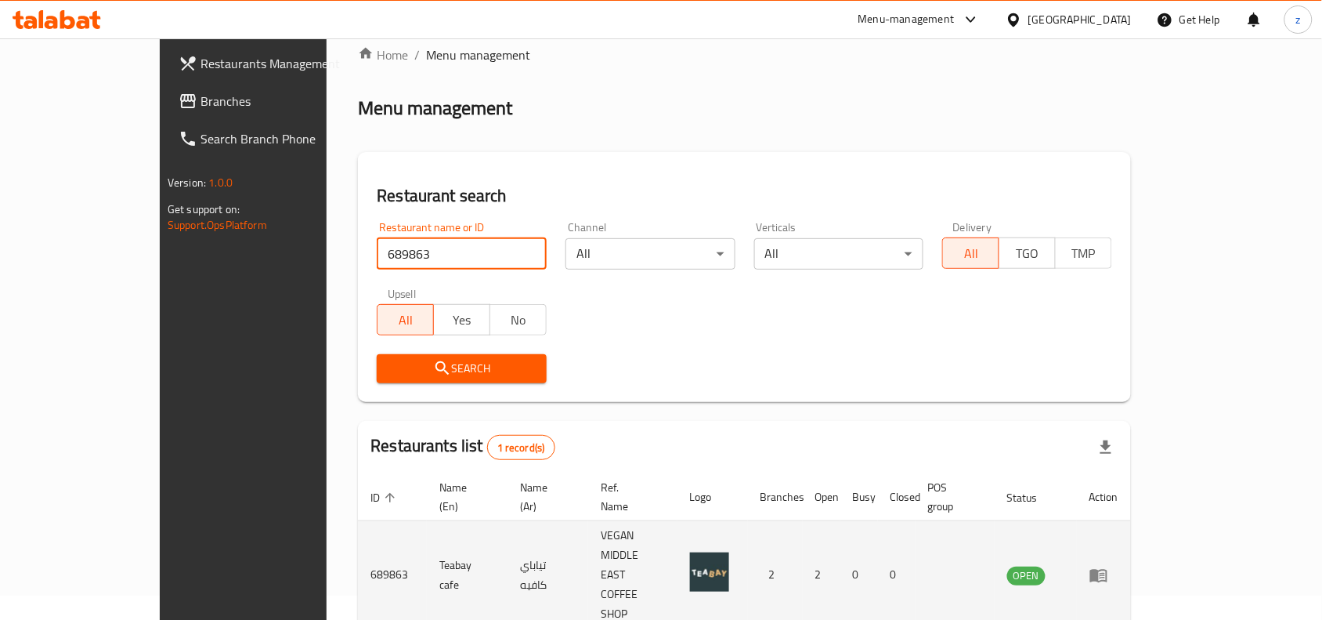
click at [1131, 541] on td "enhanced table" at bounding box center [1104, 575] width 54 height 108
click at [1108, 565] on icon "enhanced table" at bounding box center [1098, 574] width 19 height 19
